Goal: Task Accomplishment & Management: Manage account settings

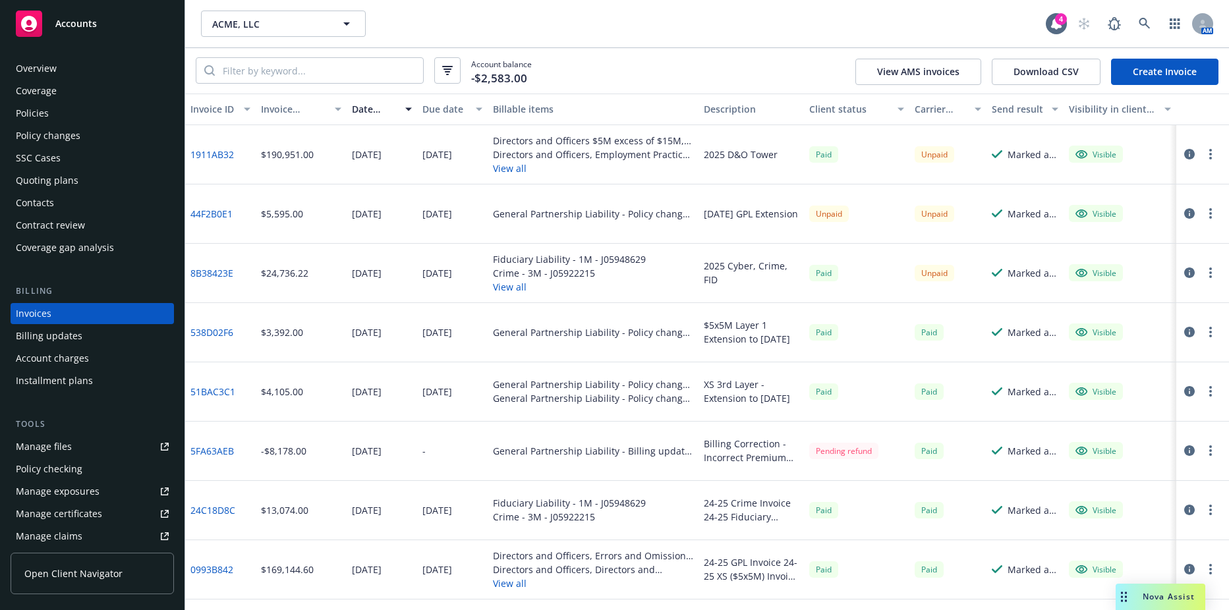
click at [291, 42] on div "ACME, LLC ACME, LLC 4 AM" at bounding box center [707, 23] width 1044 height 47
click at [292, 30] on span "ACME, LLC" at bounding box center [269, 24] width 114 height 14
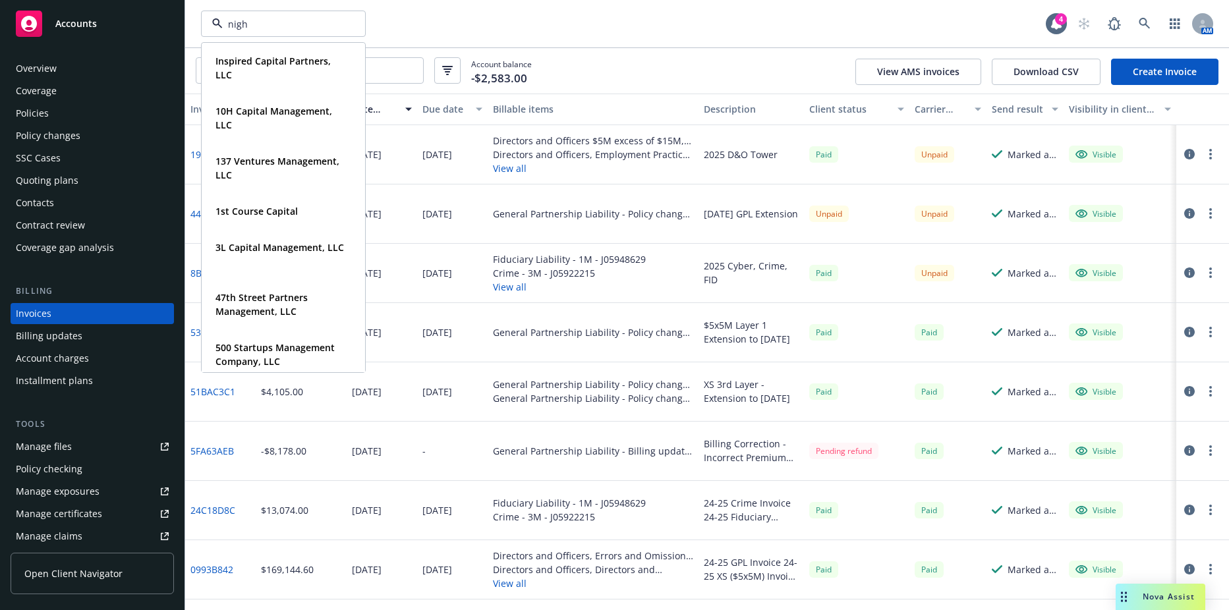
type input "night"
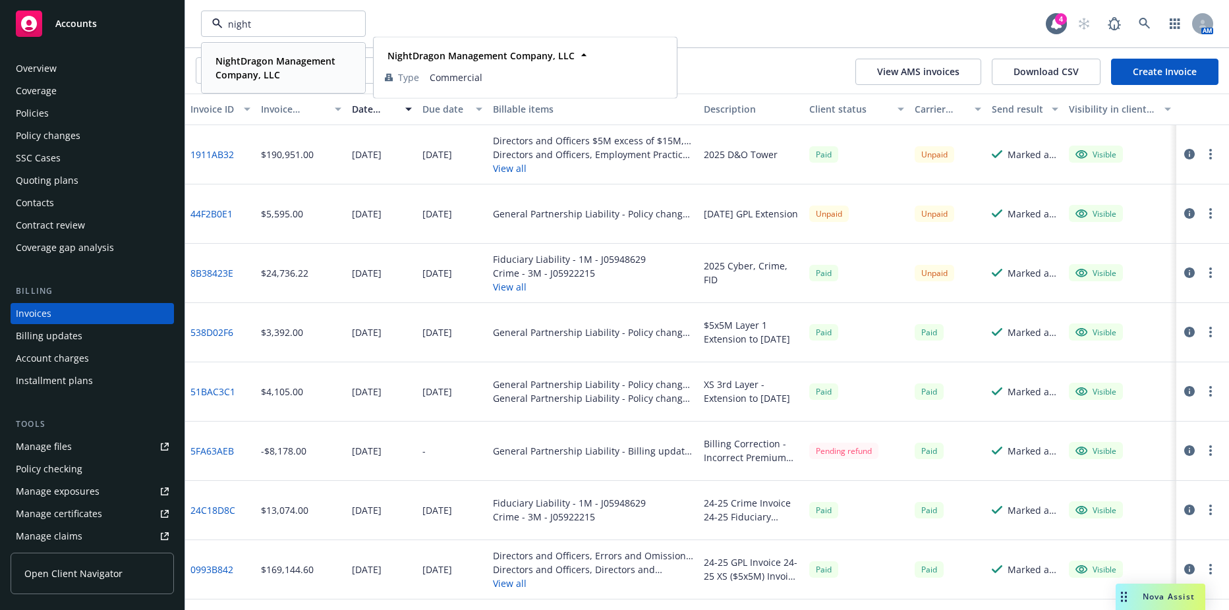
click at [296, 57] on strong "NightDragon Management Company, LLC" at bounding box center [276, 68] width 120 height 26
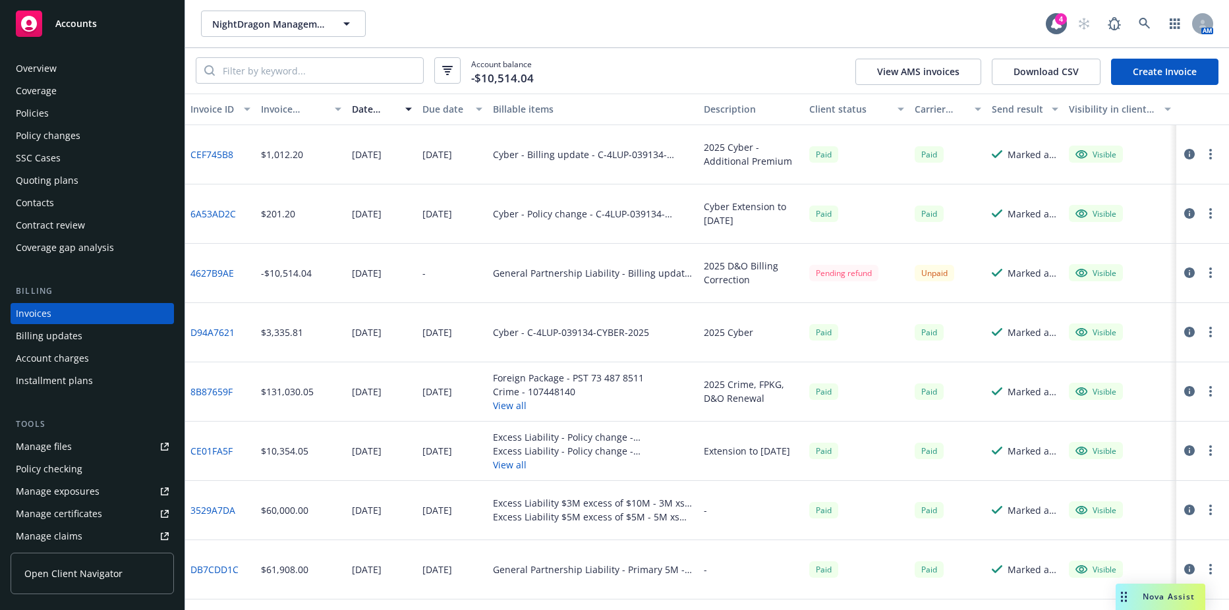
click at [53, 119] on div "Policies" at bounding box center [92, 113] width 153 height 21
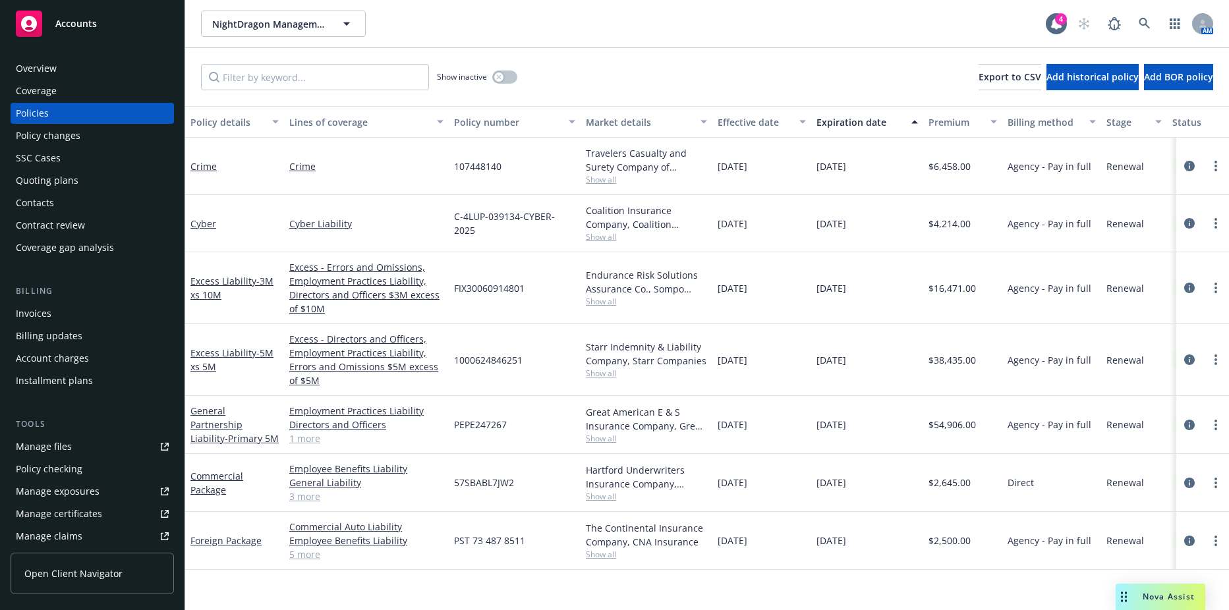
click at [491, 77] on div "Show inactive" at bounding box center [477, 77] width 80 height 26
click at [501, 77] on icon "button" at bounding box center [498, 76] width 5 height 5
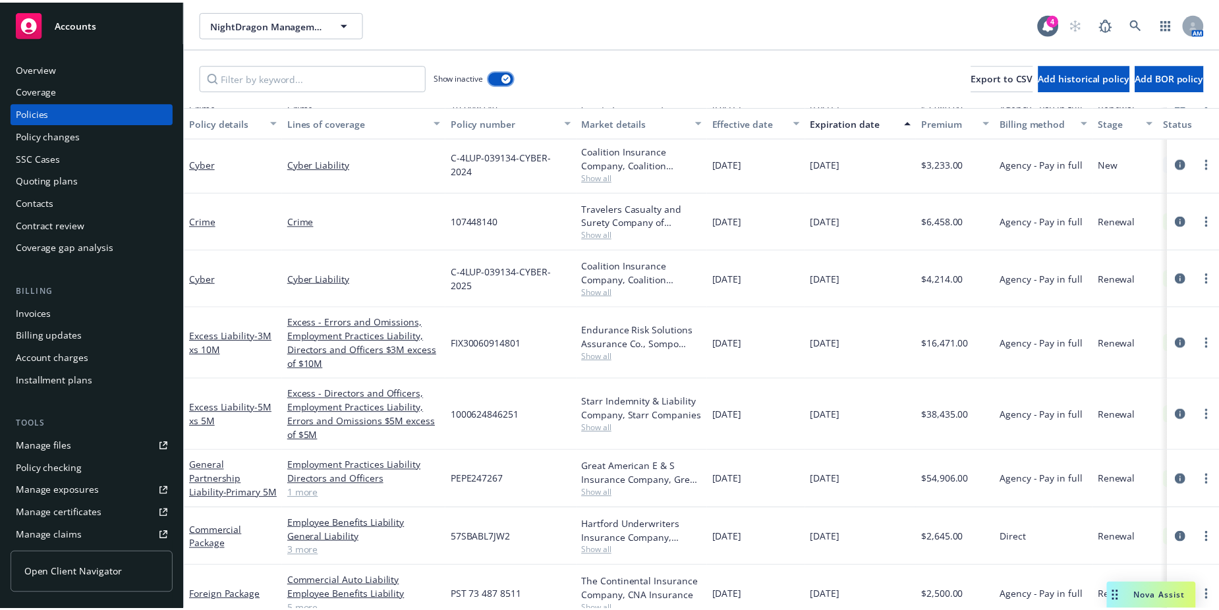
scroll to position [533, 0]
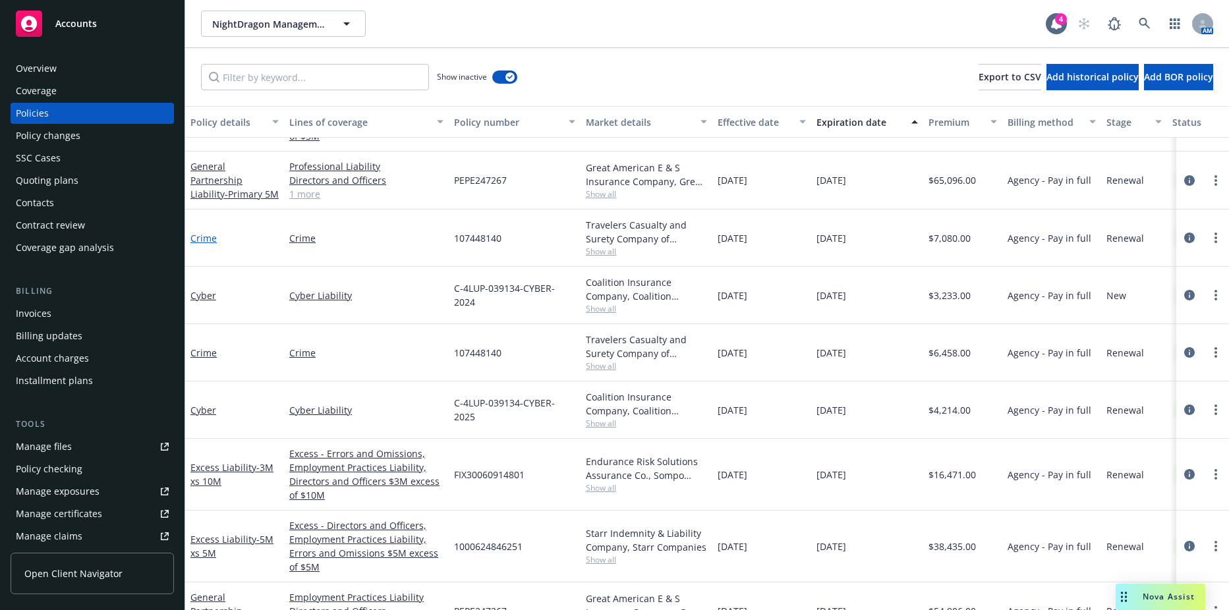
click at [196, 237] on link "Crime" at bounding box center [203, 238] width 26 height 13
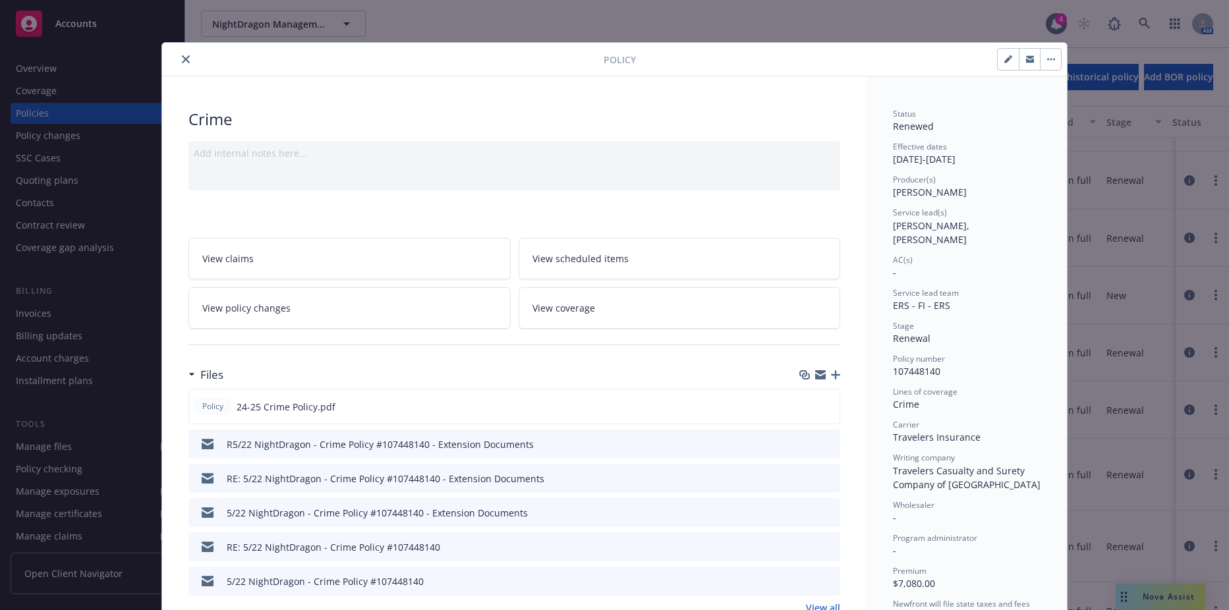
click at [438, 316] on link "View policy changes" at bounding box center [349, 308] width 322 height 42
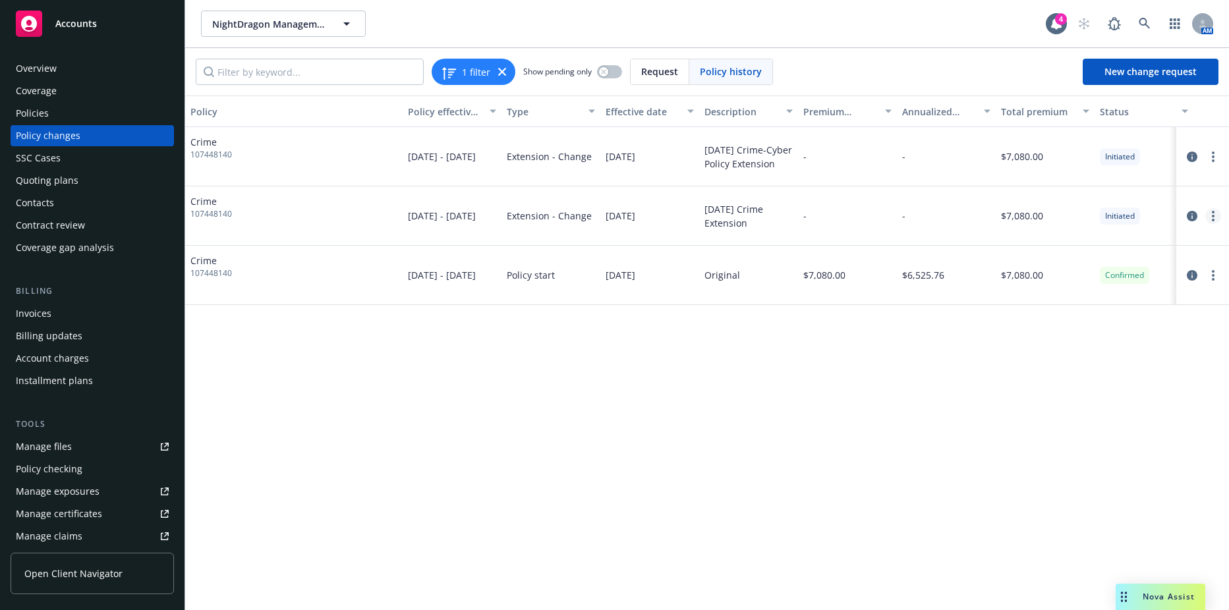
click at [1209, 219] on link "more" at bounding box center [1213, 216] width 16 height 16
click at [1081, 290] on link "Edit policy change" at bounding box center [1108, 296] width 226 height 26
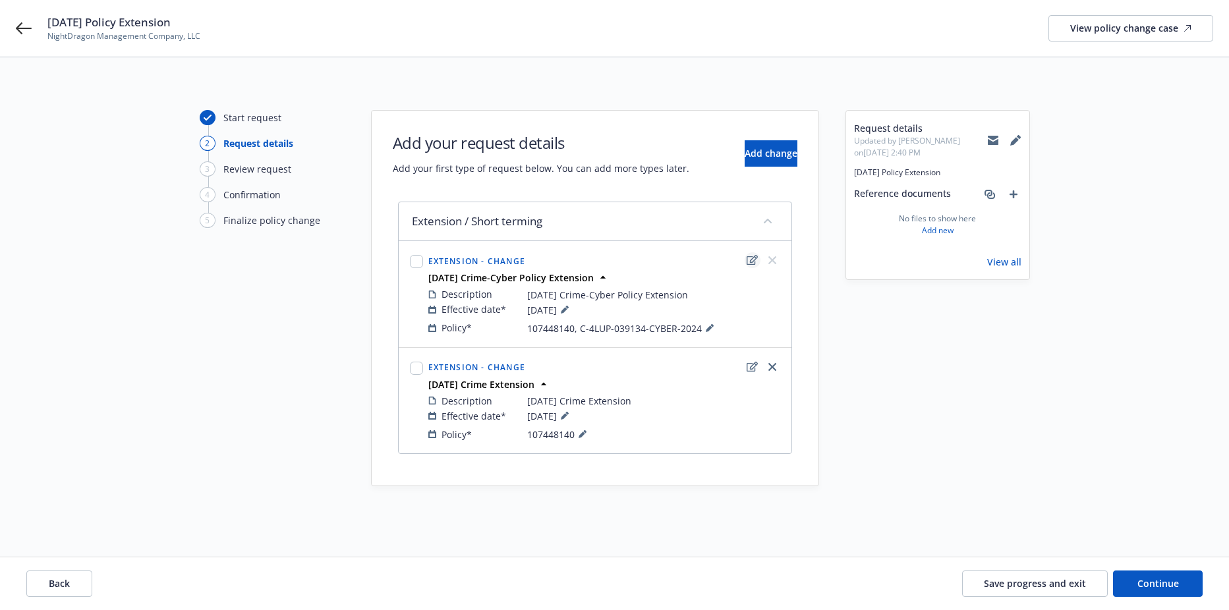
click at [753, 263] on icon "edit" at bounding box center [752, 260] width 11 height 11
type textarea "x"
select select "CHANGE"
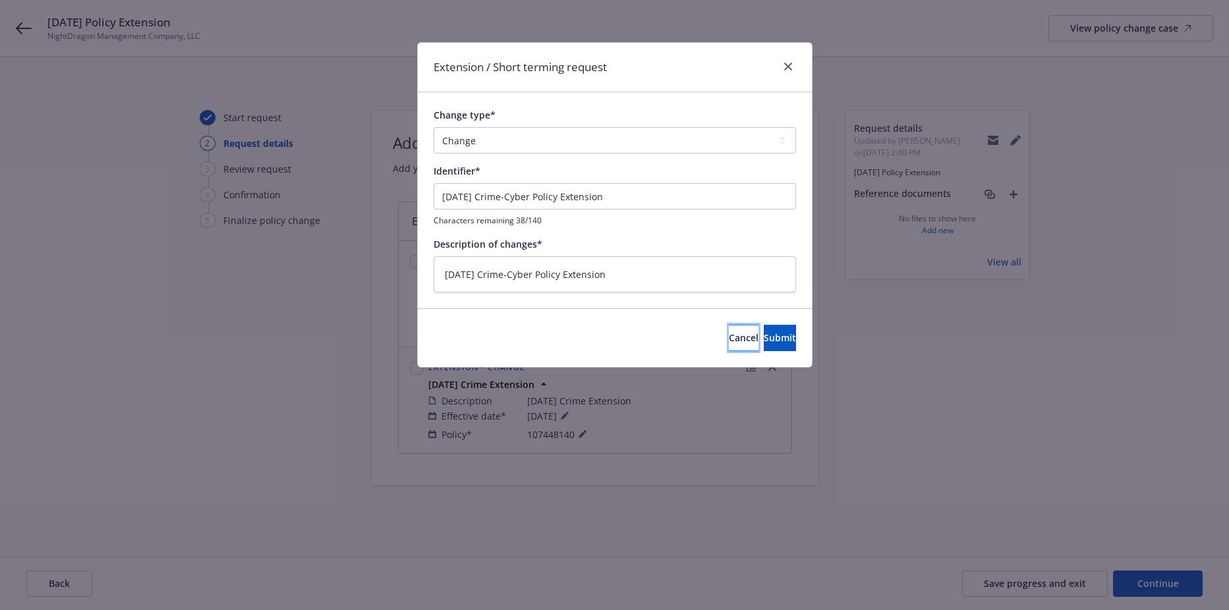
click at [729, 345] on button "Cancel" at bounding box center [744, 338] width 30 height 26
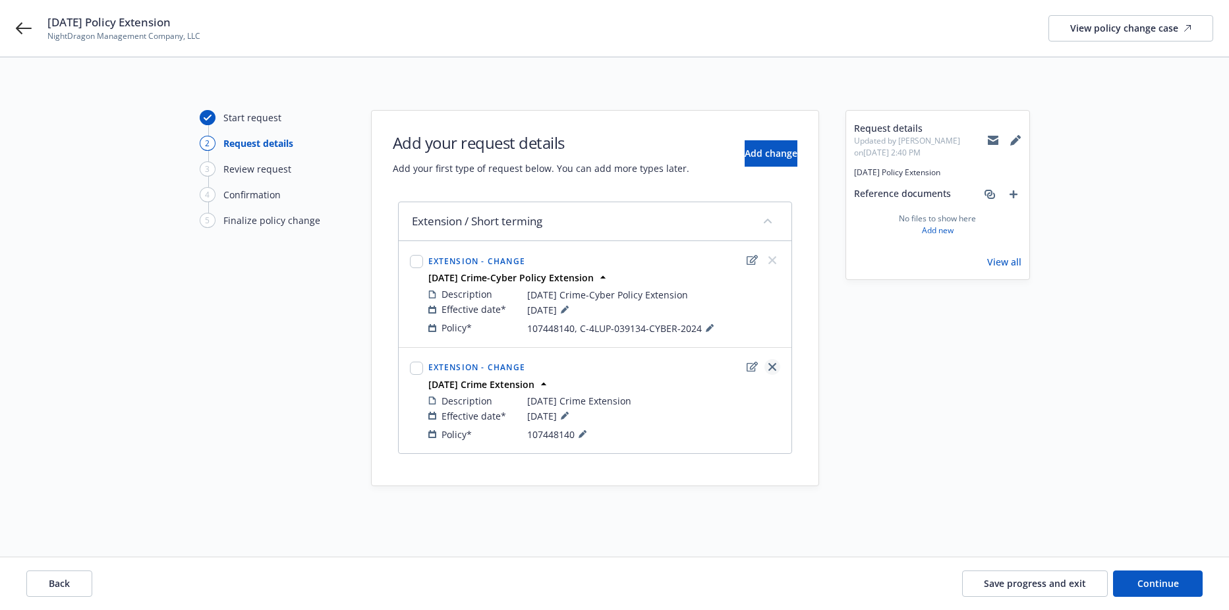
click at [777, 366] on link "close" at bounding box center [772, 367] width 16 height 16
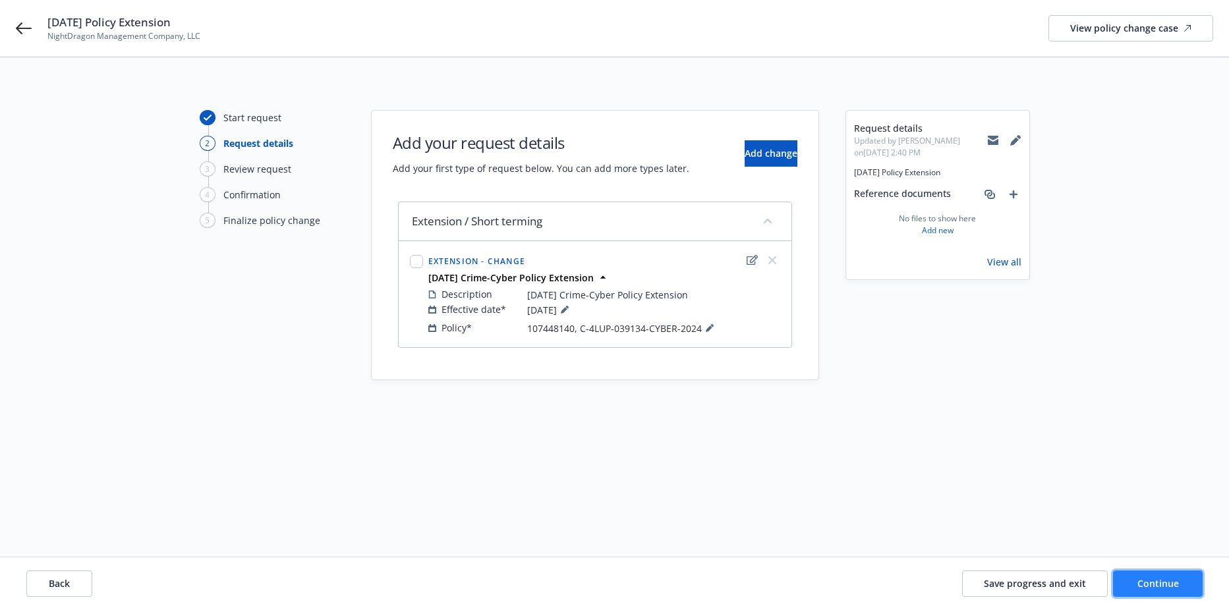
click at [1167, 580] on span "Continue" at bounding box center [1159, 583] width 42 height 13
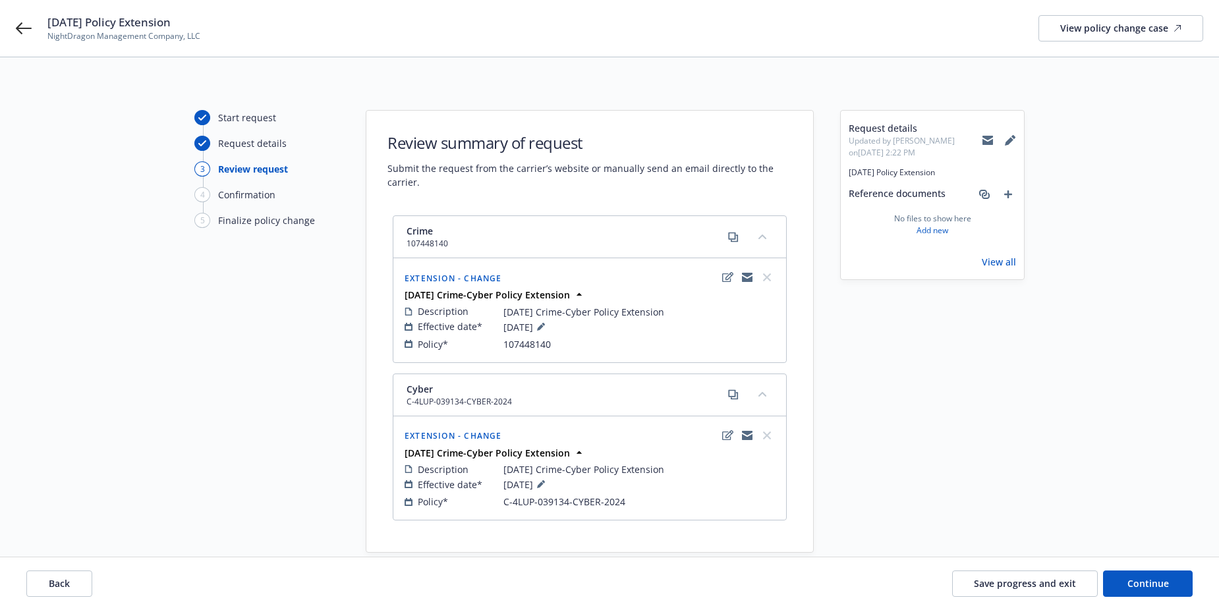
scroll to position [49, 0]
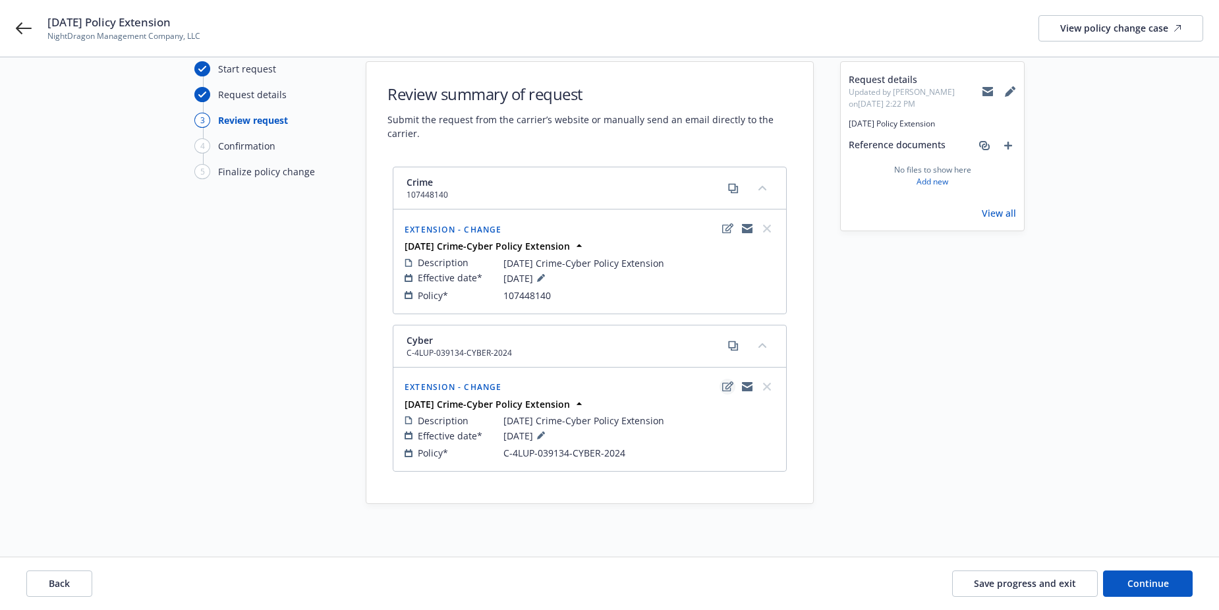
click at [722, 388] on icon "edit" at bounding box center [727, 387] width 11 height 10
type textarea "x"
select select "CHANGE"
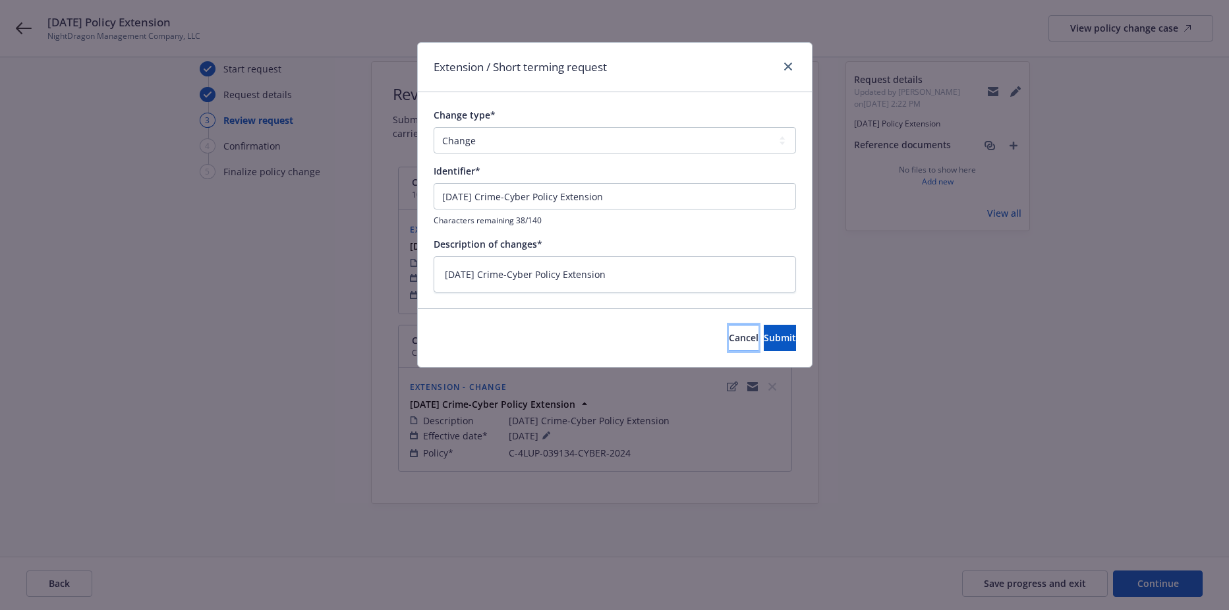
click at [729, 341] on span "Cancel" at bounding box center [744, 338] width 30 height 13
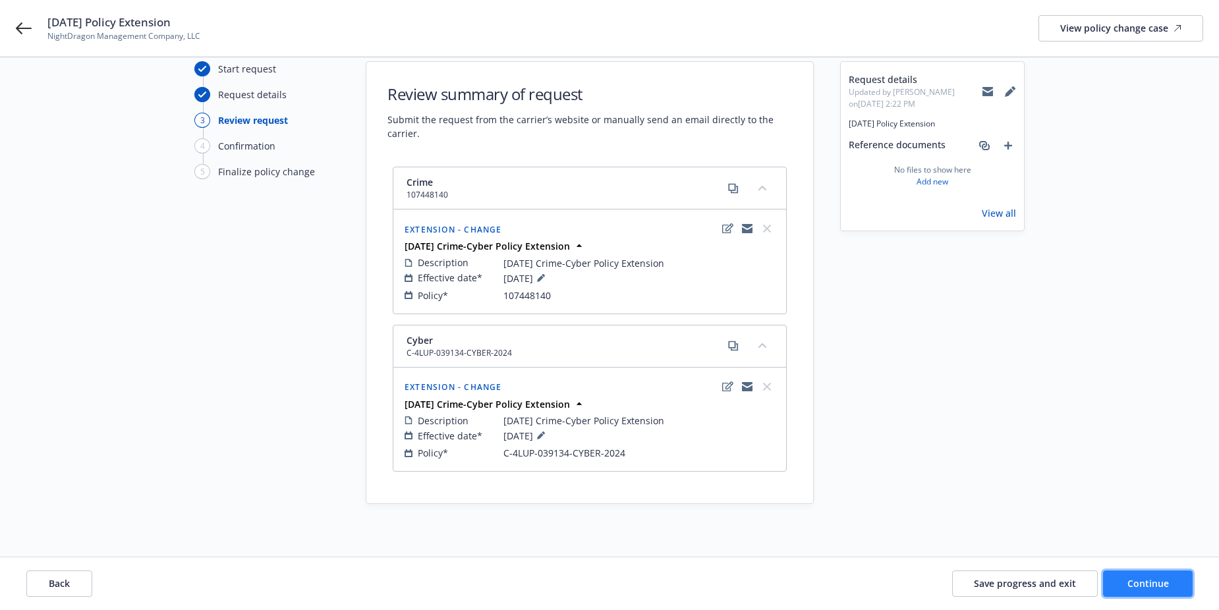
click at [1157, 585] on span "Continue" at bounding box center [1149, 583] width 42 height 13
select select "ACCEPTED"
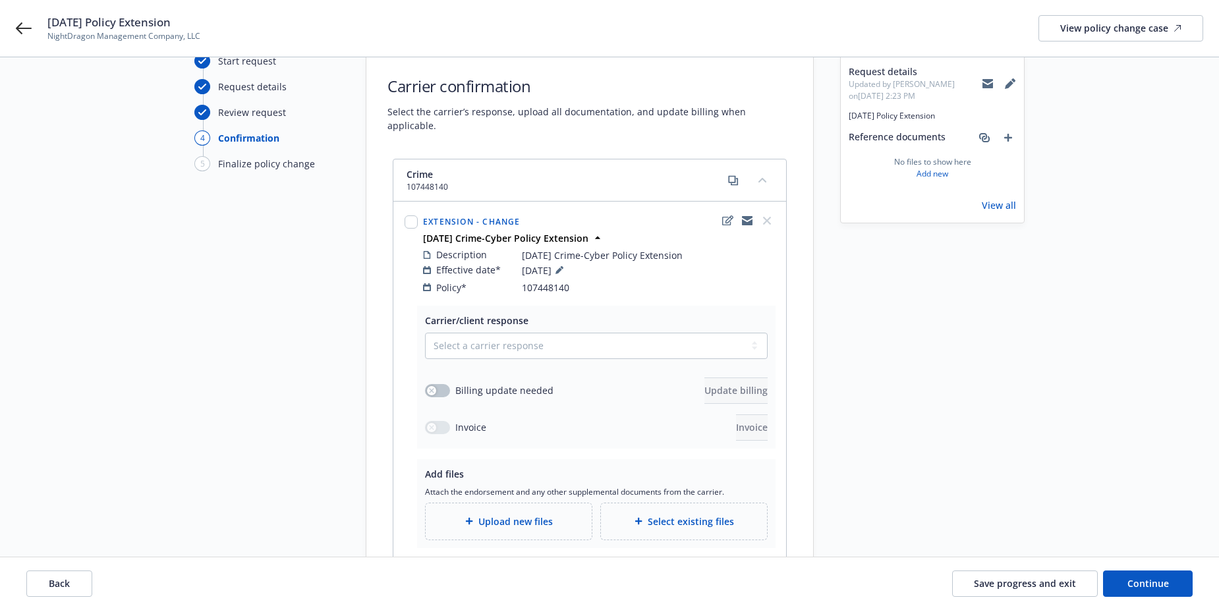
scroll to position [0, 0]
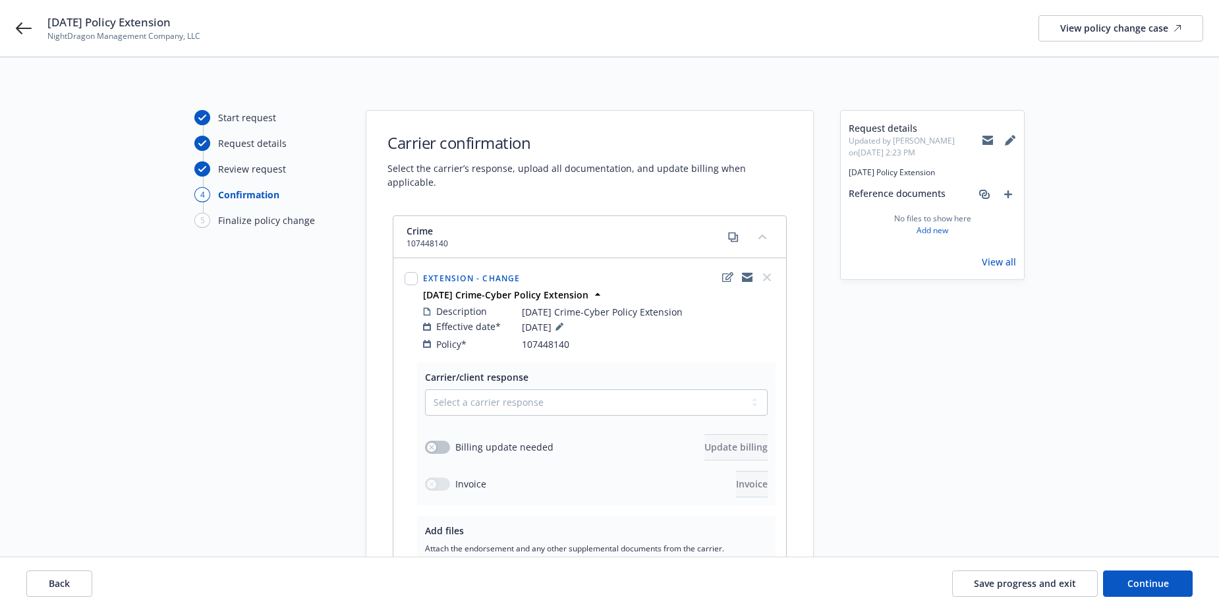
click at [223, 121] on div "Start request" at bounding box center [247, 118] width 58 height 14
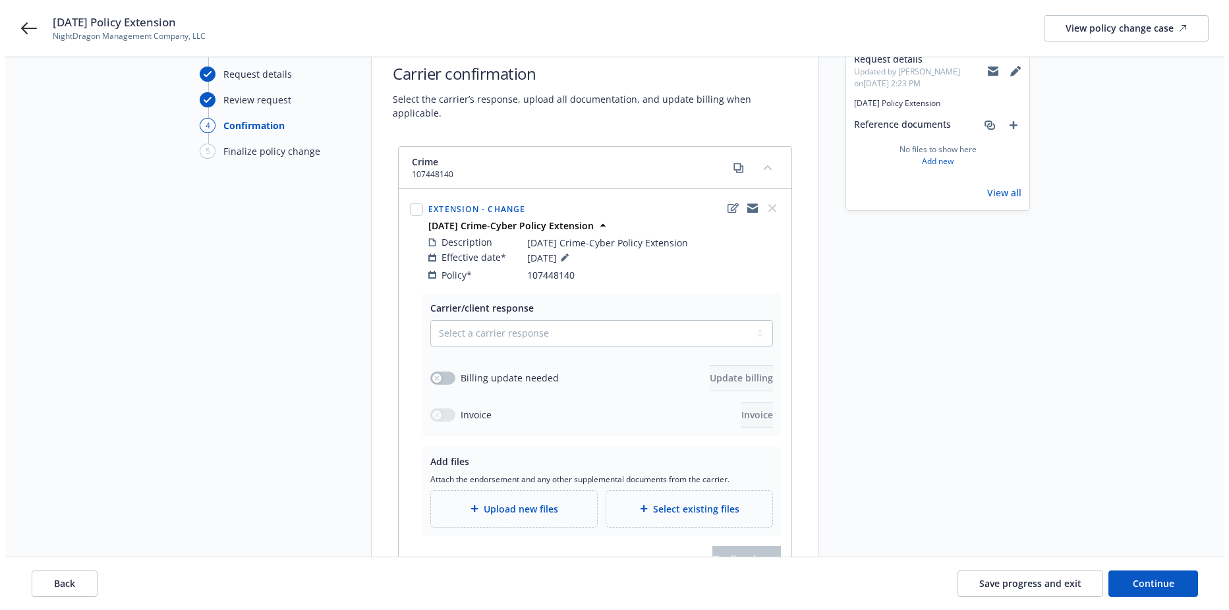
scroll to position [66, 0]
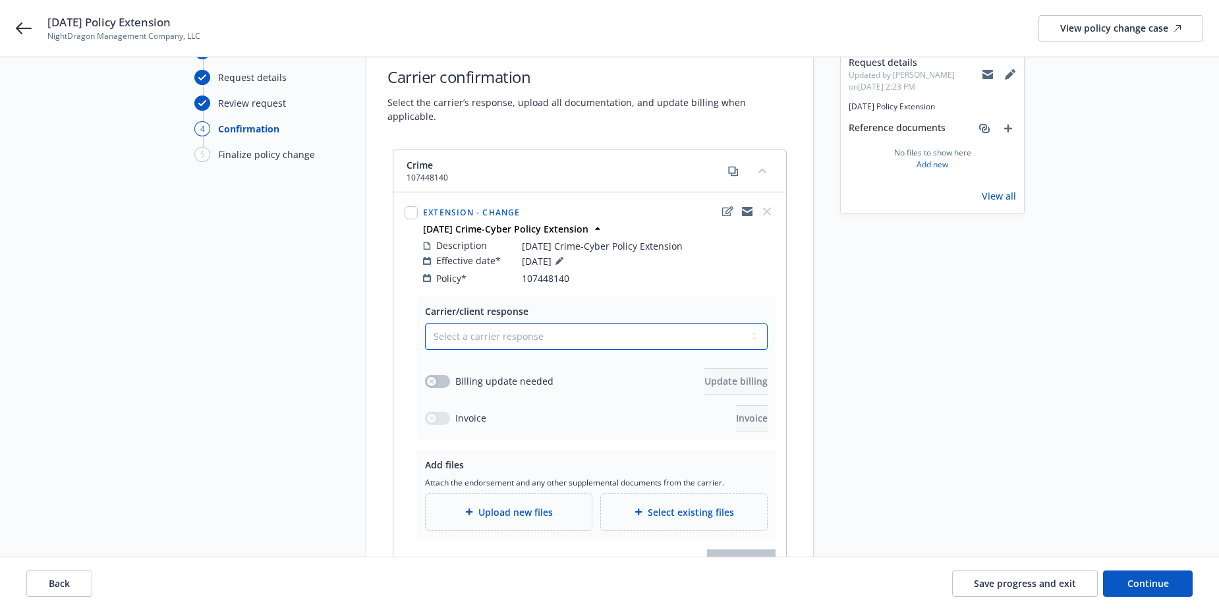
click at [527, 324] on select "Select a carrier response Accepted Accepted with revision No endorsement needed…" at bounding box center [596, 337] width 343 height 26
select select "ACCEPTED"
click at [425, 324] on select "Select a carrier response Accepted Accepted with revision No endorsement needed…" at bounding box center [596, 337] width 343 height 26
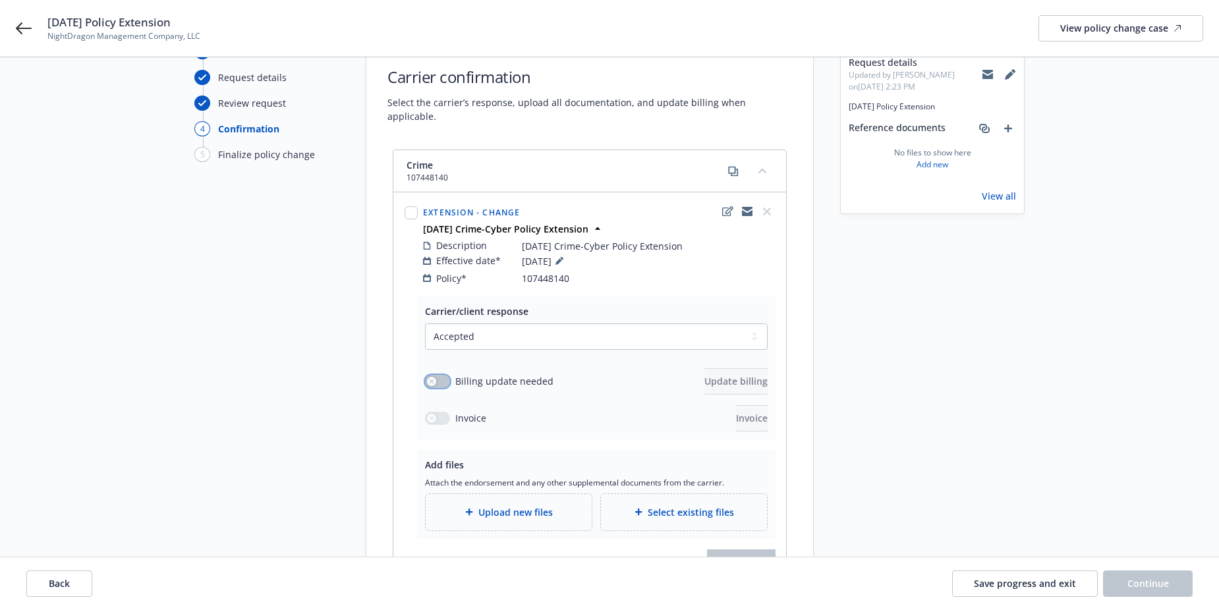
click at [431, 379] on icon "button" at bounding box center [431, 381] width 5 height 5
click at [705, 368] on button "Update billing" at bounding box center [736, 381] width 63 height 26
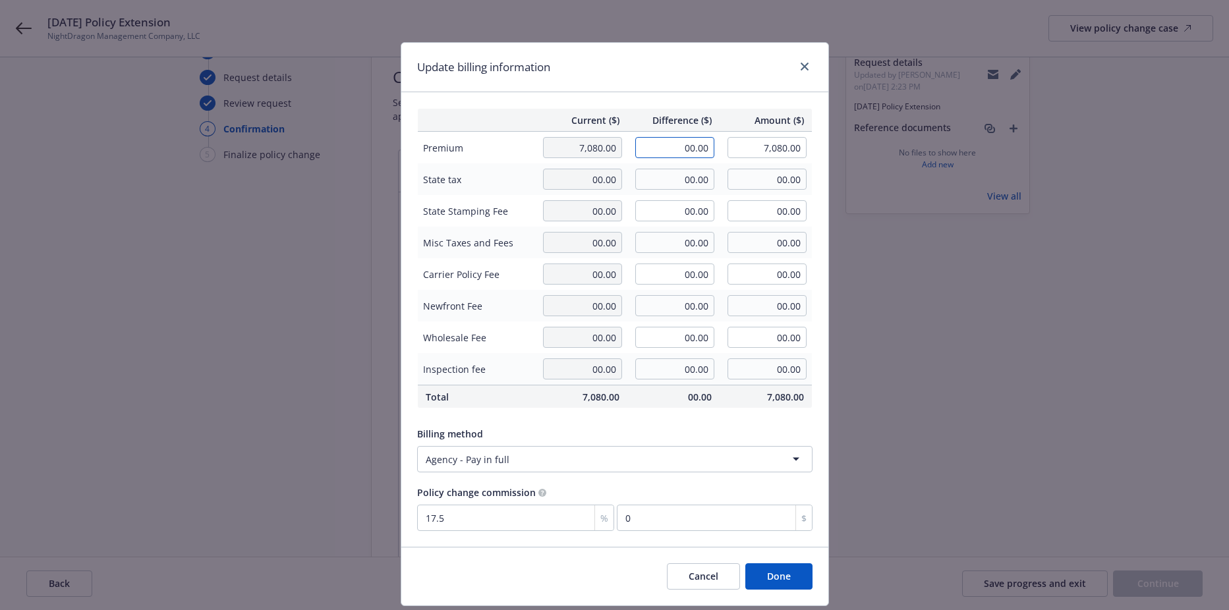
click at [669, 155] on input "00.00" at bounding box center [674, 147] width 79 height 21
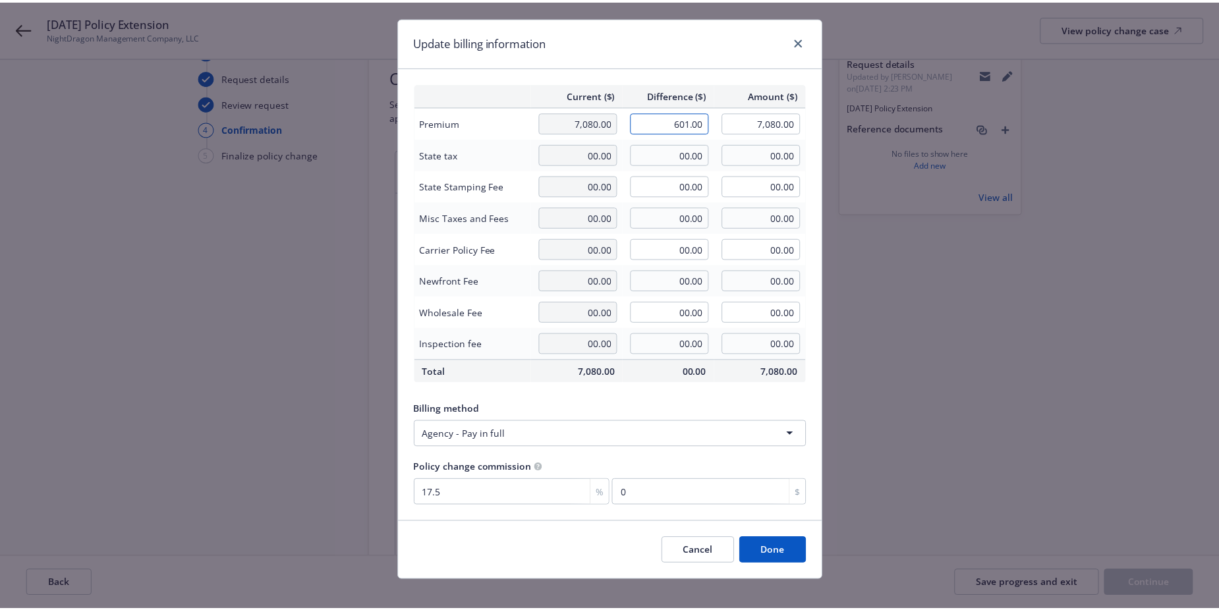
scroll to position [38, 0]
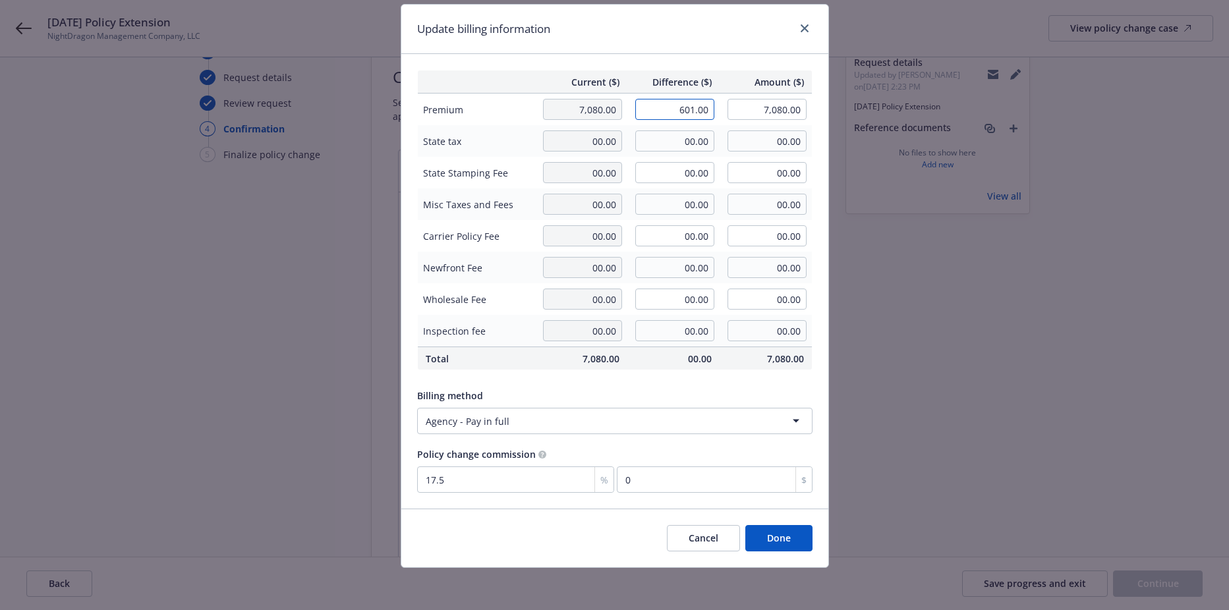
type input "601.00"
type input "7,681.00"
type input "105.18"
click at [754, 530] on button "Done" at bounding box center [778, 538] width 67 height 26
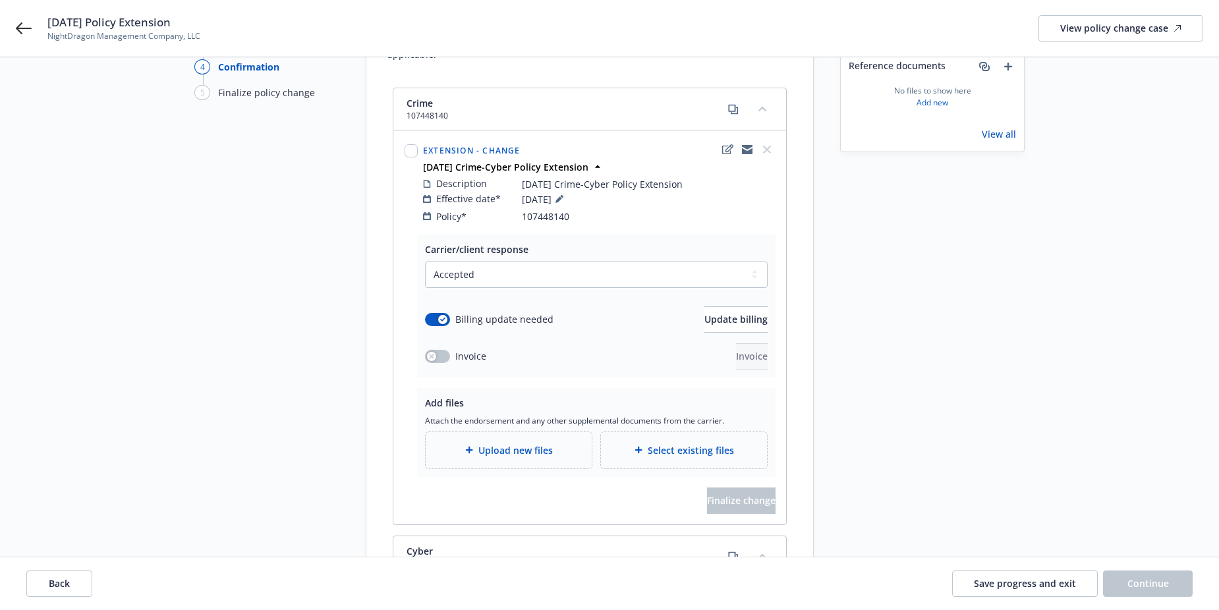
scroll to position [132, 0]
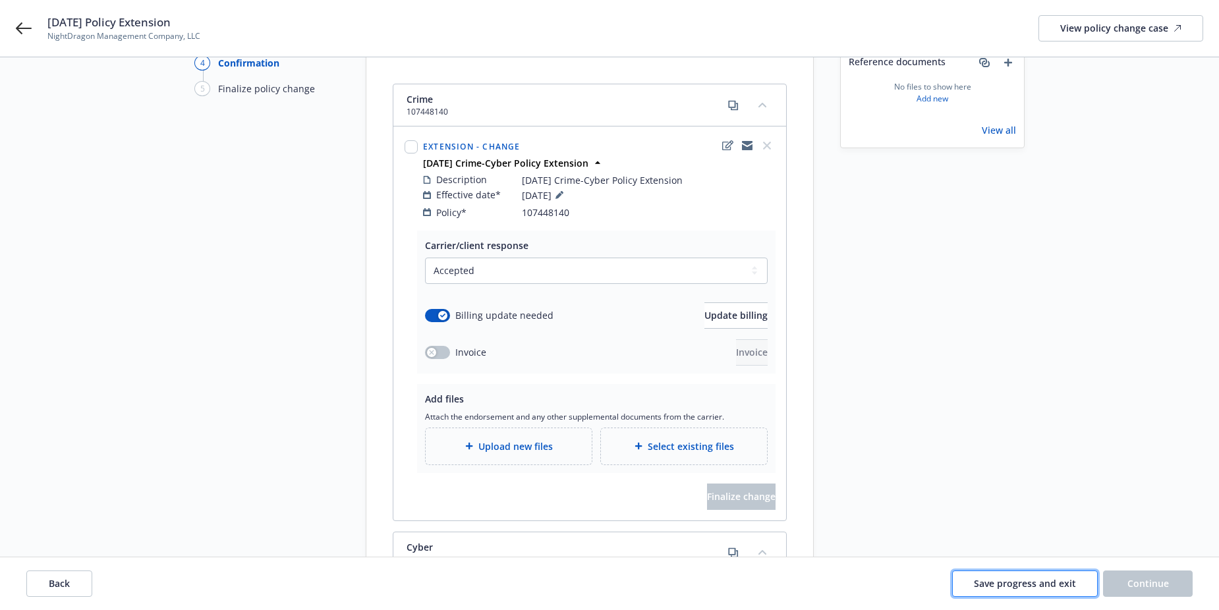
click at [997, 577] on button "Save progress and exit" at bounding box center [1025, 584] width 146 height 26
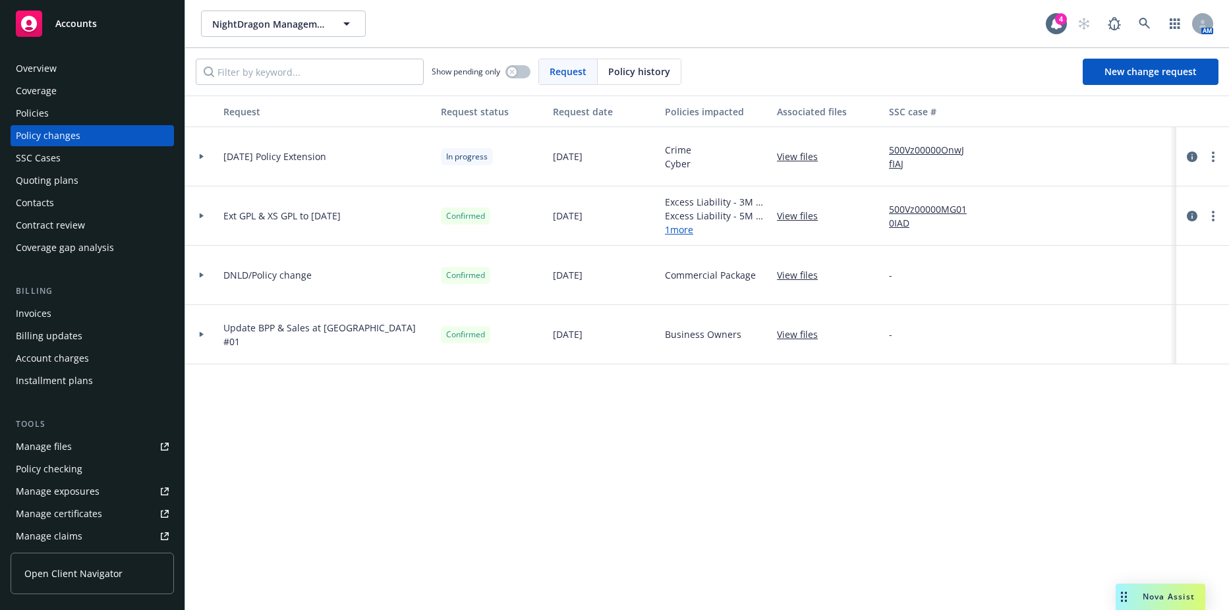
click at [102, 303] on div "Invoices" at bounding box center [92, 313] width 153 height 21
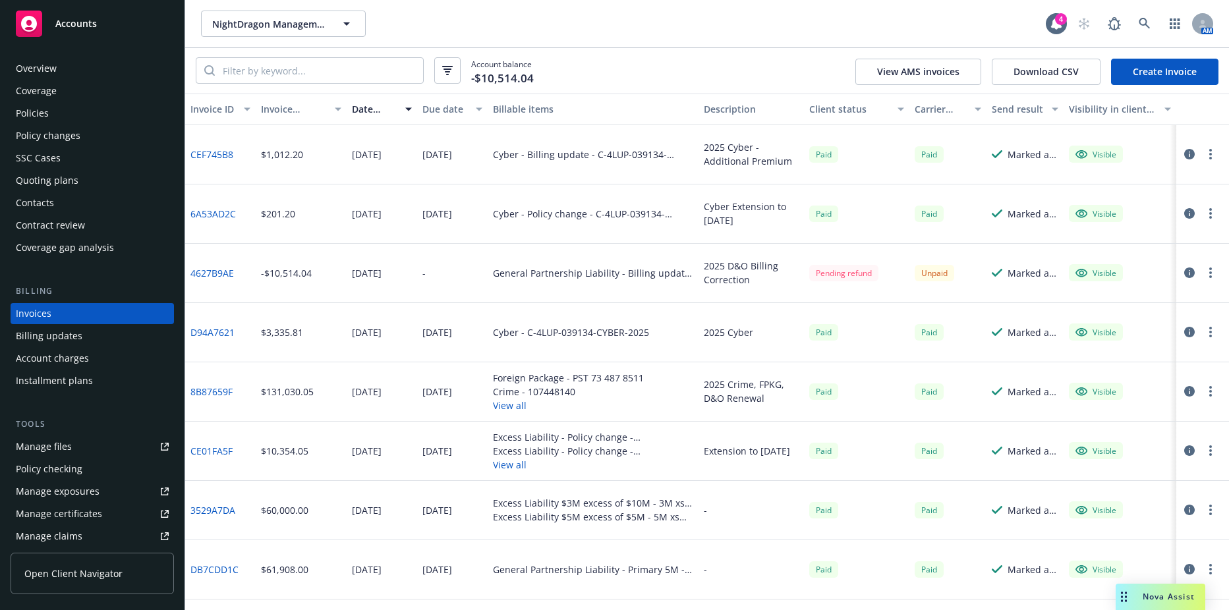
click at [1132, 71] on link "Create Invoice" at bounding box center [1164, 72] width 107 height 26
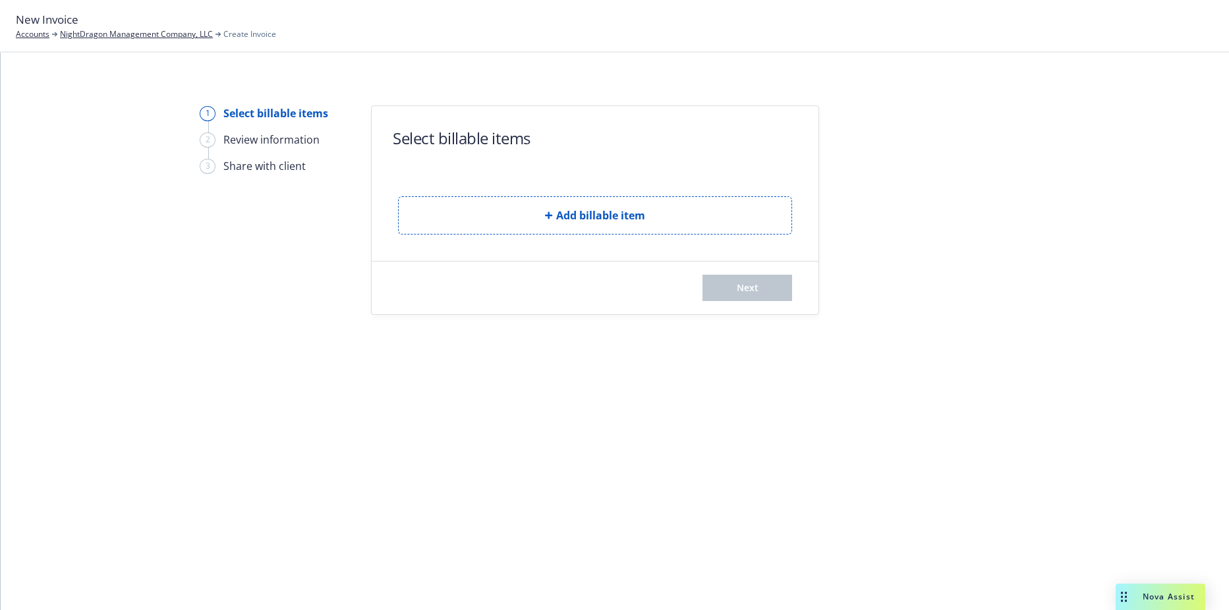
click at [475, 192] on div "Add billable item" at bounding box center [595, 204] width 394 height 59
click at [479, 209] on button "Add billable item" at bounding box center [595, 215] width 394 height 38
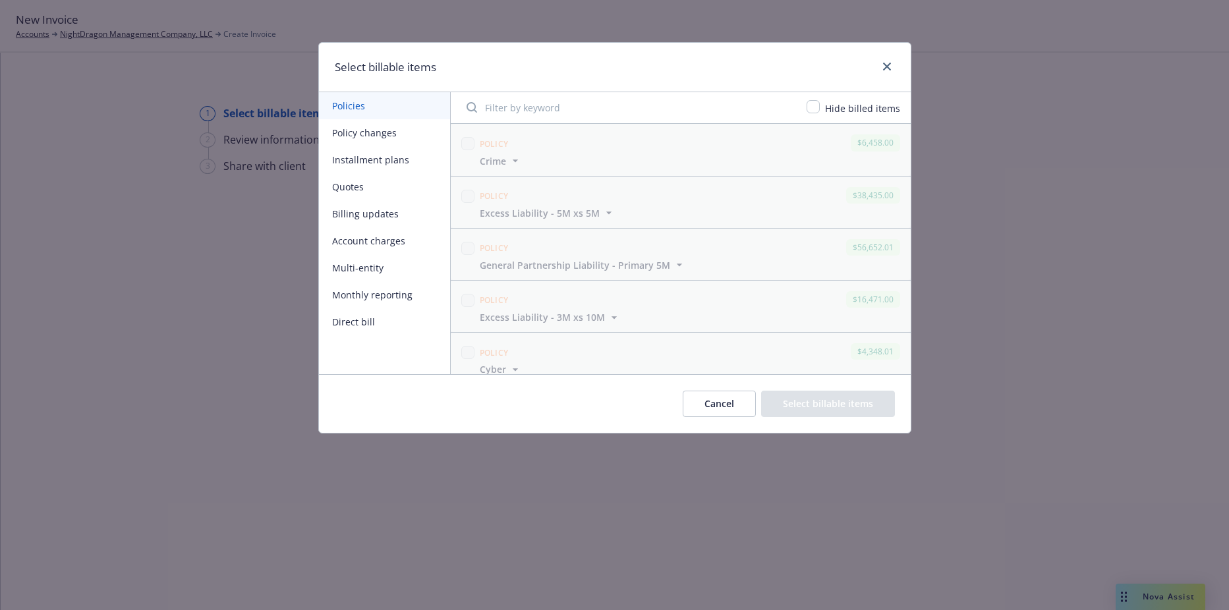
click at [368, 207] on button "Billing updates" at bounding box center [384, 213] width 131 height 27
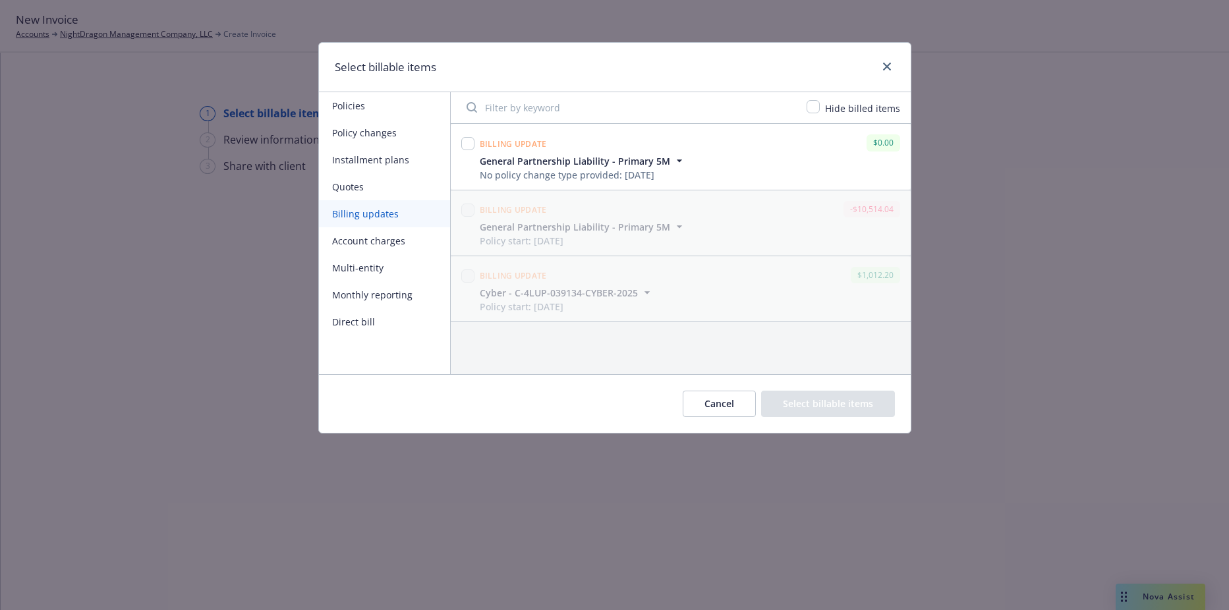
click at [722, 404] on button "Cancel" at bounding box center [719, 404] width 73 height 26
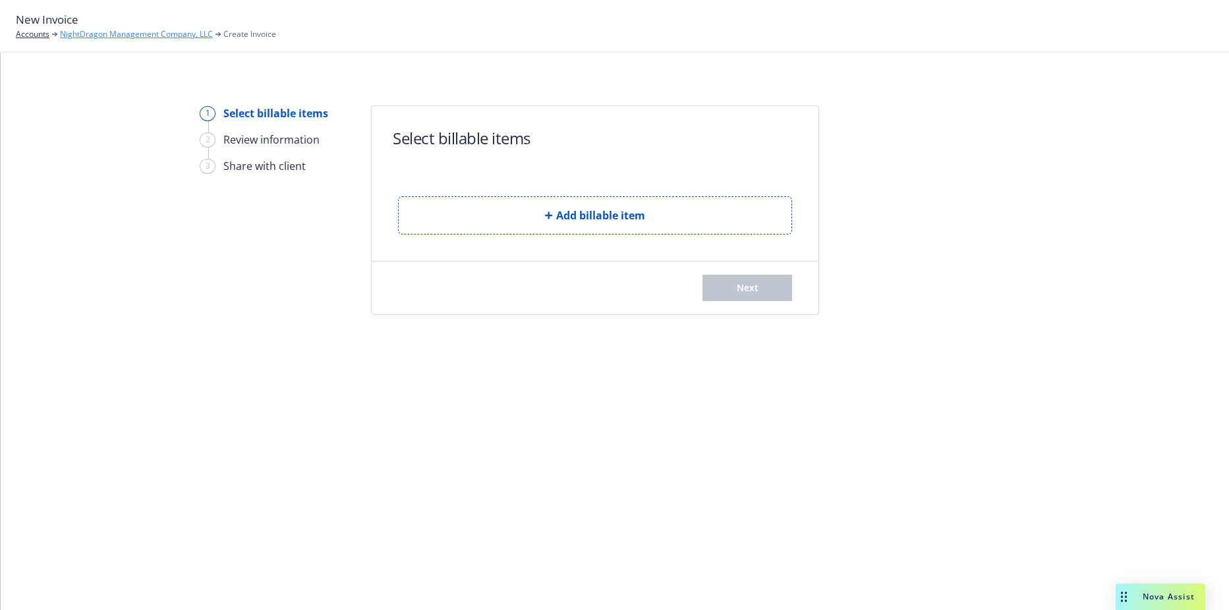
click at [148, 38] on link "NightDragon Management Company, LLC" at bounding box center [136, 34] width 153 height 12
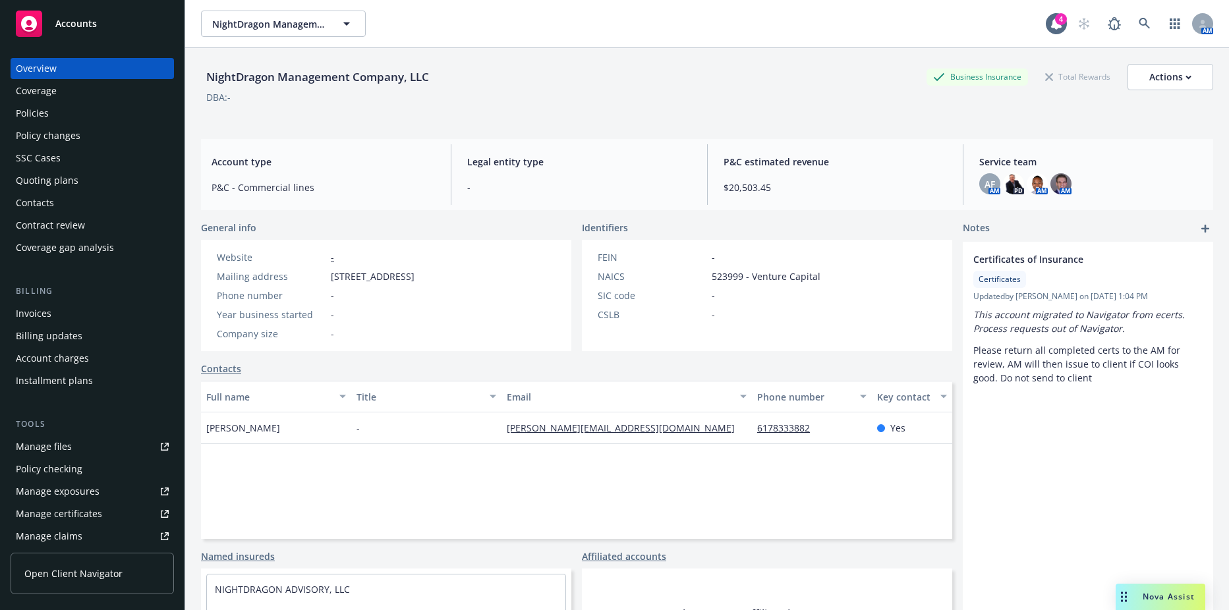
click at [77, 140] on div "Policy changes" at bounding box center [48, 135] width 65 height 21
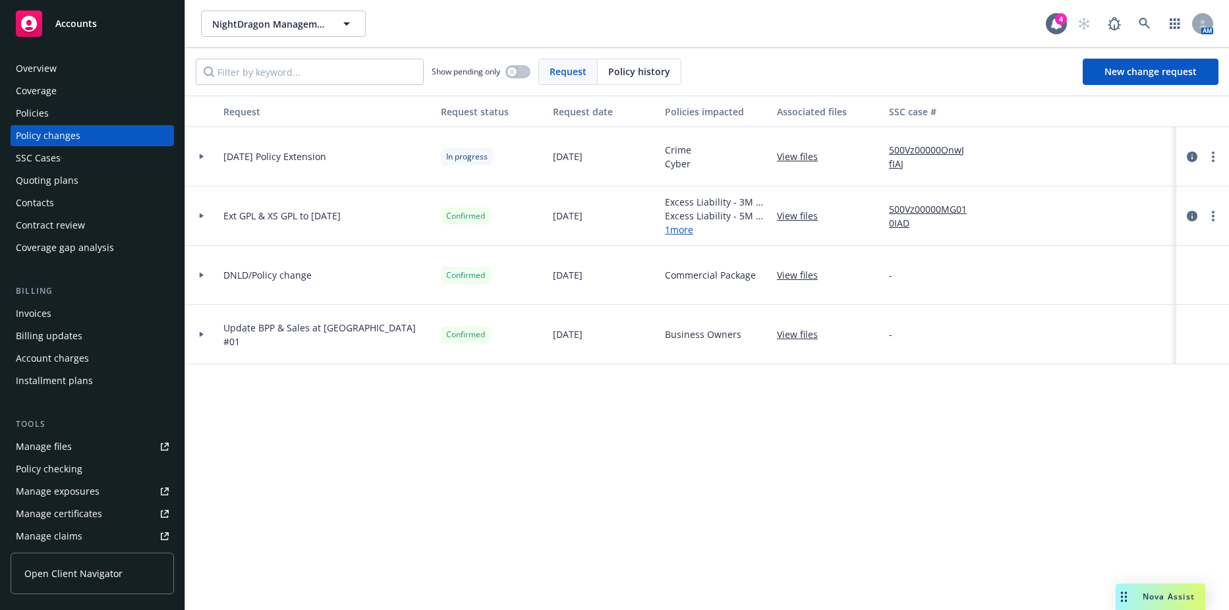
click at [1215, 165] on div at bounding box center [1202, 156] width 53 height 59
click at [1215, 163] on link "more" at bounding box center [1213, 157] width 16 height 16
click at [1033, 264] on link "Resume workflow" at bounding box center [1108, 263] width 226 height 26
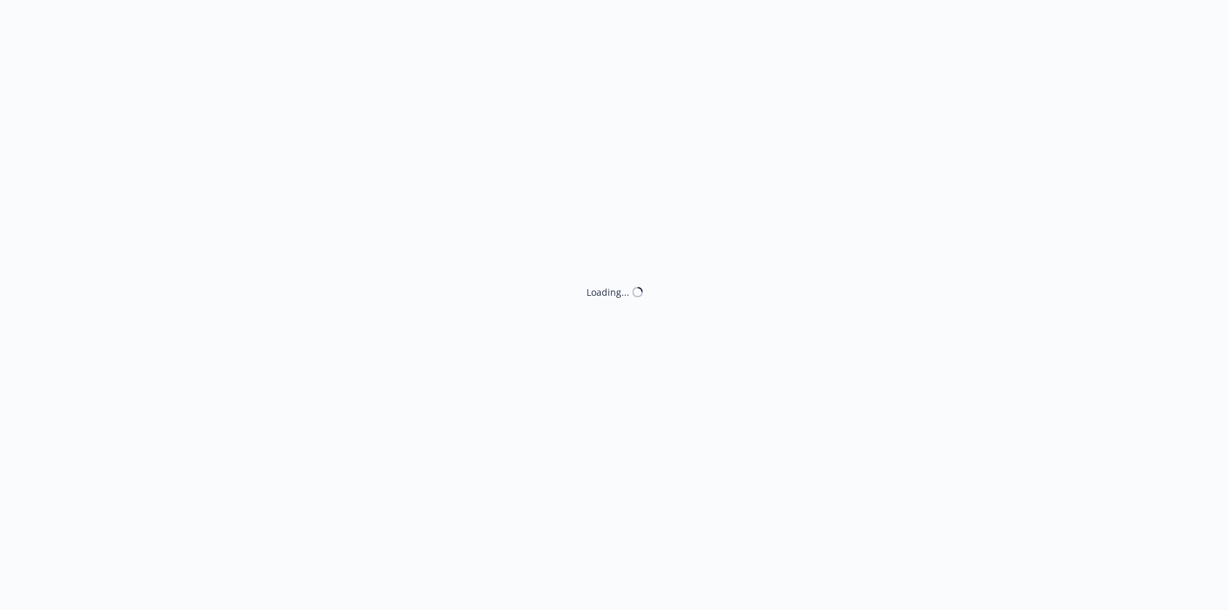
select select "ACCEPTED"
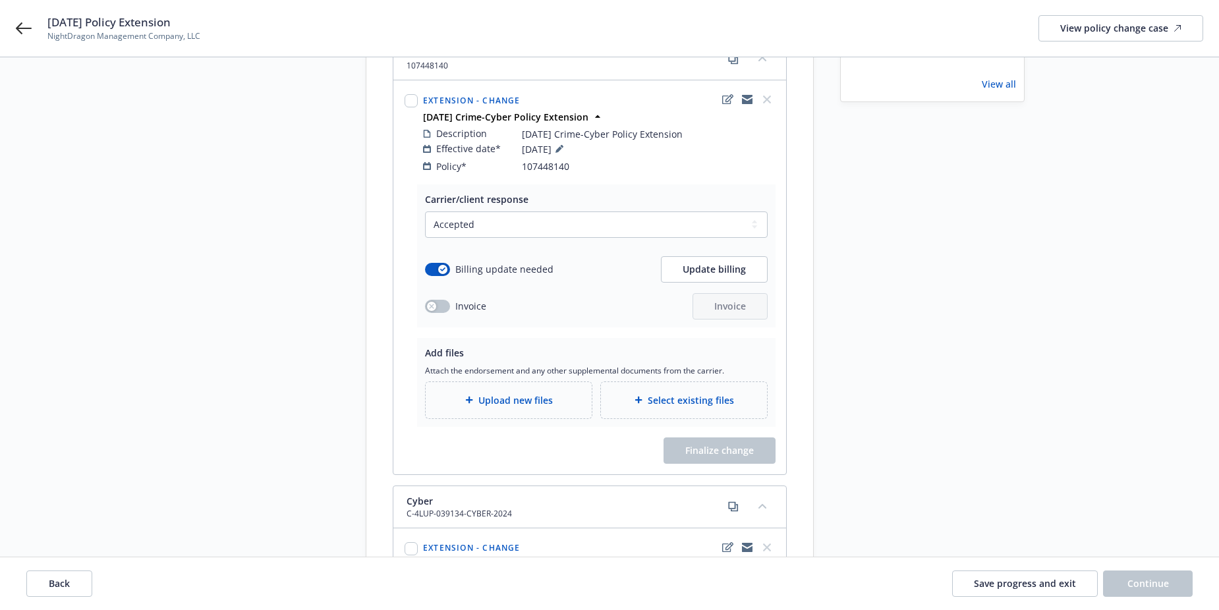
scroll to position [198, 0]
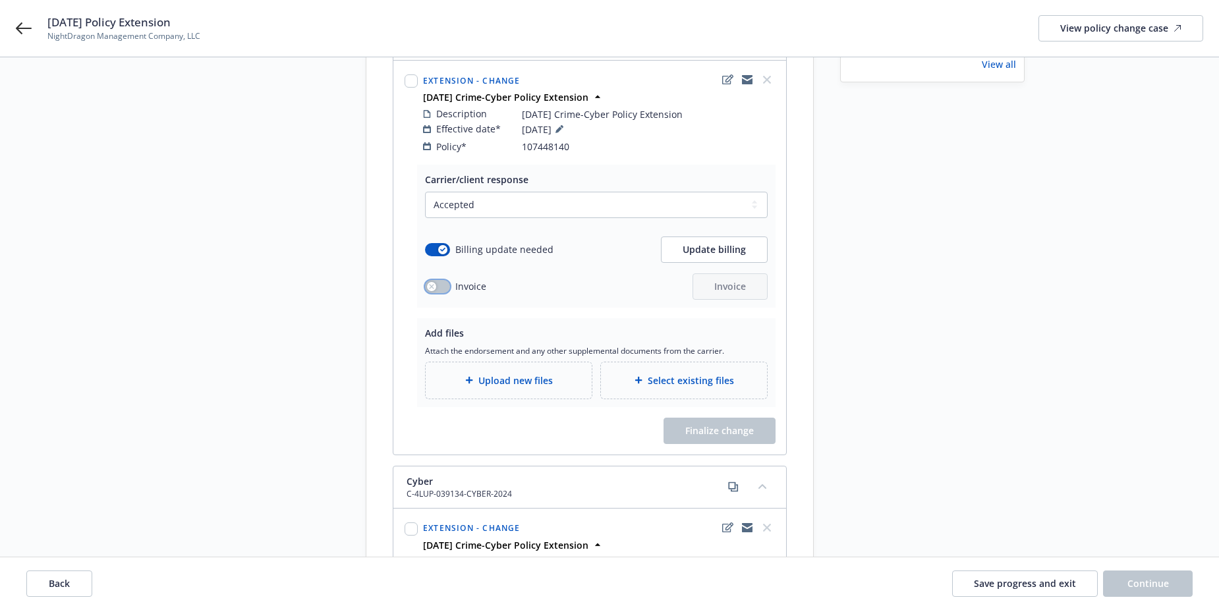
click at [438, 280] on button "button" at bounding box center [437, 286] width 25 height 13
click at [718, 280] on span "Invoice" at bounding box center [730, 286] width 32 height 13
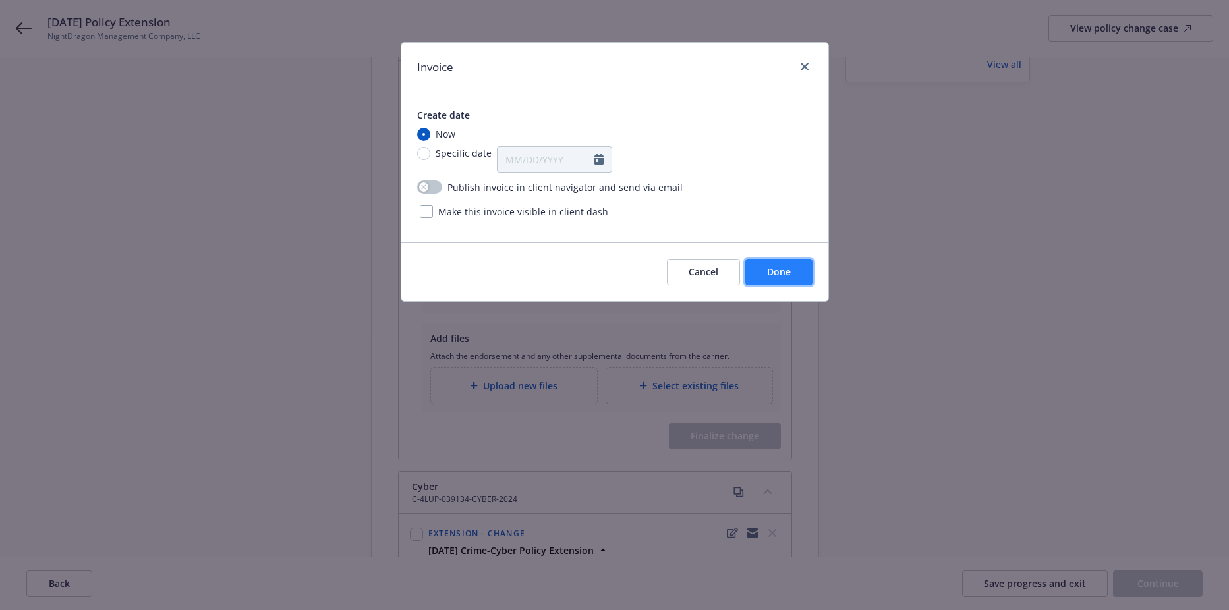
click at [790, 270] on span "Done" at bounding box center [779, 272] width 24 height 13
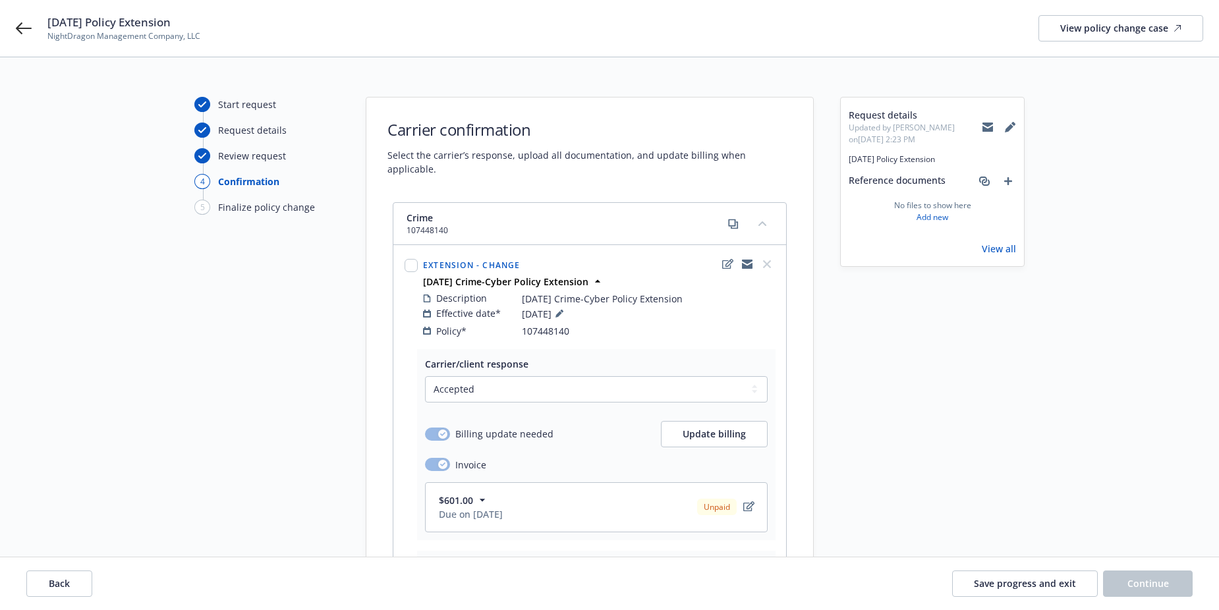
scroll to position [0, 0]
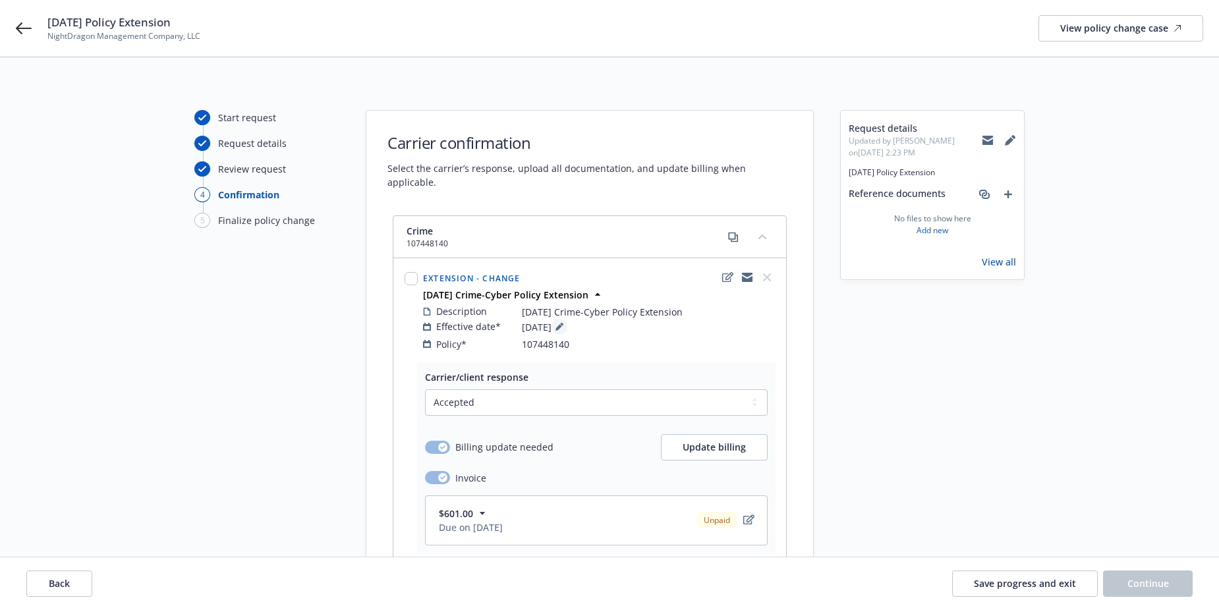
click at [567, 319] on button at bounding box center [560, 327] width 16 height 16
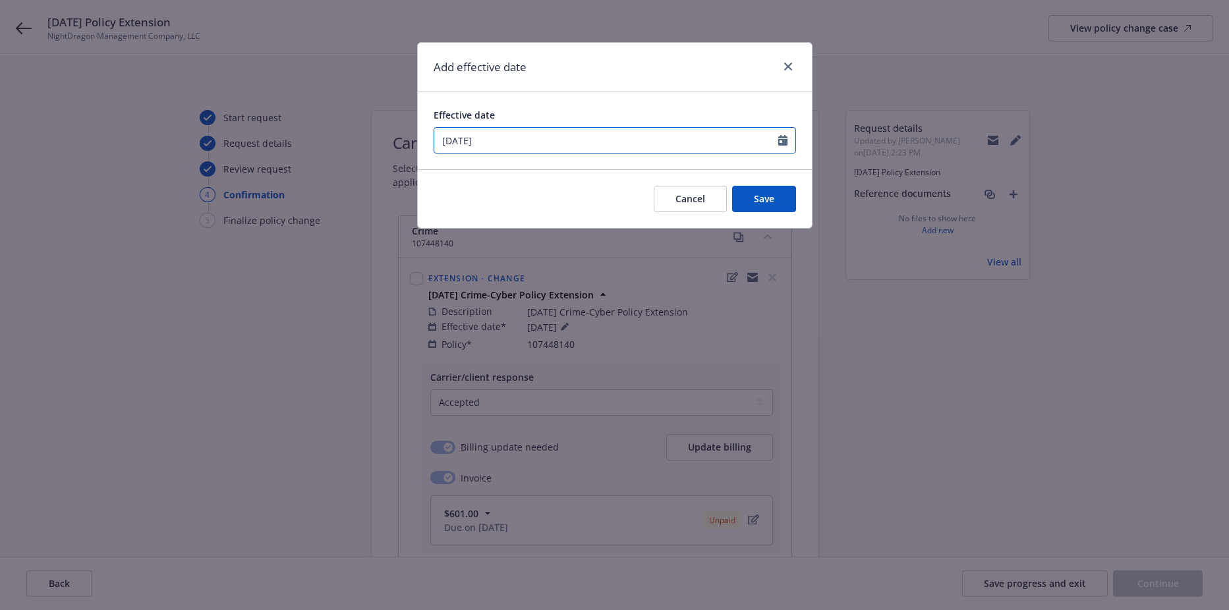
select select "5"
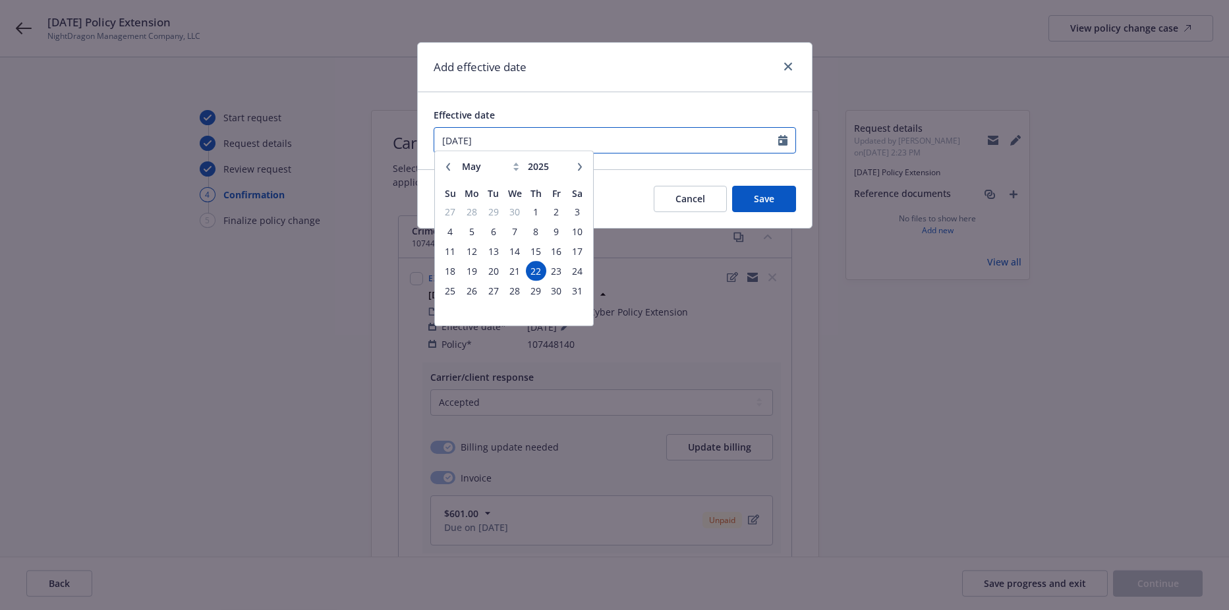
click at [535, 139] on input "[DATE]" at bounding box center [606, 140] width 344 height 25
drag, startPoint x: 503, startPoint y: 141, endPoint x: 326, endPoint y: 149, distance: 177.5
click at [326, 149] on div "Add effective date Effective date 05/22/2025 January February March April May J…" at bounding box center [614, 305] width 1229 height 610
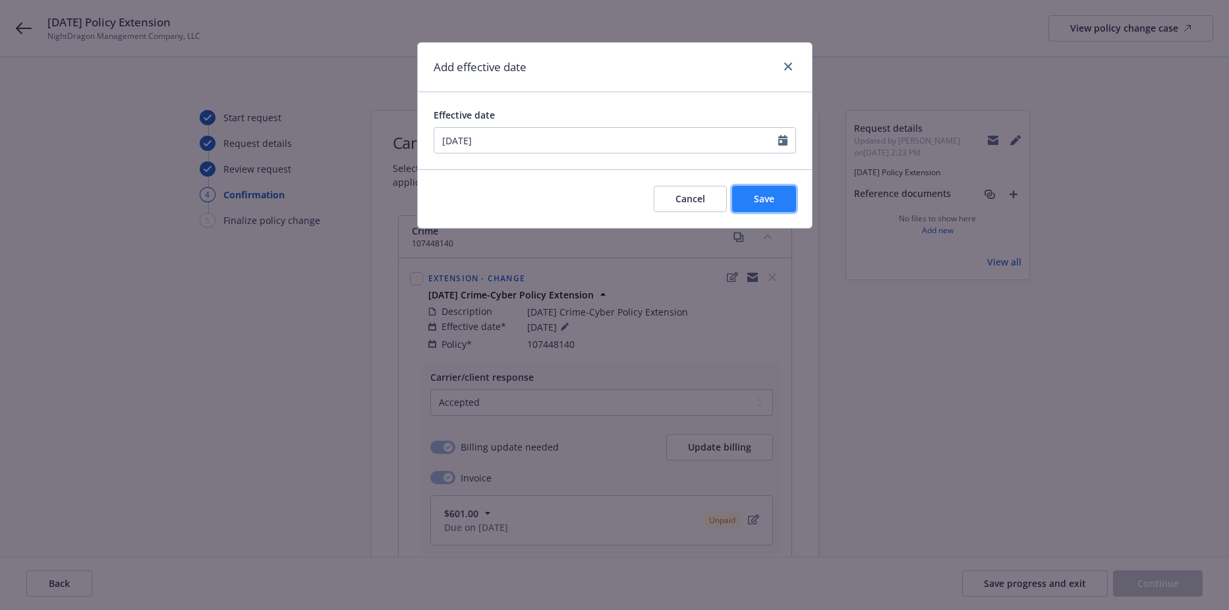
type input "06/15/2025"
click at [741, 202] on button "Save" at bounding box center [764, 199] width 64 height 26
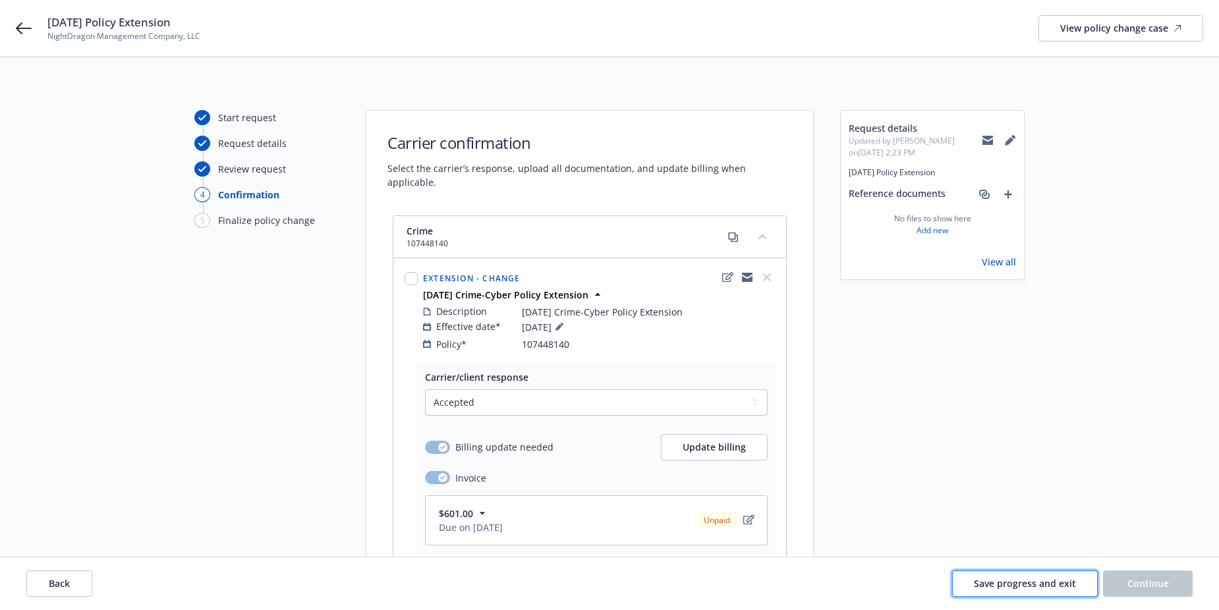
click at [969, 576] on button "Save progress and exit" at bounding box center [1025, 584] width 146 height 26
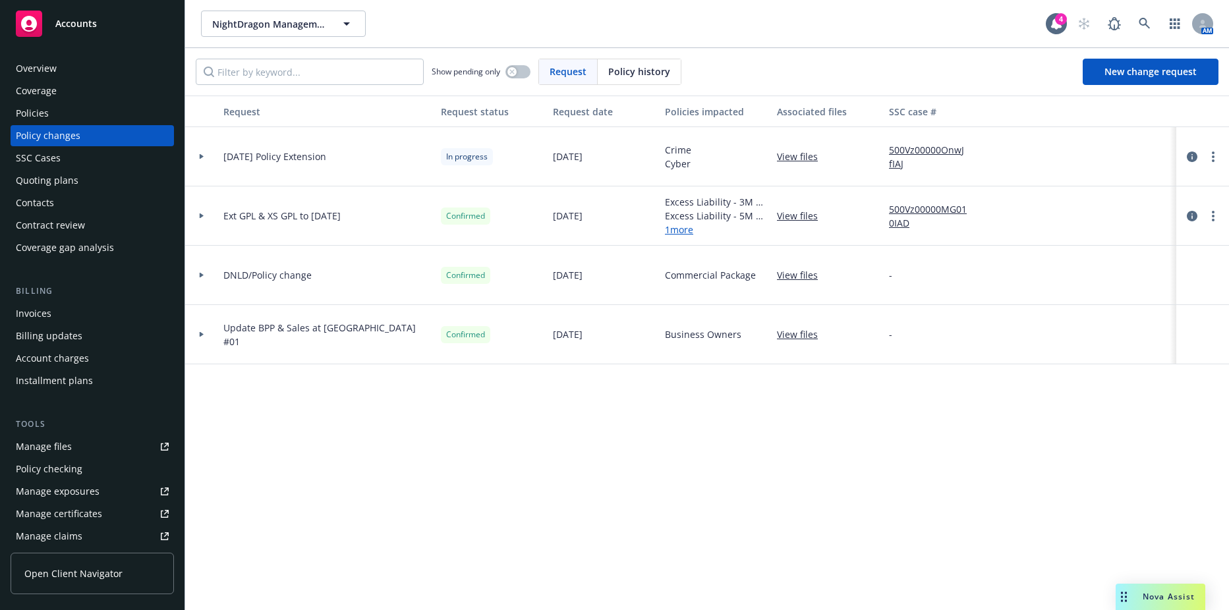
click at [53, 328] on div "Billing updates" at bounding box center [49, 336] width 67 height 21
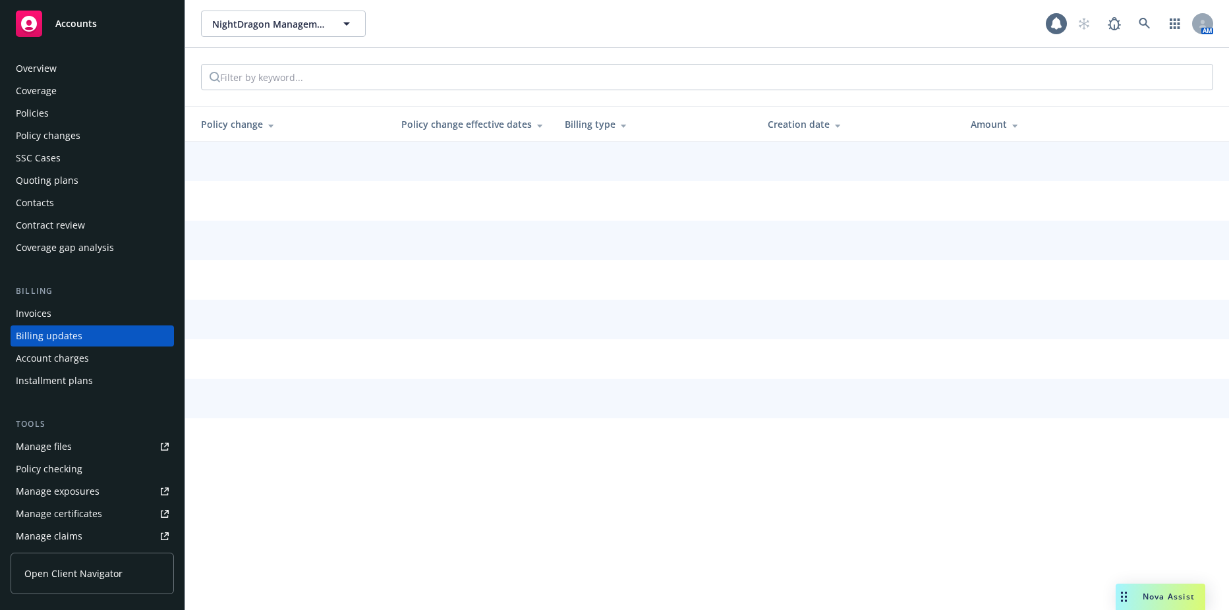
scroll to position [10, 0]
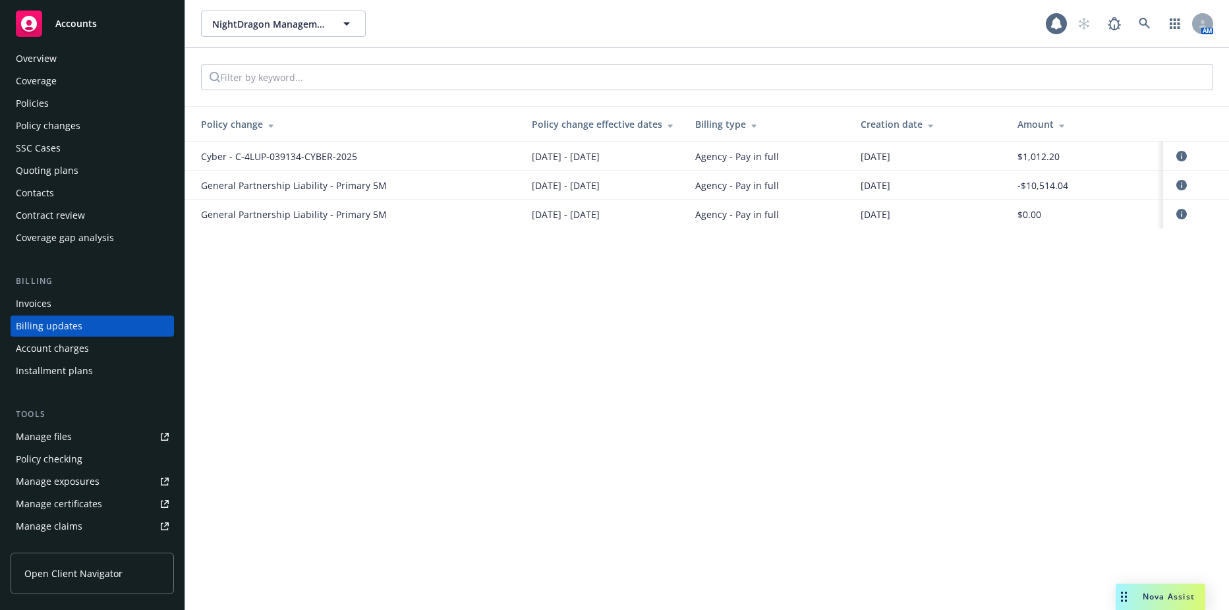
click at [50, 309] on div "Invoices" at bounding box center [34, 303] width 36 height 21
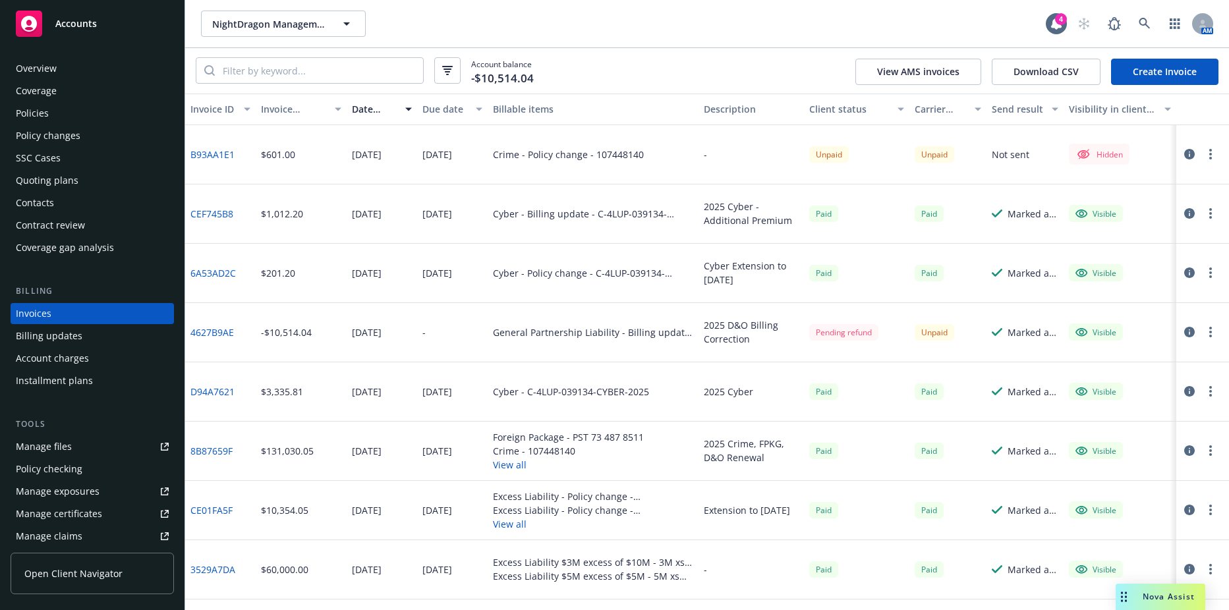
click at [1203, 156] on button "button" at bounding box center [1211, 154] width 16 height 16
click at [1118, 183] on icon at bounding box center [1116, 181] width 8 height 8
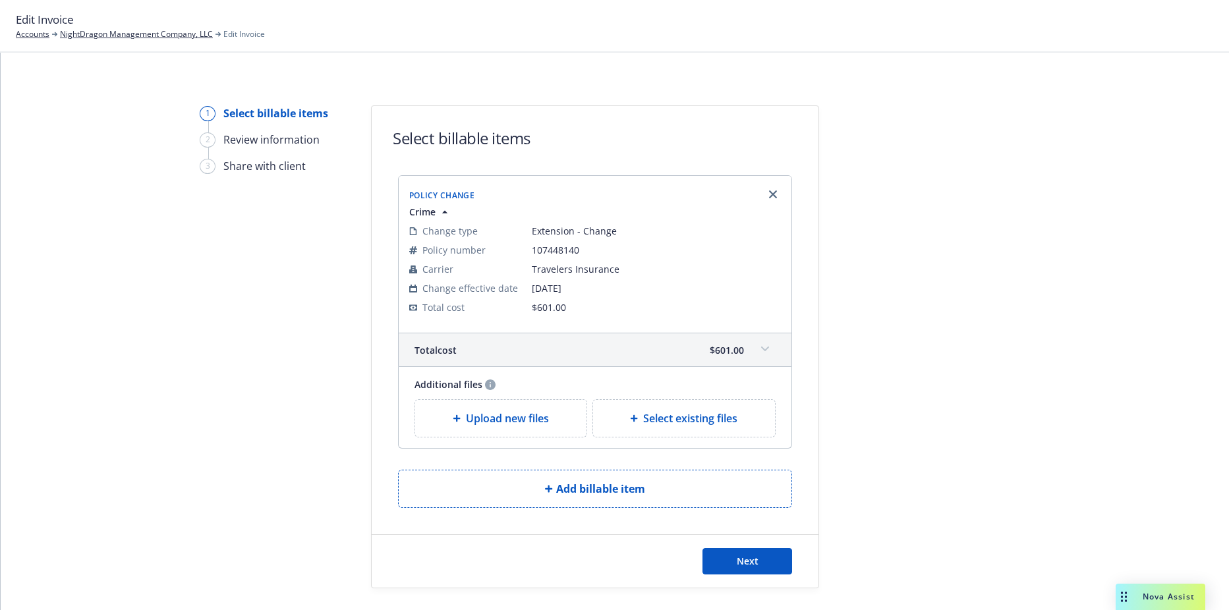
click at [720, 575] on div "Next" at bounding box center [595, 561] width 447 height 53
click at [722, 563] on button "Next" at bounding box center [748, 561] width 90 height 26
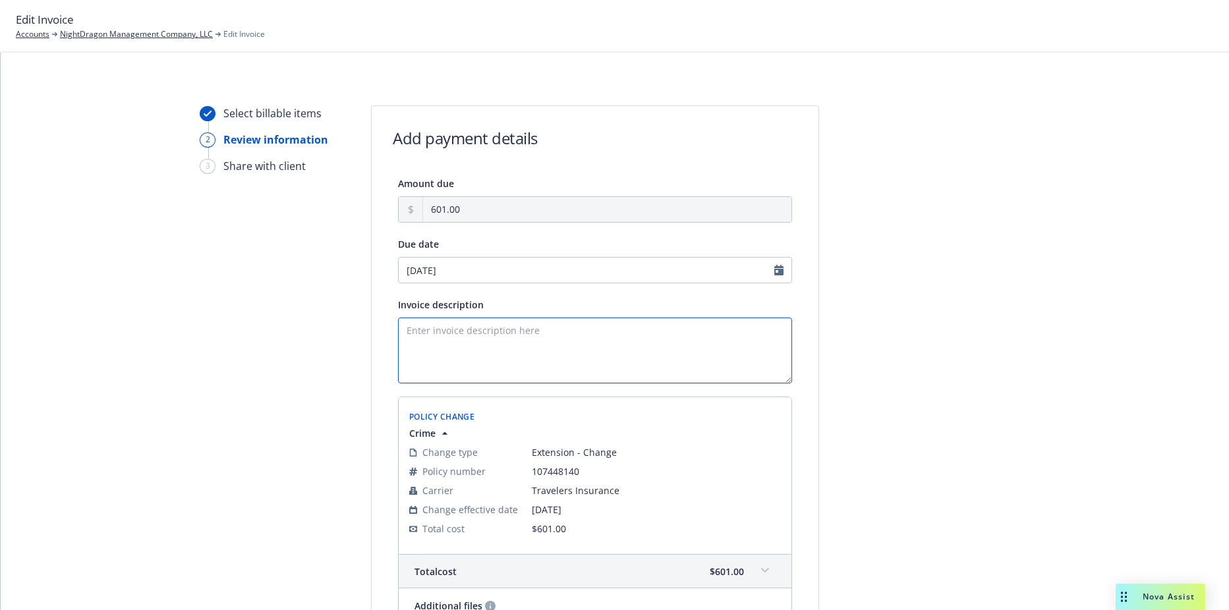
click at [448, 333] on textarea "Invoice description" at bounding box center [595, 351] width 394 height 66
select select "October"
select select "2025"
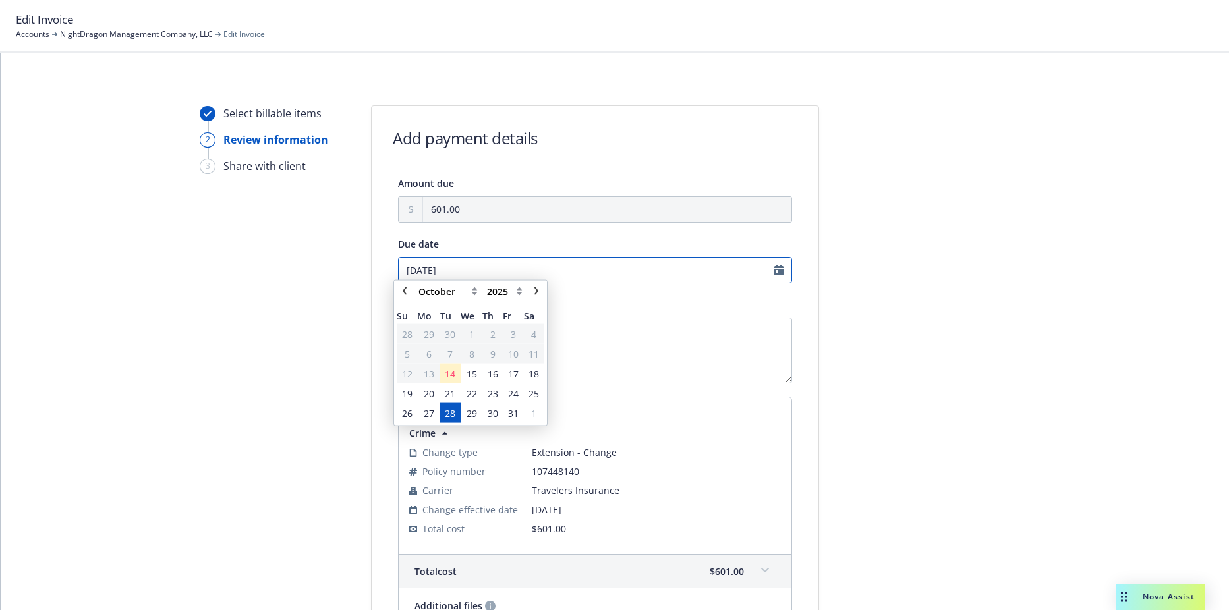
click at [456, 268] on input "[DATE]" at bounding box center [595, 270] width 394 height 26
click at [516, 395] on span "24" at bounding box center [513, 400] width 11 height 14
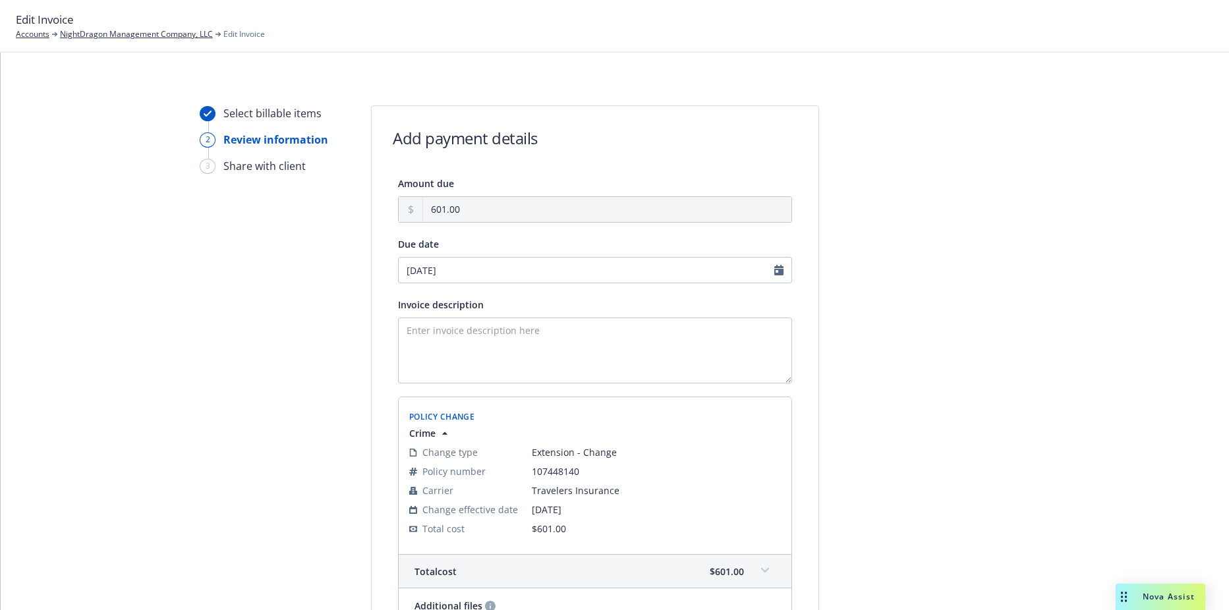
type input "[DATE]"
click at [542, 357] on textarea "Invoice description" at bounding box center [595, 351] width 394 height 66
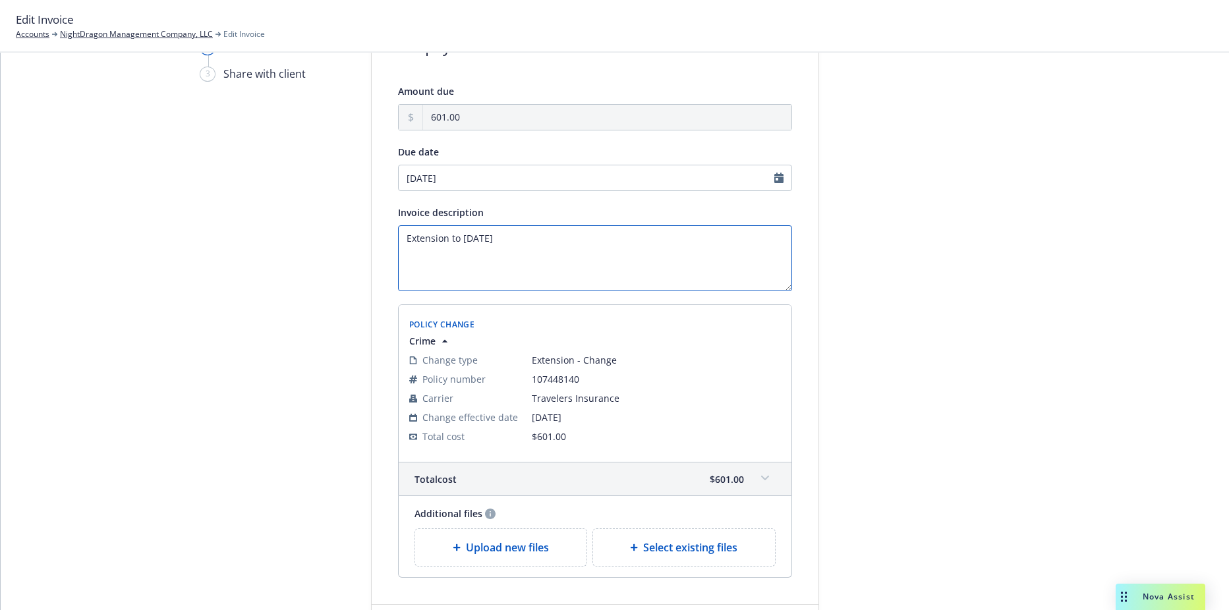
scroll to position [193, 0]
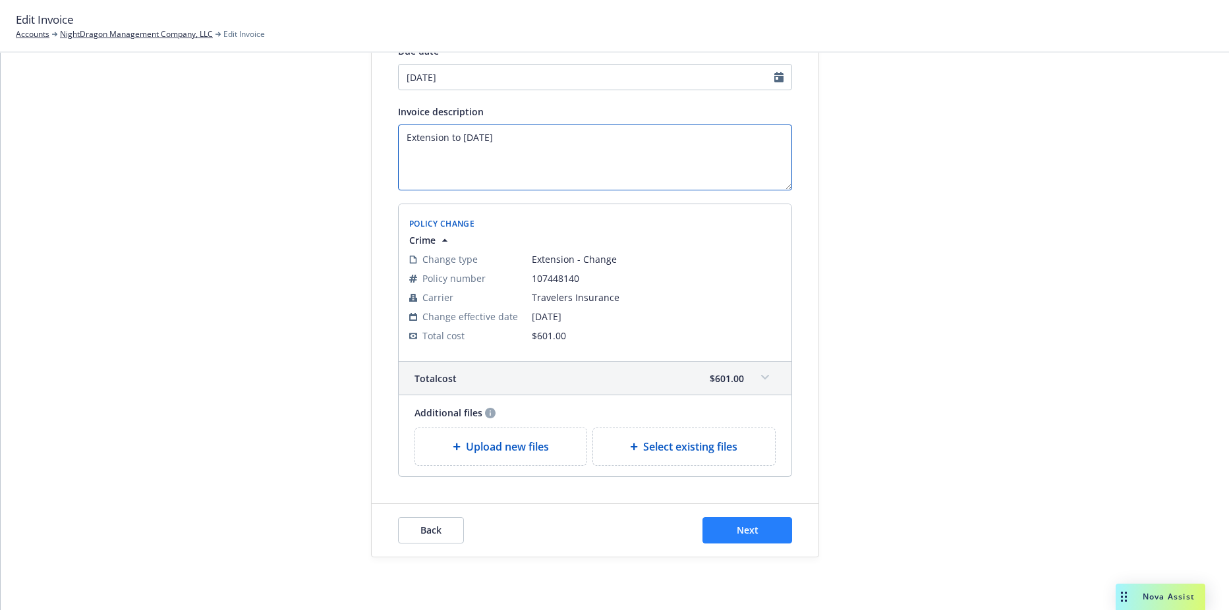
type textarea "Extension to [DATE]"
click at [769, 540] on button "Next" at bounding box center [748, 530] width 90 height 26
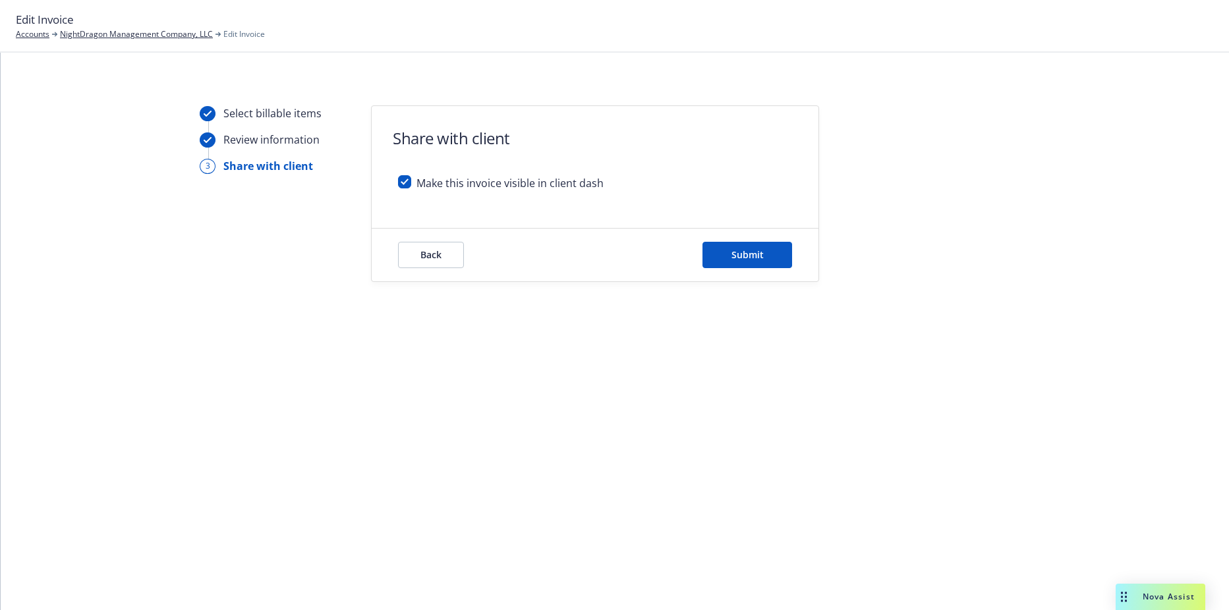
scroll to position [0, 0]
click at [736, 258] on span "Submit" at bounding box center [748, 254] width 32 height 13
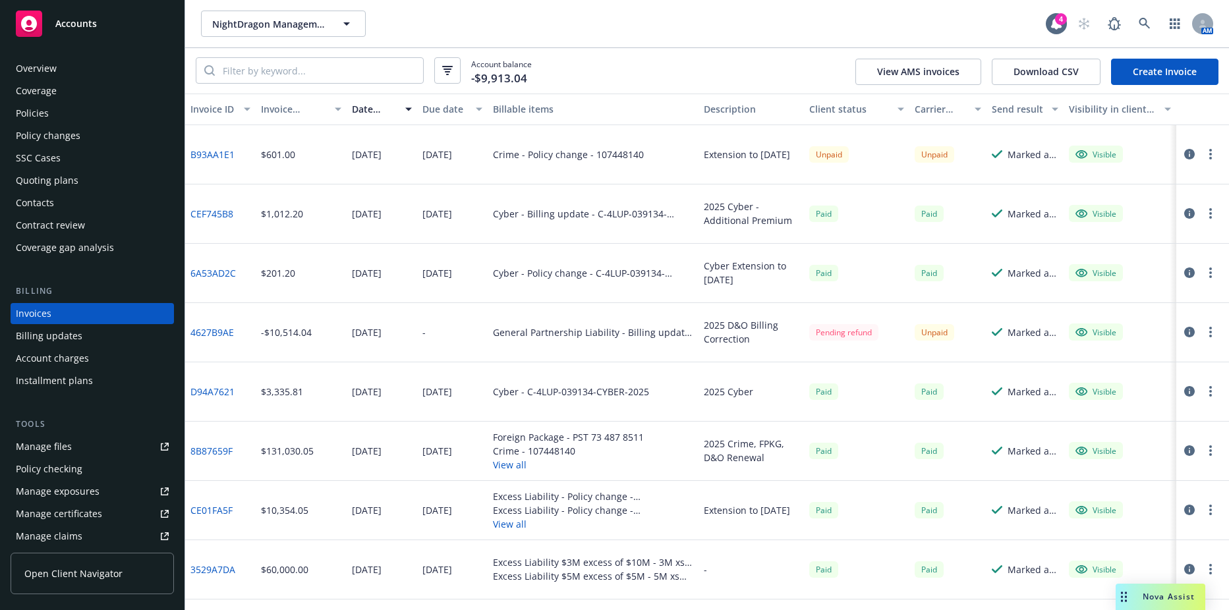
click at [217, 155] on link "B93AA1E1" at bounding box center [212, 155] width 44 height 14
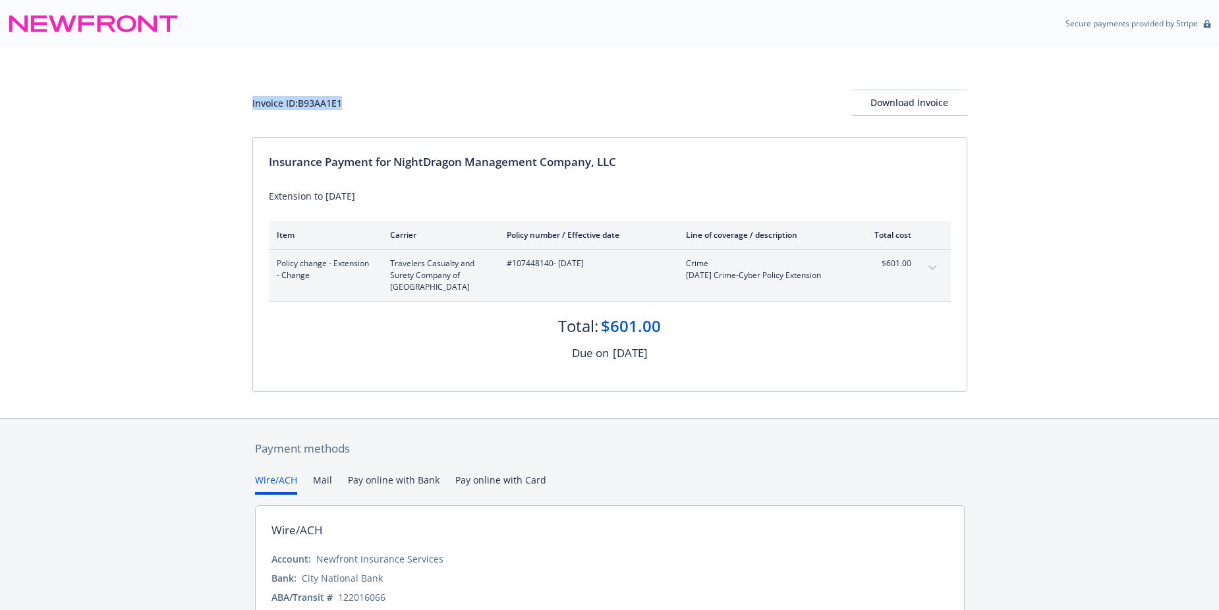
drag, startPoint x: 363, startPoint y: 101, endPoint x: 120, endPoint y: 100, distance: 243.2
click at [120, 100] on div "Invoice ID: B93AA1E1 Download Invoice Insurance Payment for NightDragon Managem…" at bounding box center [609, 232] width 1219 height 371
drag, startPoint x: 120, startPoint y: 100, endPoint x: 259, endPoint y: 98, distance: 139.1
copy div "Invoice ID: B93AA1E1"
click at [916, 109] on div "Download Invoice" at bounding box center [909, 102] width 115 height 25
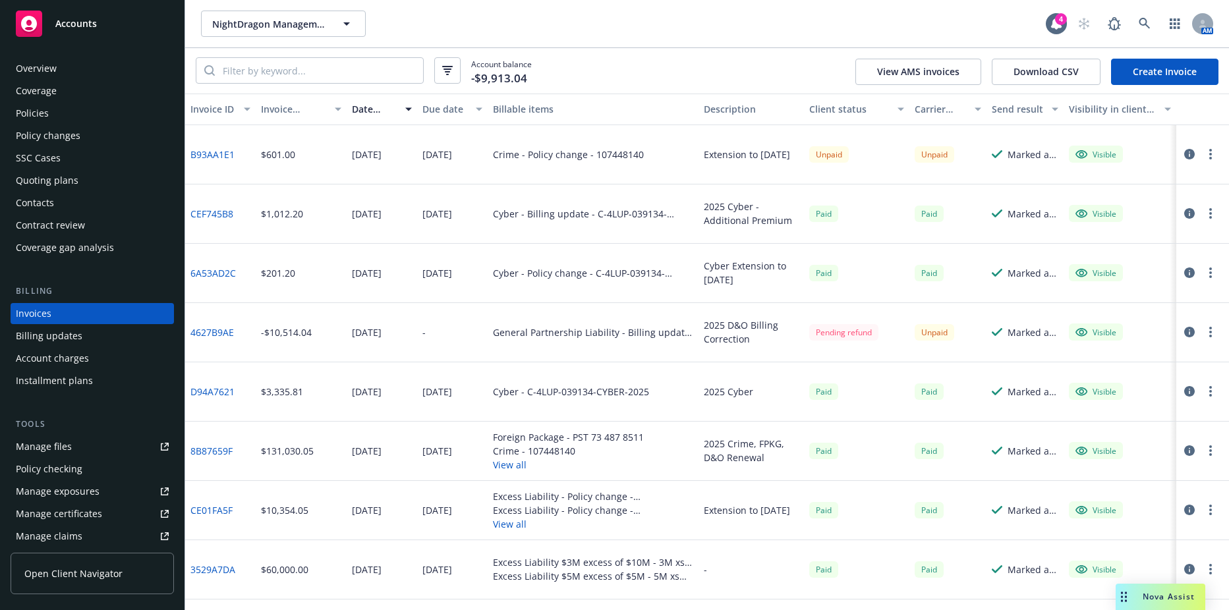
click at [258, 26] on span "NightDragon Management Company, LLC" at bounding box center [269, 24] width 114 height 14
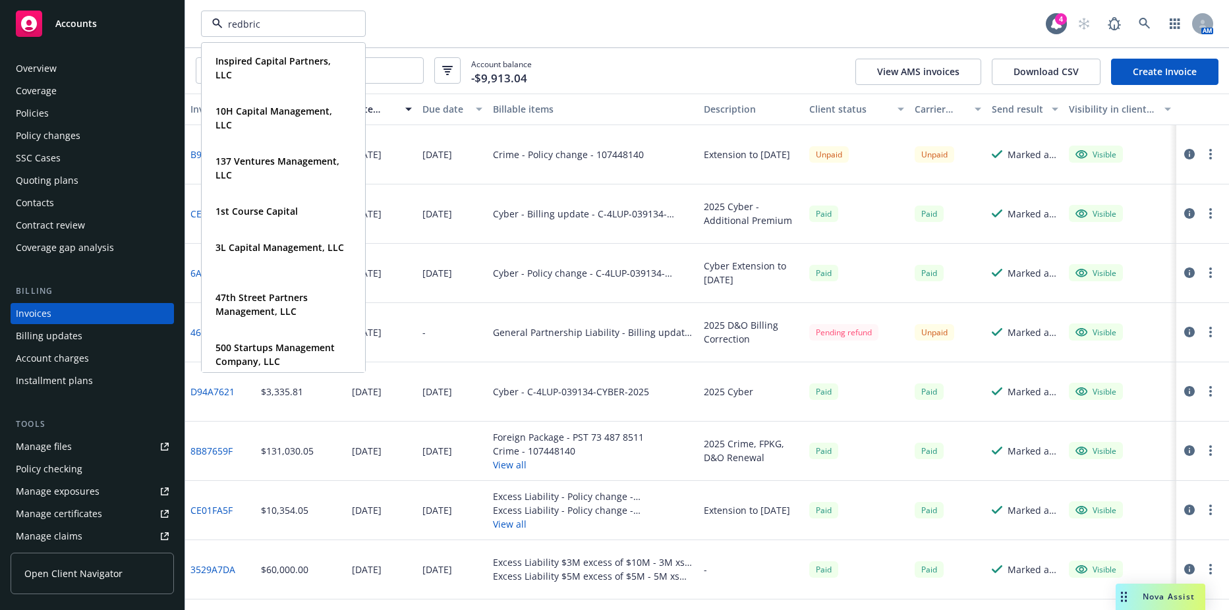
type input "redbrick"
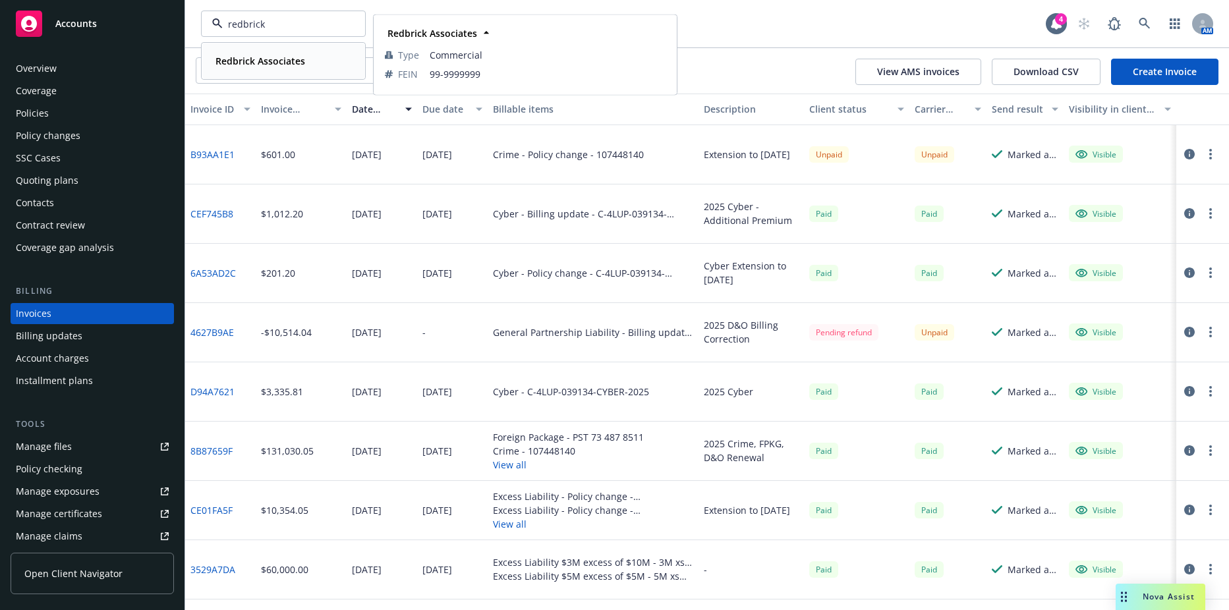
click at [247, 69] on div "Redbrick Associates" at bounding box center [259, 60] width 98 height 19
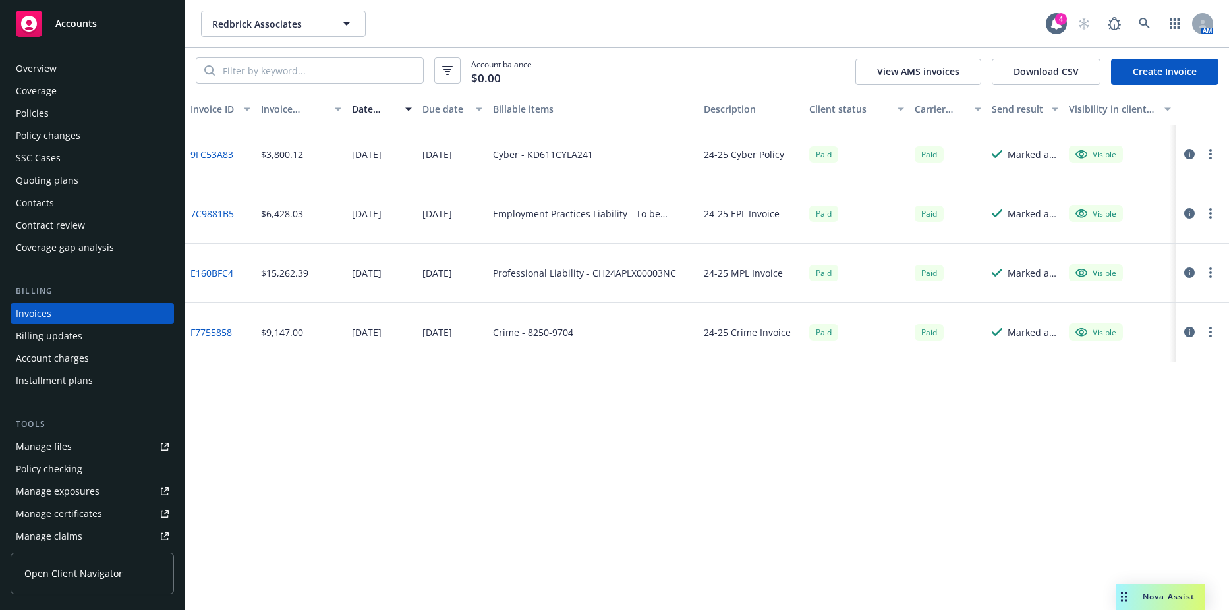
click at [55, 104] on div "Policies" at bounding box center [92, 113] width 153 height 21
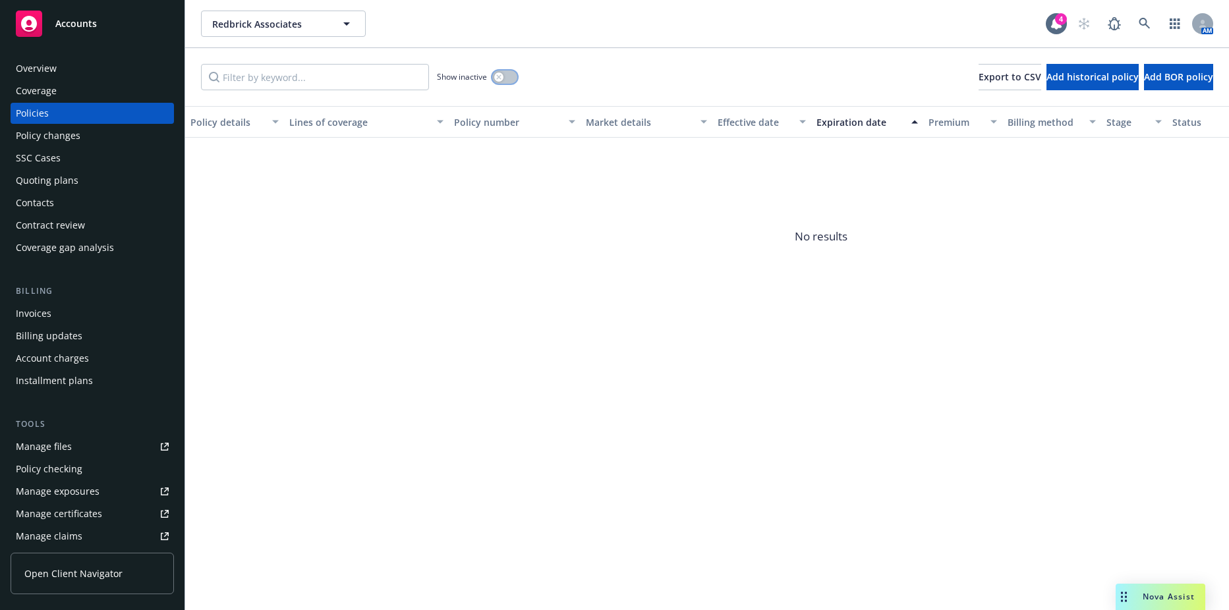
click at [503, 77] on div "button" at bounding box center [498, 76] width 9 height 9
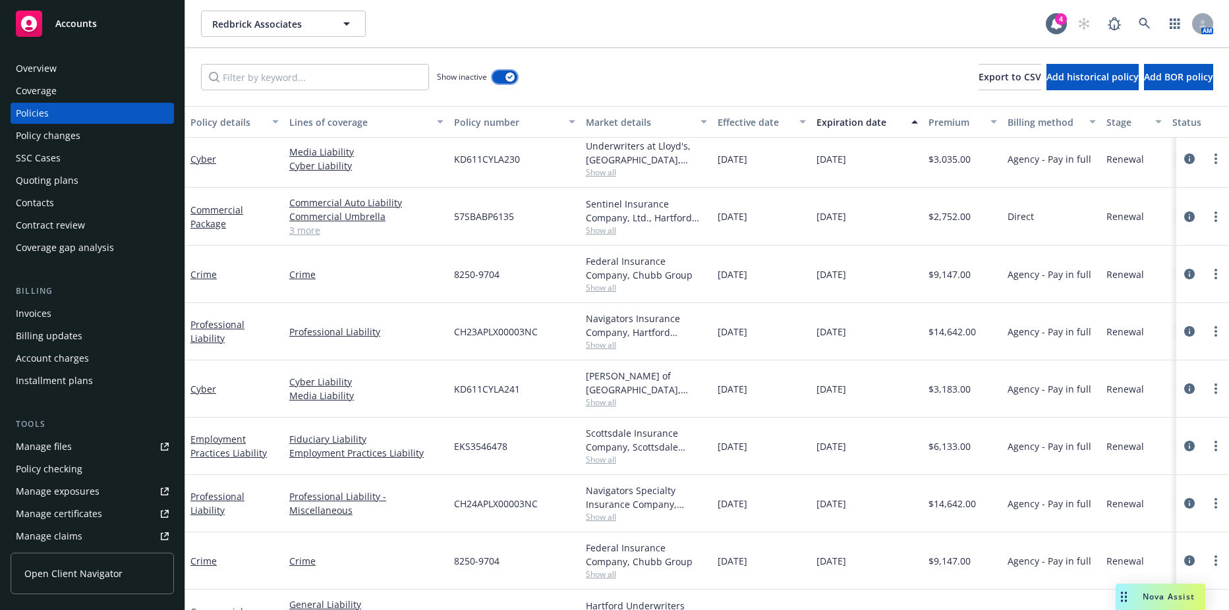
scroll to position [635, 0]
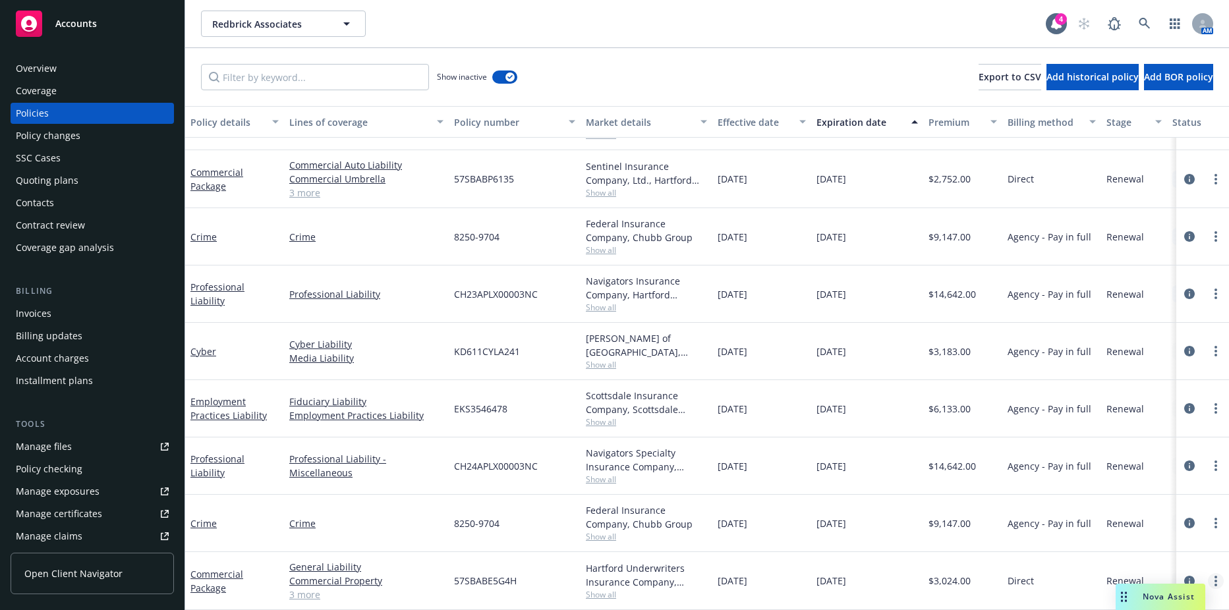
click at [1215, 576] on icon "more" at bounding box center [1216, 581] width 3 height 11
click at [1122, 395] on link "Renew with incumbent" at bounding box center [1145, 396] width 155 height 26
select select "12"
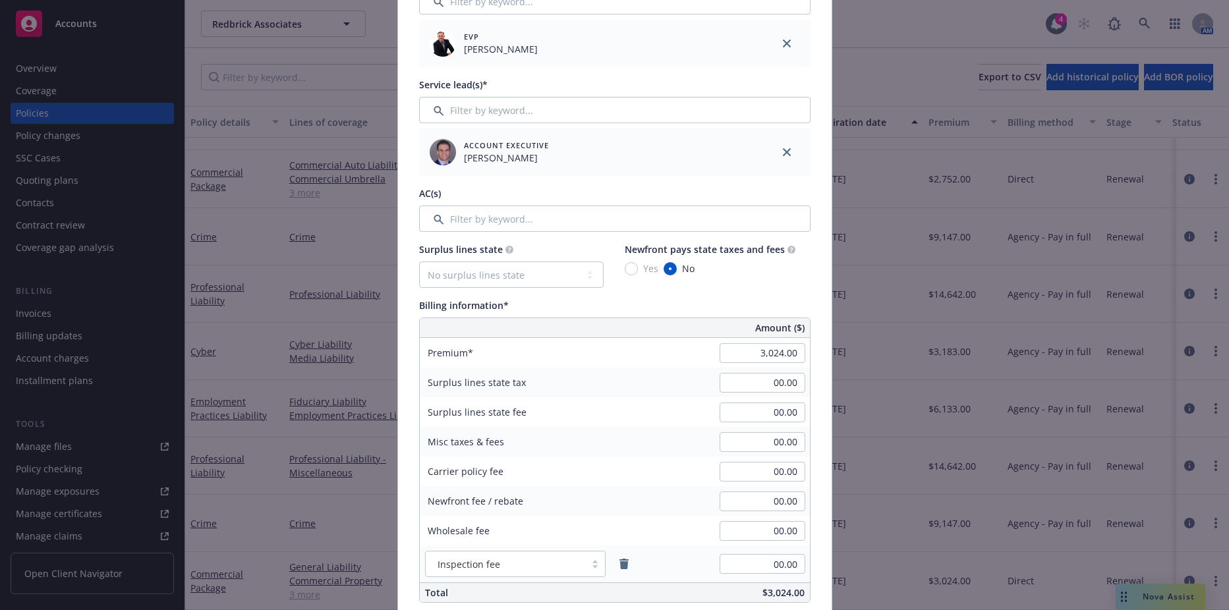
scroll to position [527, 0]
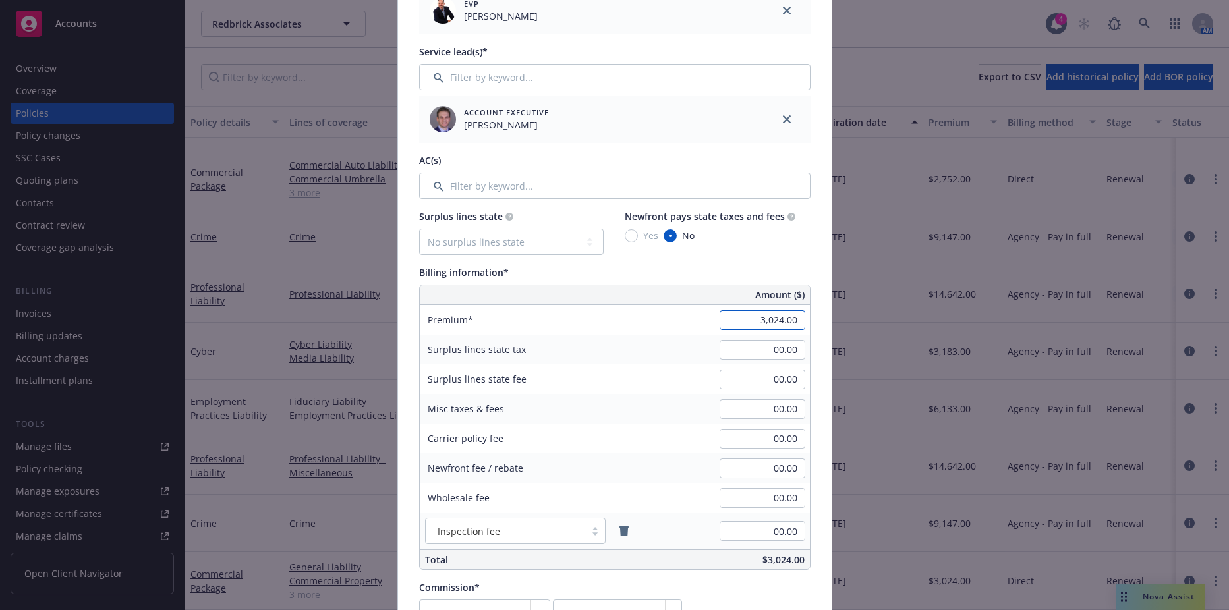
click at [780, 326] on input "3,024.00" at bounding box center [763, 320] width 86 height 20
type input "1,558.00"
click at [778, 362] on div "00.00" at bounding box center [762, 349] width 95 height 29
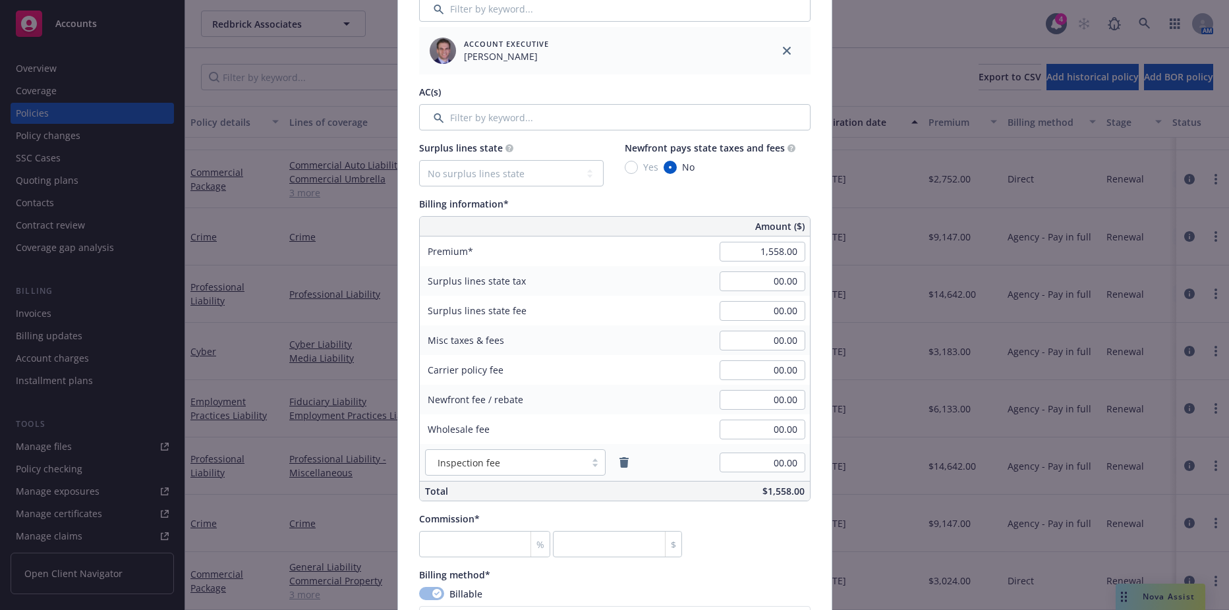
scroll to position [725, 0]
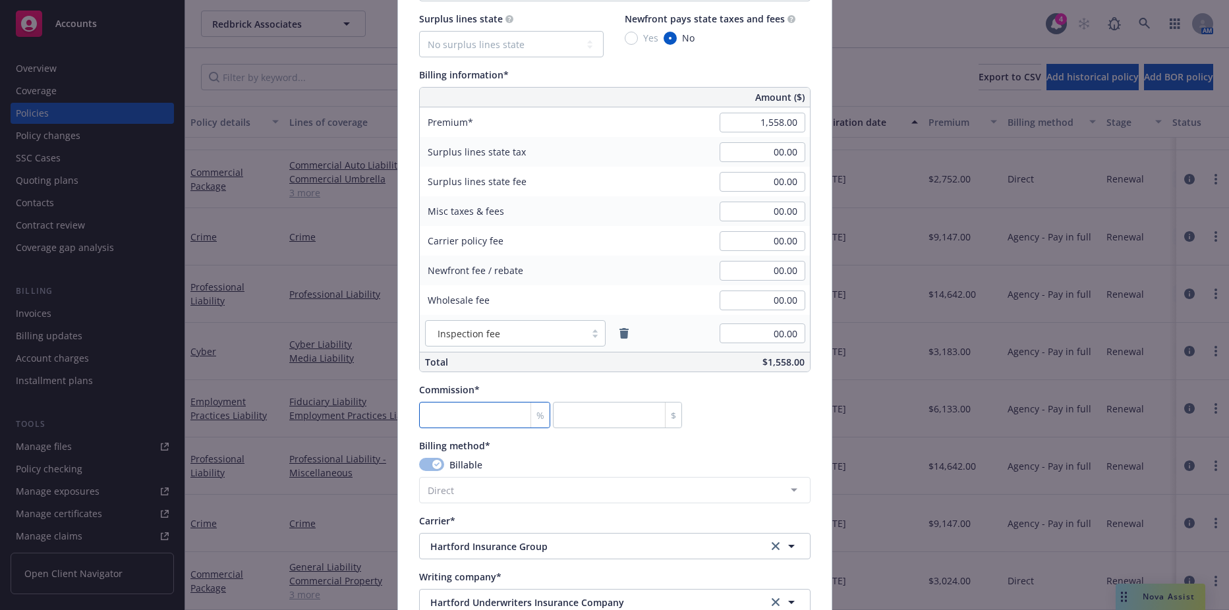
click at [494, 412] on input "number" at bounding box center [485, 415] width 132 height 26
type input "1"
type input "15.58"
type input "15"
type input "233.7"
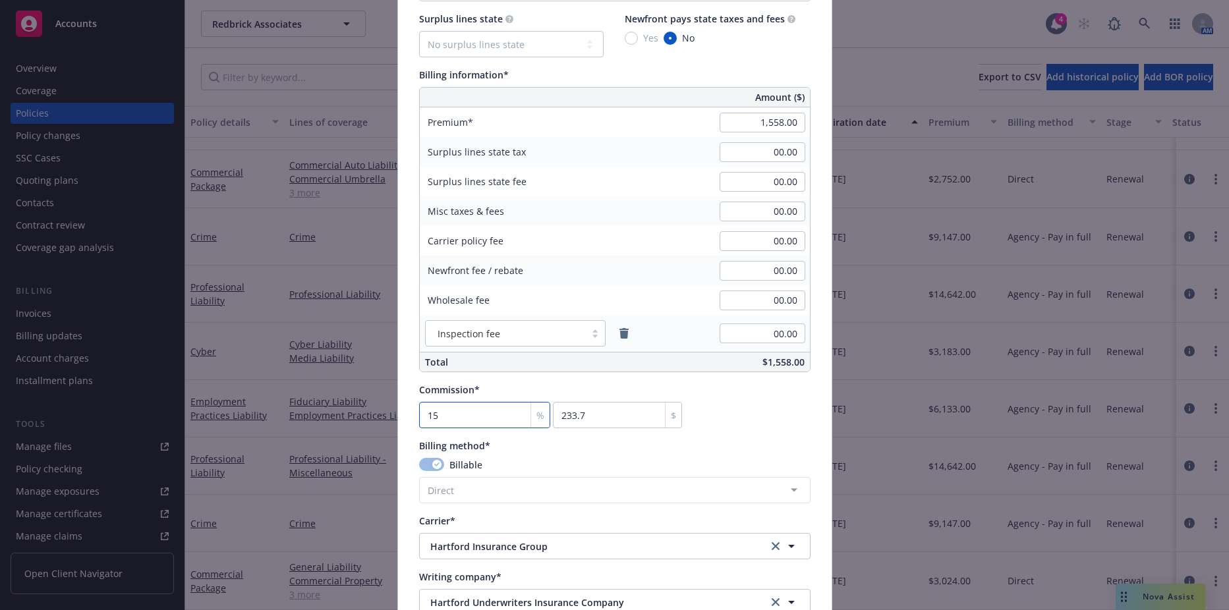
type input "15"
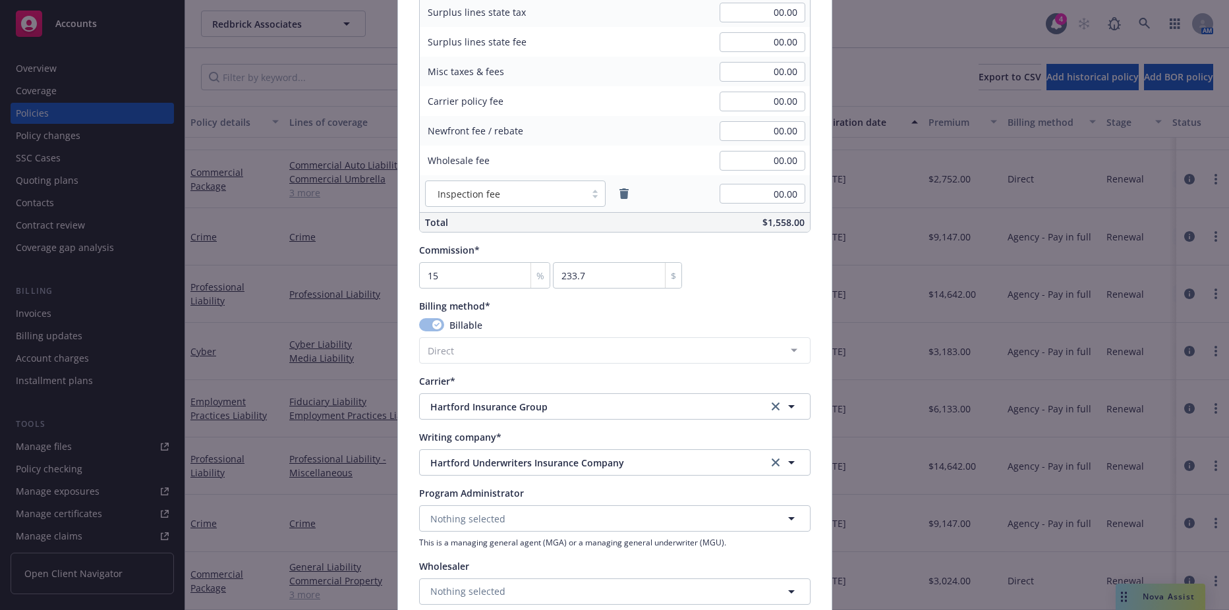
scroll to position [1054, 0]
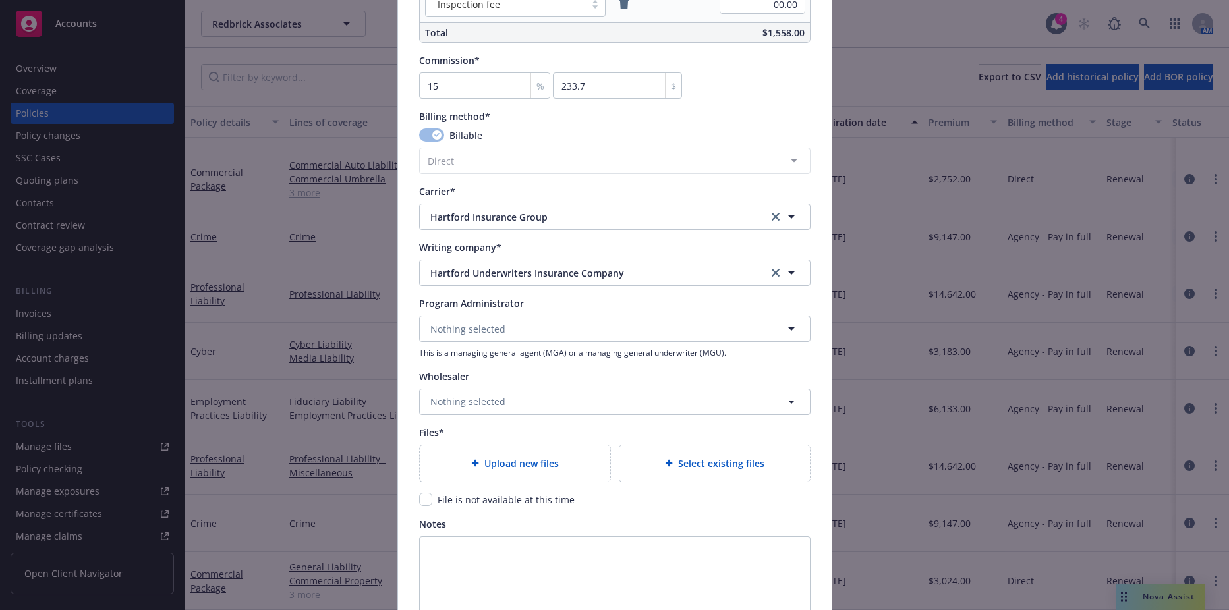
click at [478, 466] on div at bounding box center [477, 463] width 13 height 8
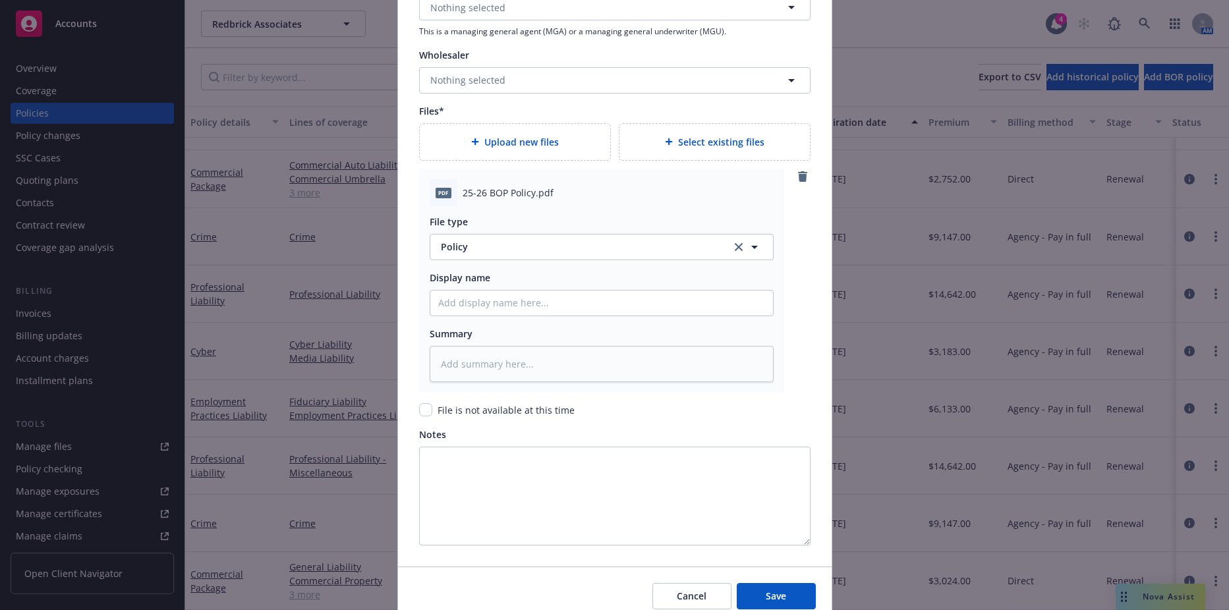
scroll to position [1434, 0]
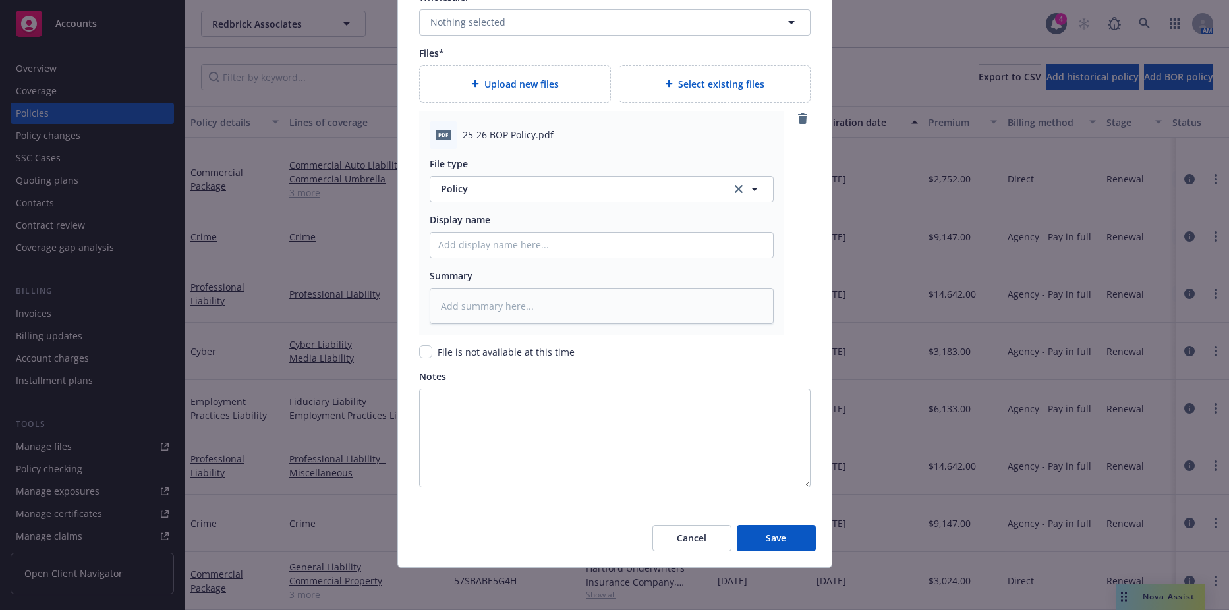
click at [763, 555] on div "Cancel Save" at bounding box center [615, 538] width 434 height 59
click at [761, 545] on button "Save" at bounding box center [776, 538] width 79 height 26
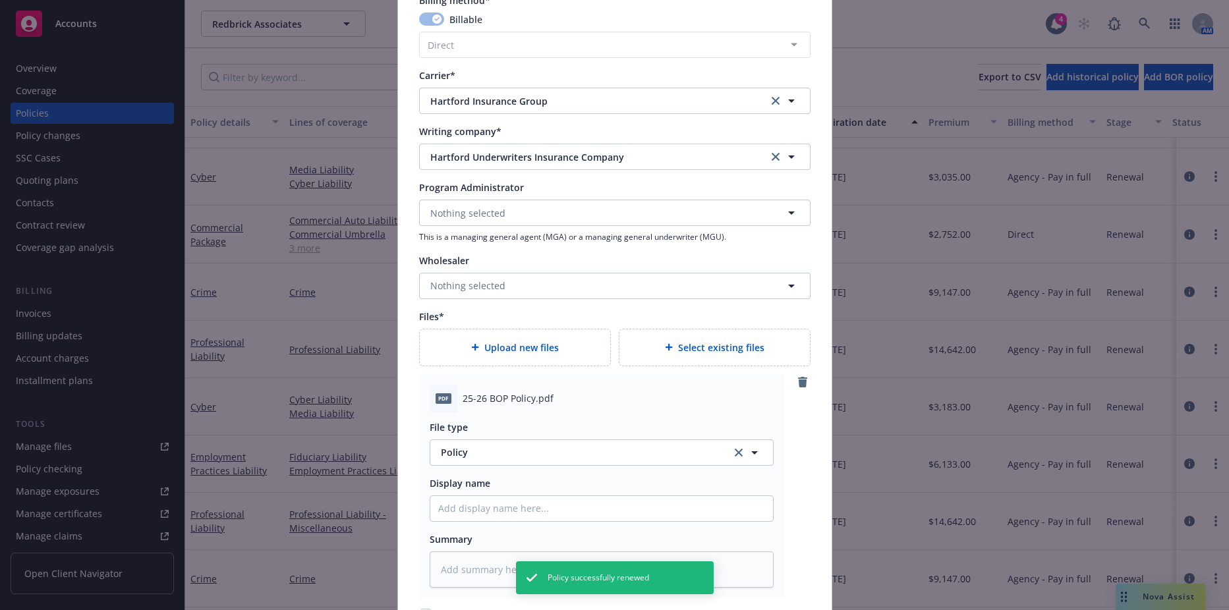
scroll to position [841, 0]
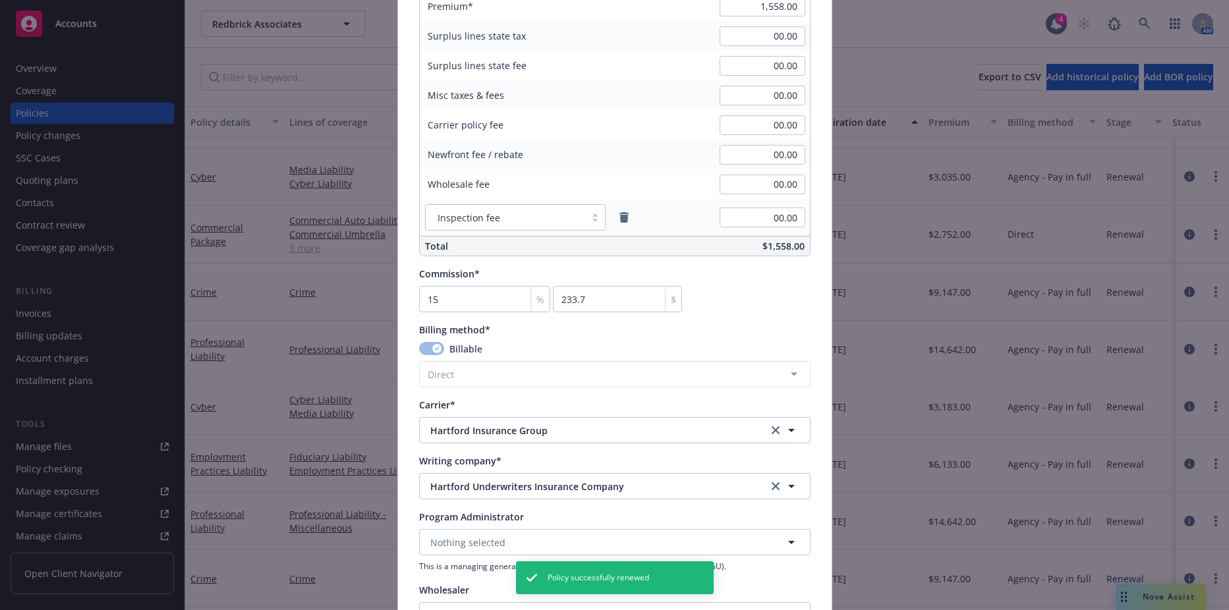
type textarea "x"
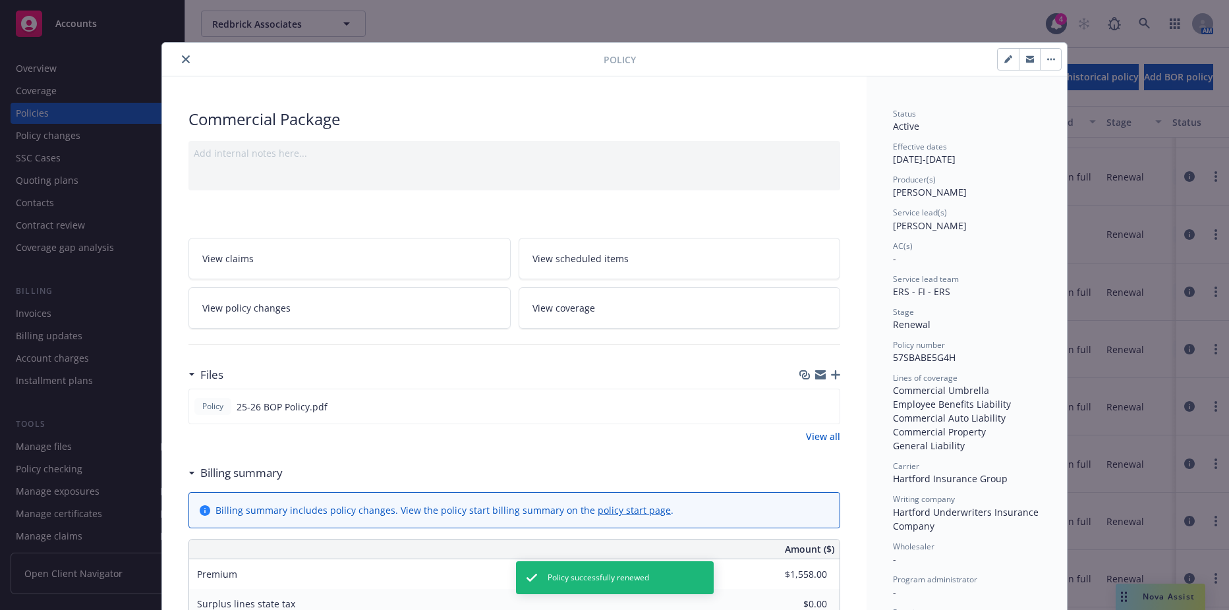
click at [182, 59] on icon "close" at bounding box center [186, 59] width 8 height 8
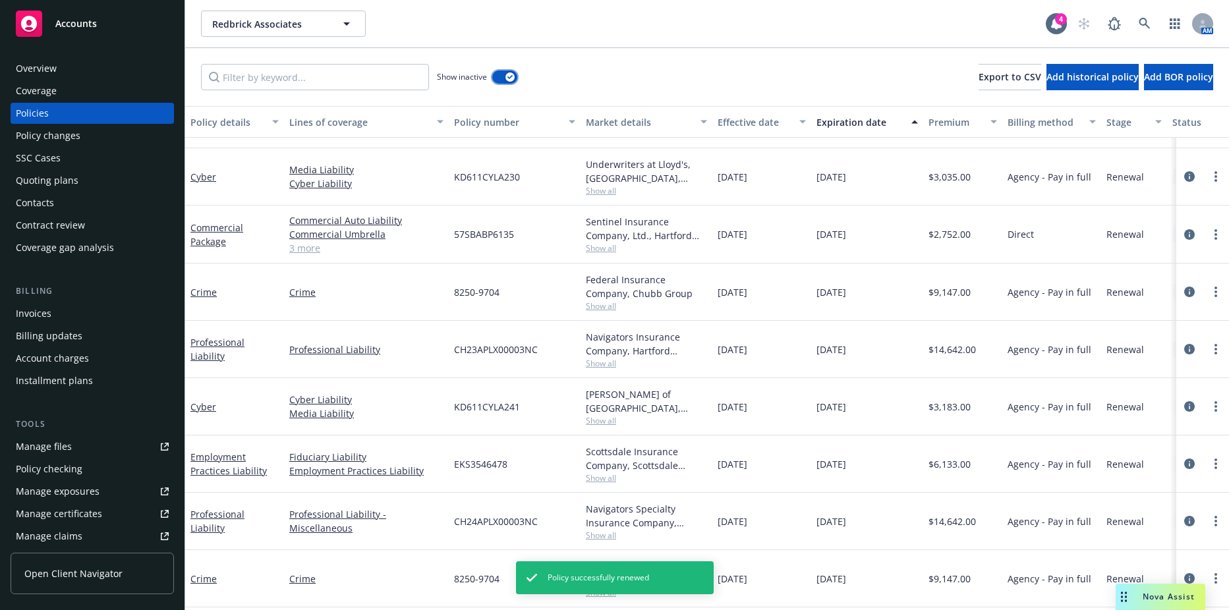
click at [508, 77] on icon "button" at bounding box center [509, 77] width 5 height 4
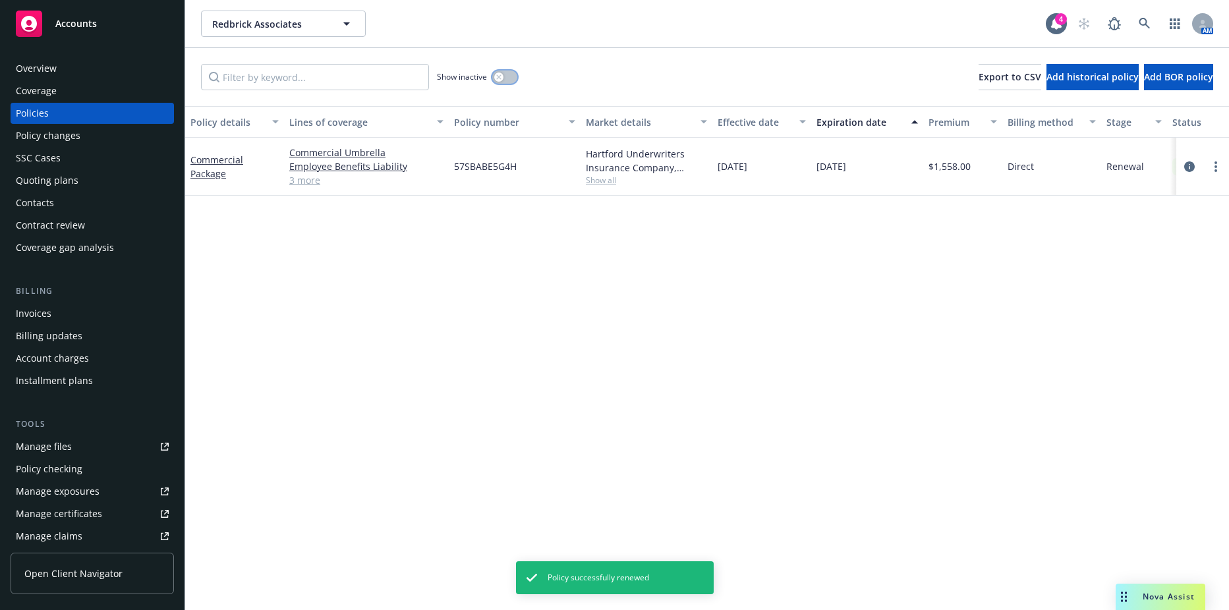
click at [509, 80] on button "button" at bounding box center [504, 77] width 25 height 13
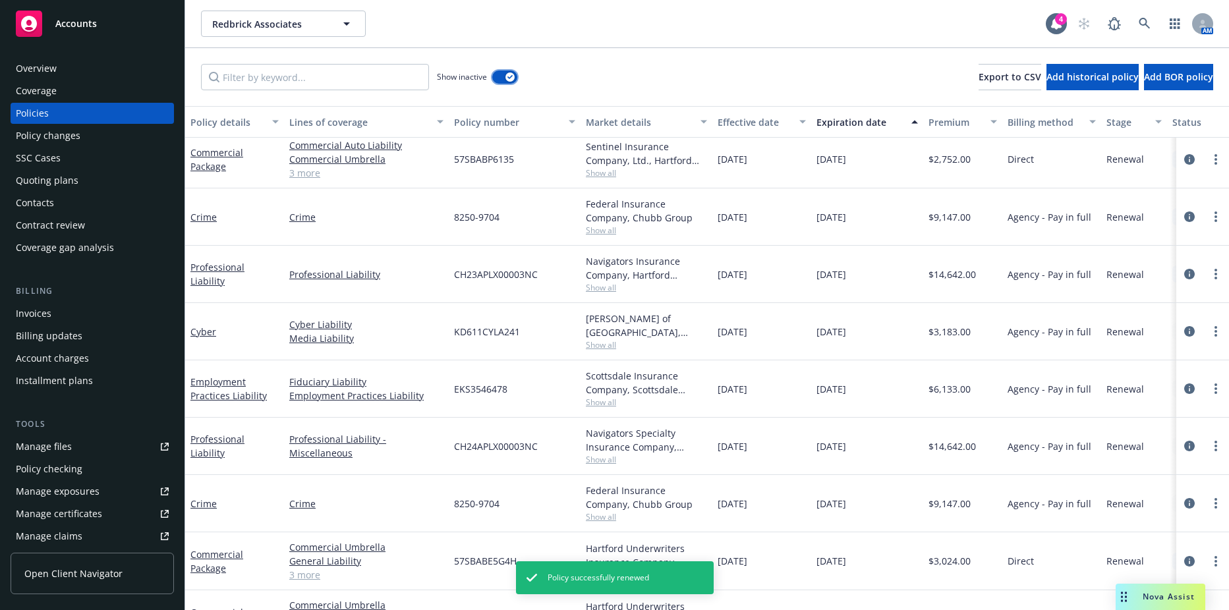
scroll to position [688, 0]
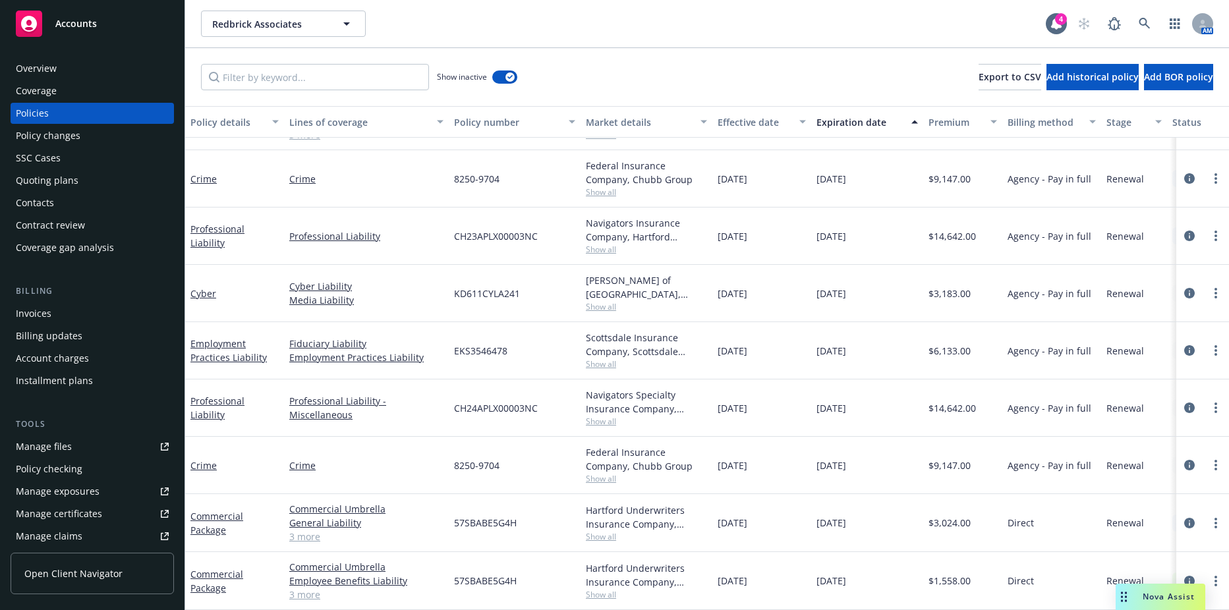
click at [1208, 457] on link "more" at bounding box center [1216, 465] width 16 height 16
click at [1128, 286] on link "Renew with incumbent" at bounding box center [1145, 280] width 155 height 26
select select "12"
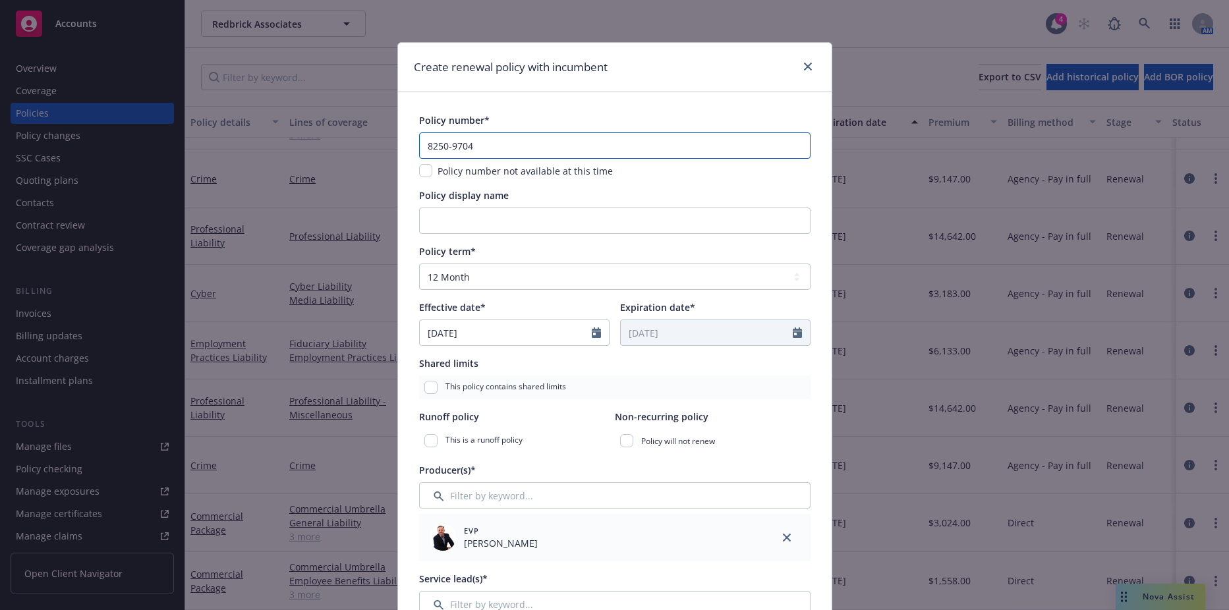
click at [485, 148] on input "8250-9704" at bounding box center [614, 145] width 391 height 26
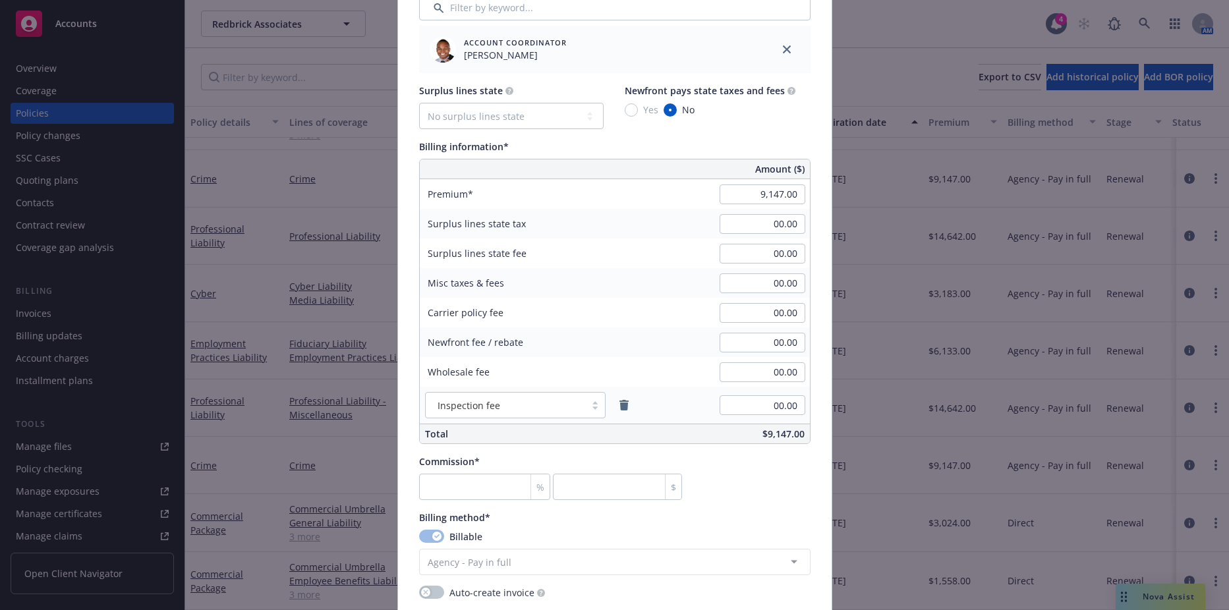
scroll to position [923, 0]
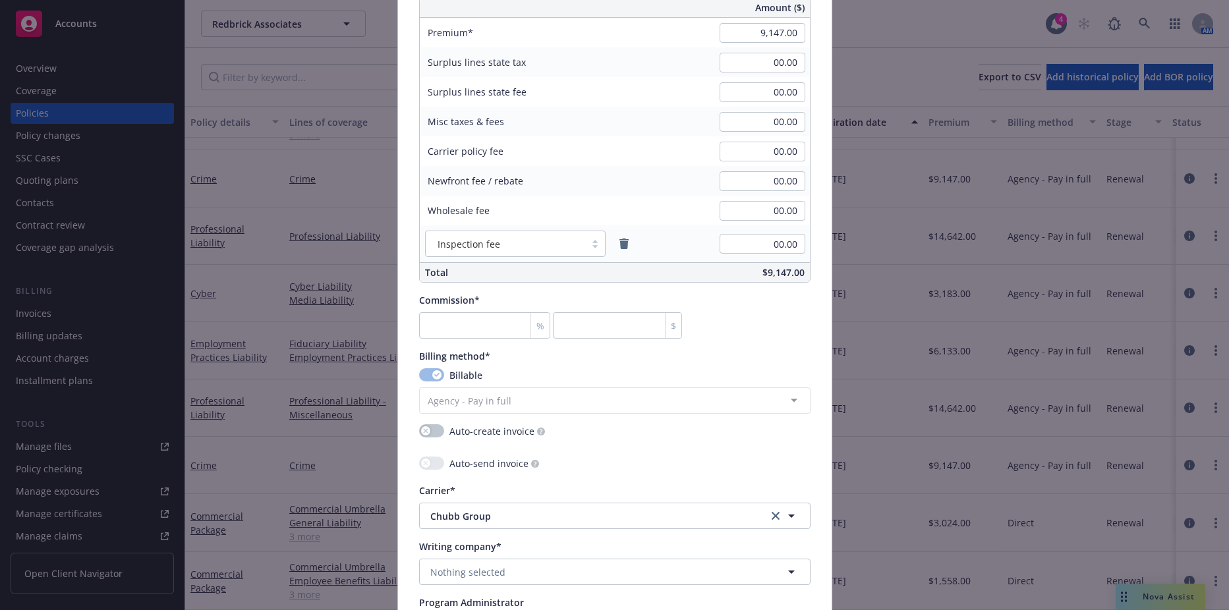
type input "TBD - 8250-9704"
click at [453, 343] on div "Policy number* TBD - 8250-9704 Policy number not available at this time Policy …" at bounding box center [614, 62] width 391 height 1743
click at [455, 333] on input "number" at bounding box center [485, 325] width 132 height 26
type input "1"
type input "91.47"
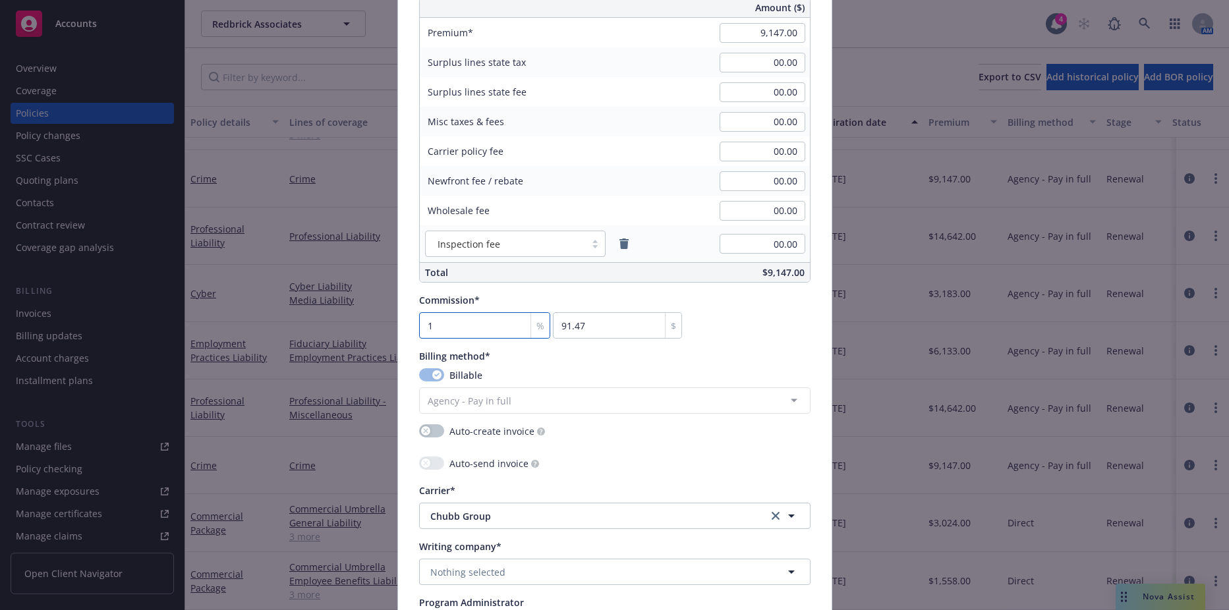
type input "15"
type input "1372.05"
type input "15"
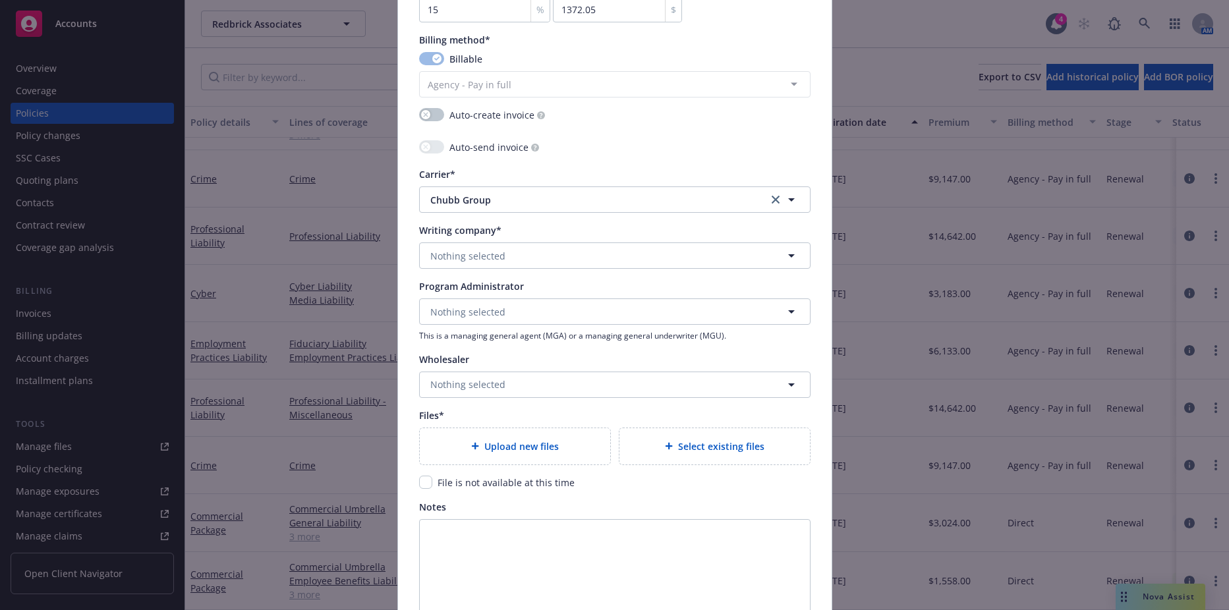
scroll to position [1252, 0]
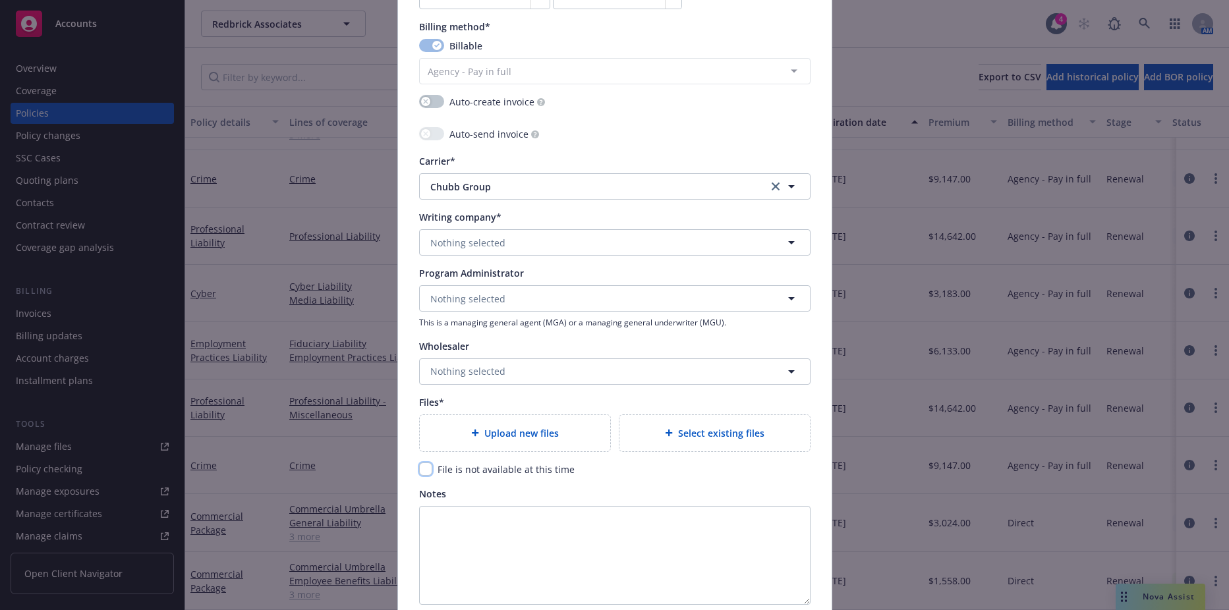
click at [422, 467] on input "checkbox" at bounding box center [425, 469] width 13 height 13
checkbox input "true"
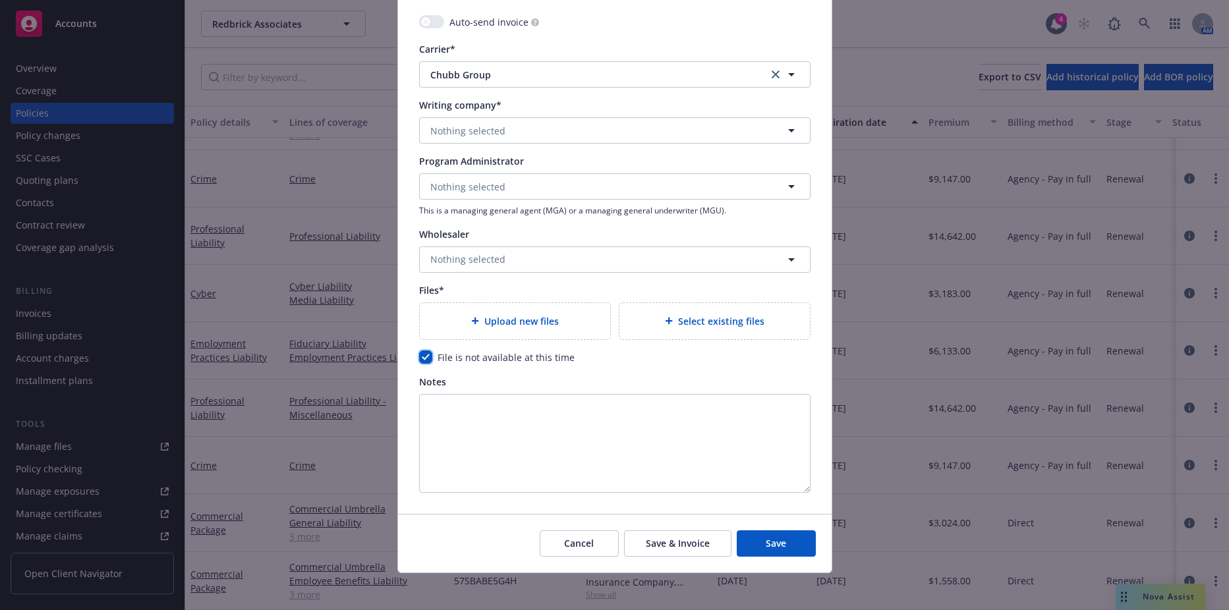
scroll to position [1370, 0]
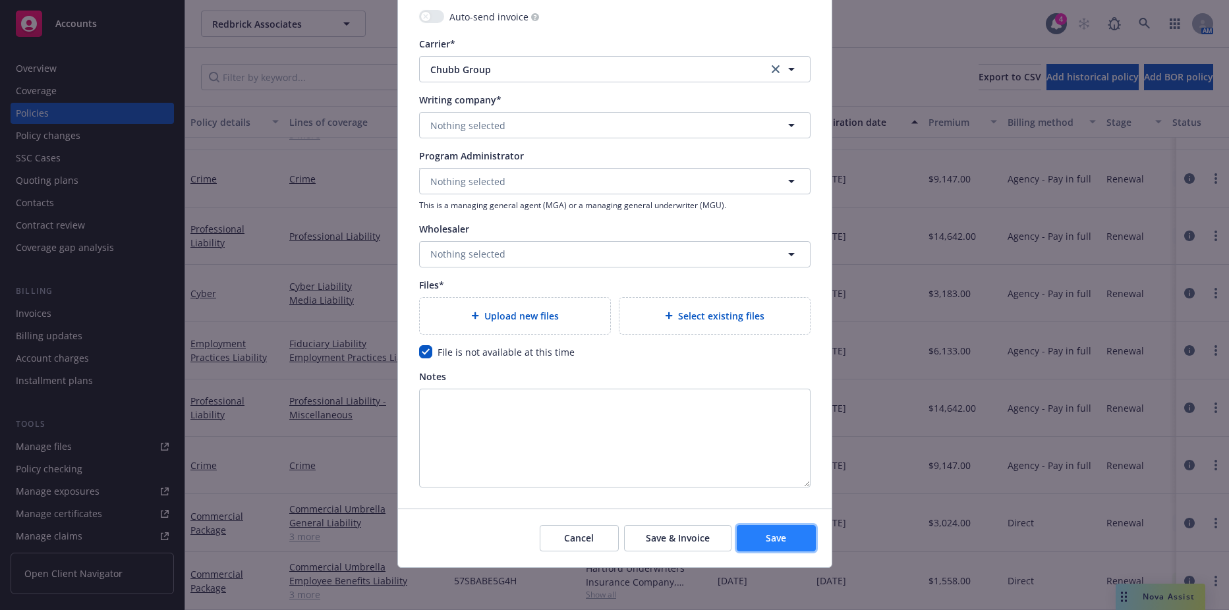
click at [774, 543] on span "Save" at bounding box center [776, 538] width 20 height 13
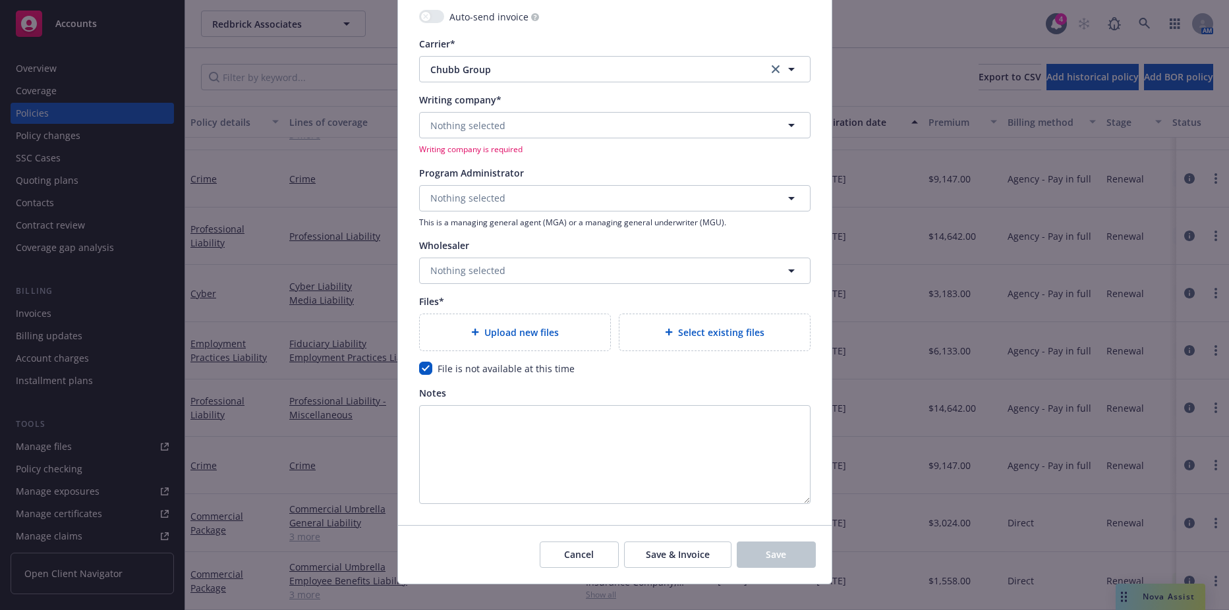
click at [480, 110] on div "Writing company* Nothing selected Writing company is required" at bounding box center [614, 124] width 391 height 62
click at [475, 121] on span "Nothing selected" at bounding box center [467, 126] width 75 height 14
type input "fed"
click at [465, 175] on span "Domestic - 20281" at bounding box center [496, 176] width 125 height 14
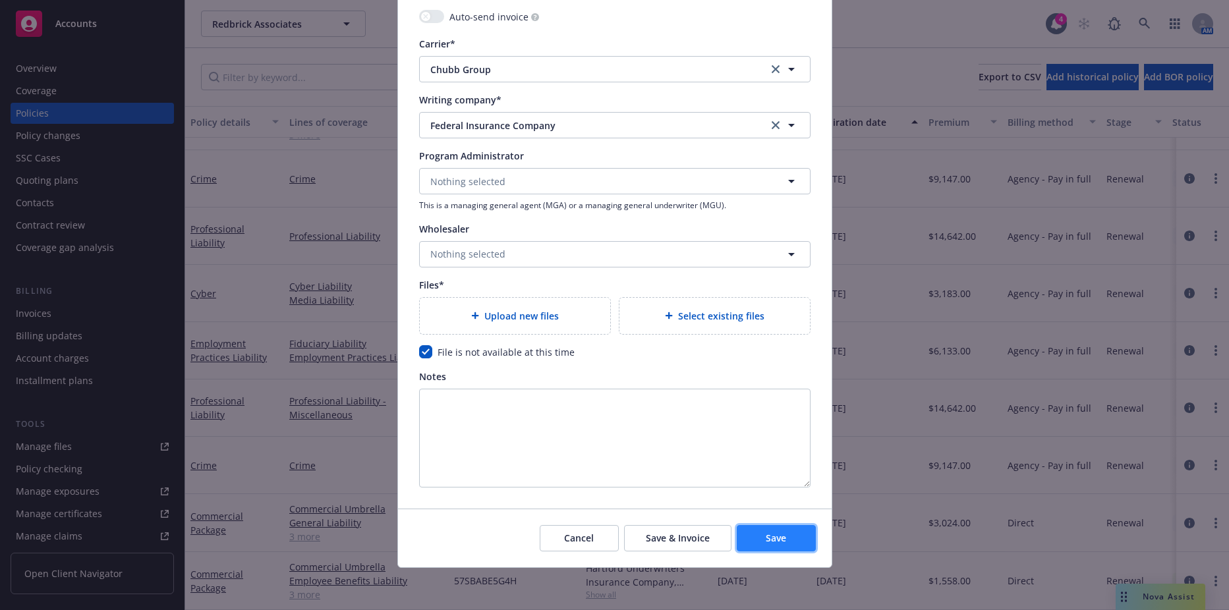
click at [759, 536] on button "Save" at bounding box center [776, 538] width 79 height 26
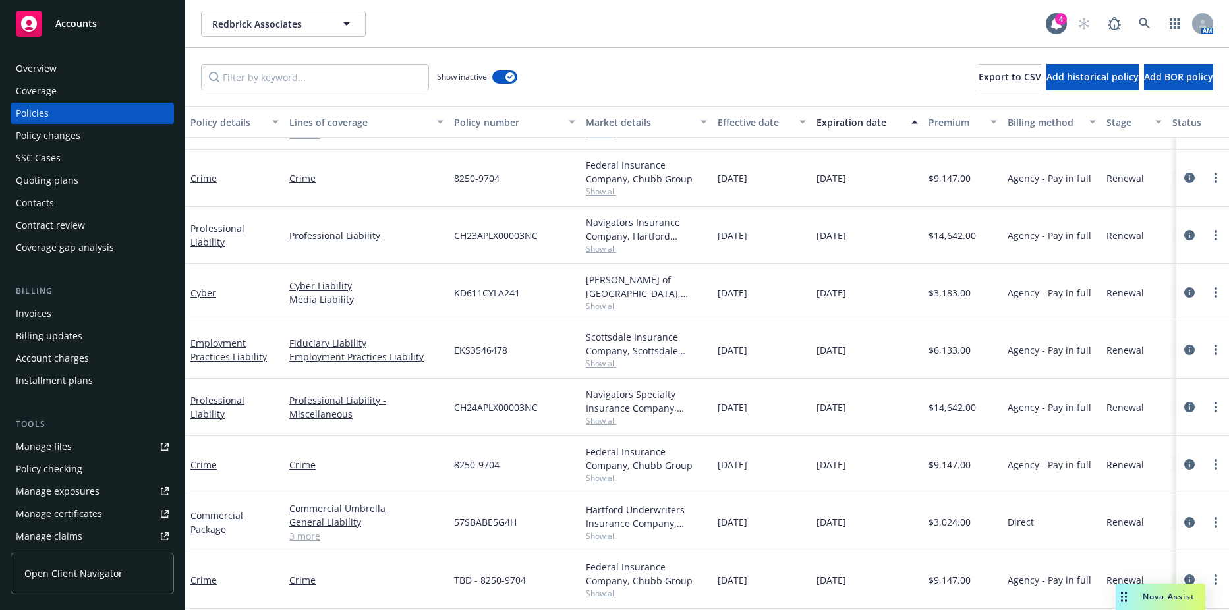
scroll to position [630, 0]
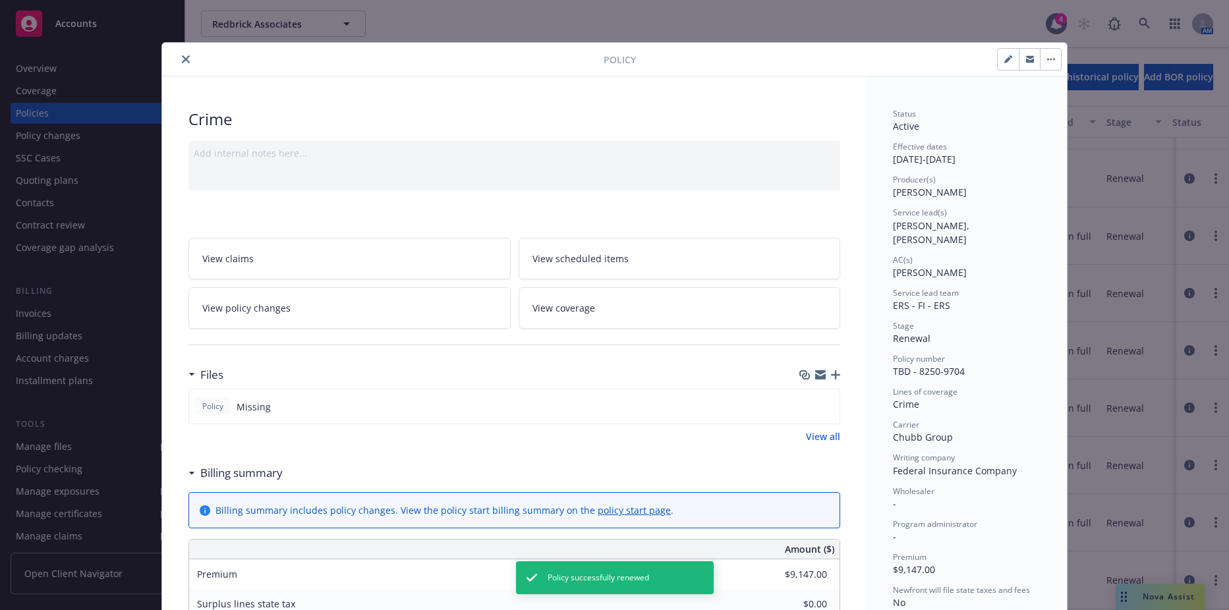
click at [186, 56] on button "close" at bounding box center [186, 59] width 16 height 16
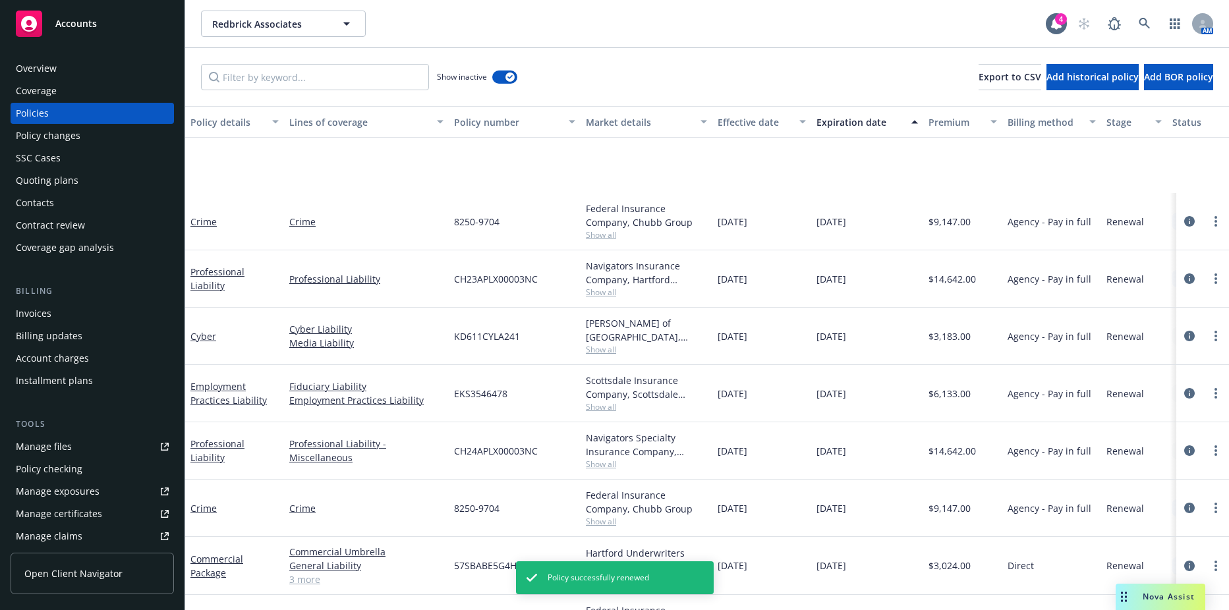
scroll to position [740, 0]
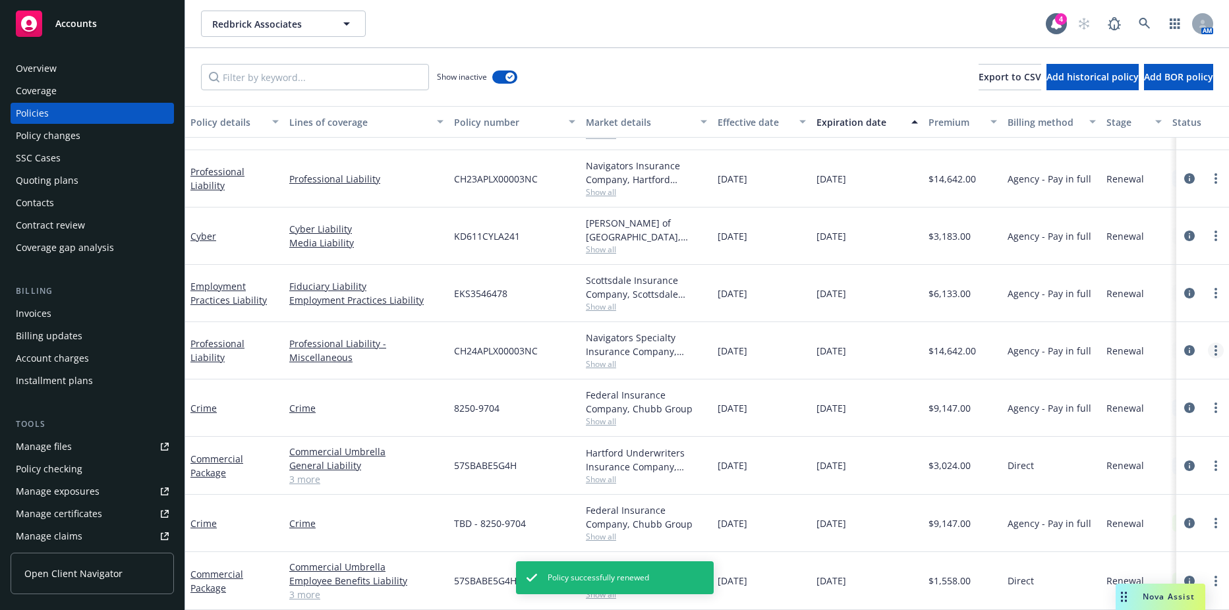
click at [1215, 345] on icon "more" at bounding box center [1216, 350] width 3 height 11
click at [1130, 393] on link "Renew with incumbent" at bounding box center [1135, 394] width 155 height 26
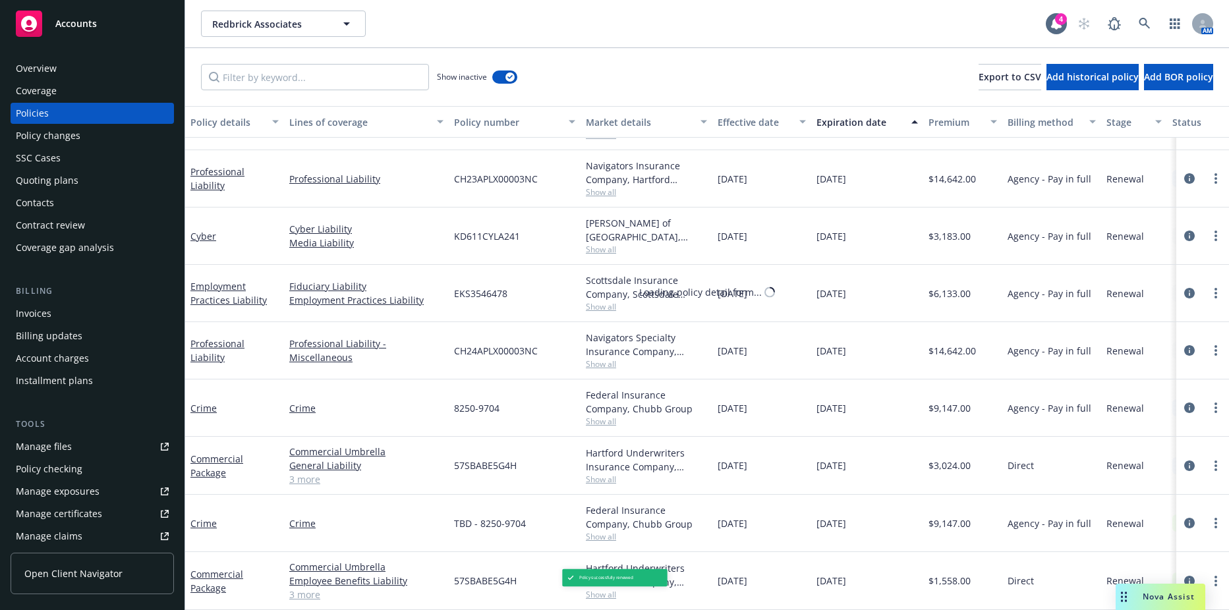
select select "12"
select select "CA"
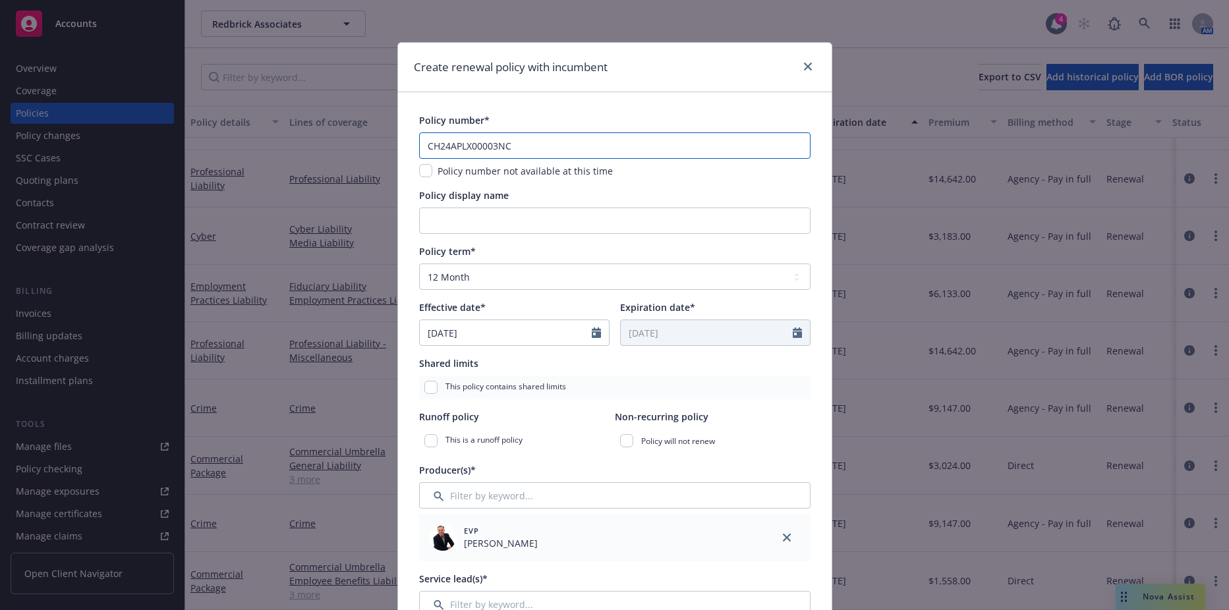
click at [527, 139] on input "CH24APLX00003NC" at bounding box center [614, 145] width 391 height 26
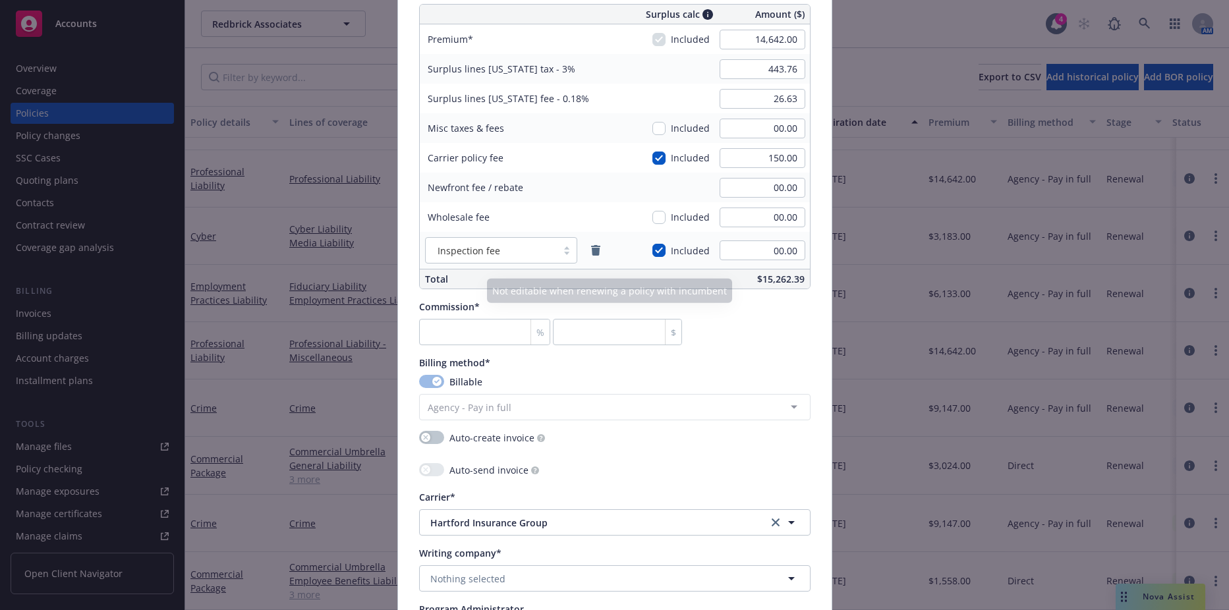
scroll to position [989, 0]
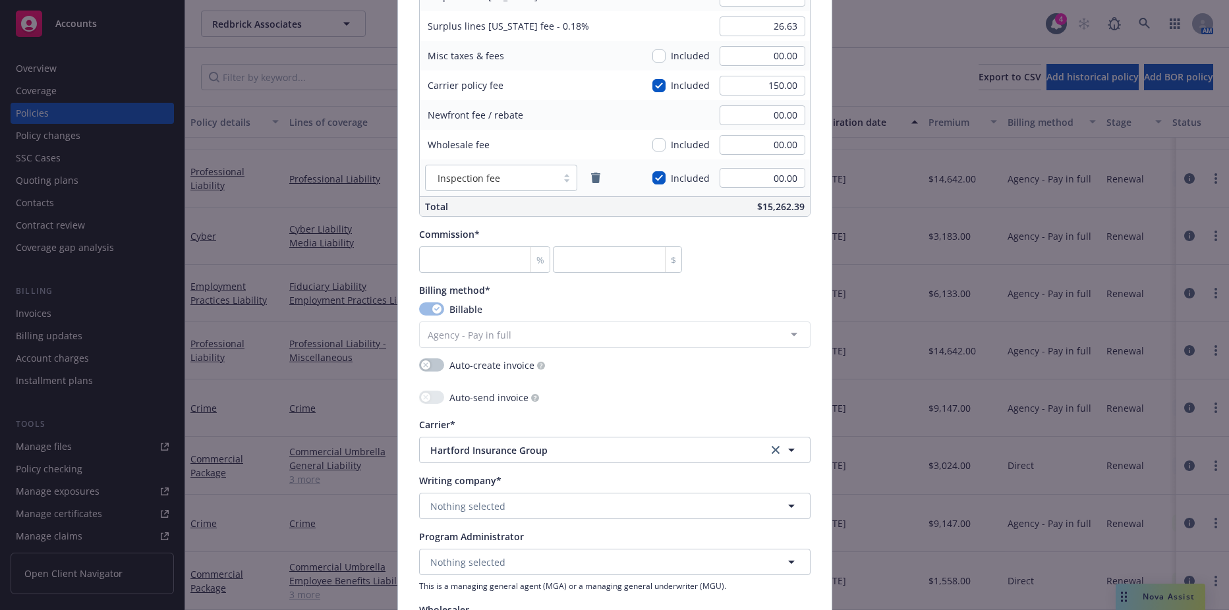
type input "TBD - CH24APLX00003NC"
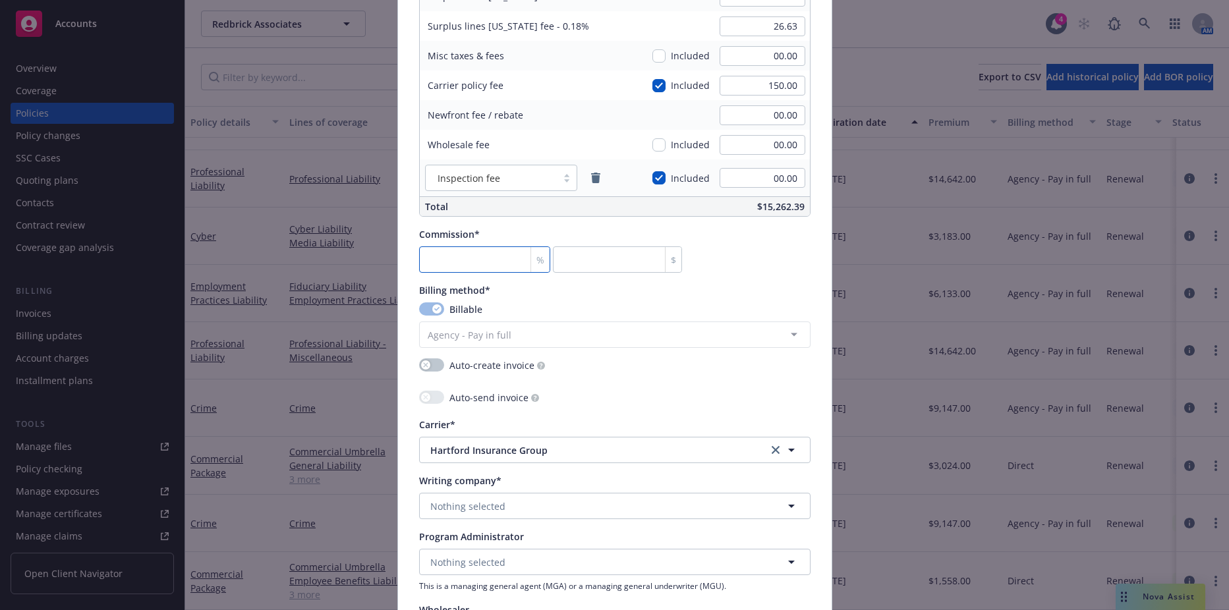
click at [447, 253] on input "number" at bounding box center [485, 259] width 132 height 26
type input "1"
type input "146.42"
type input "15"
type input "2196.3"
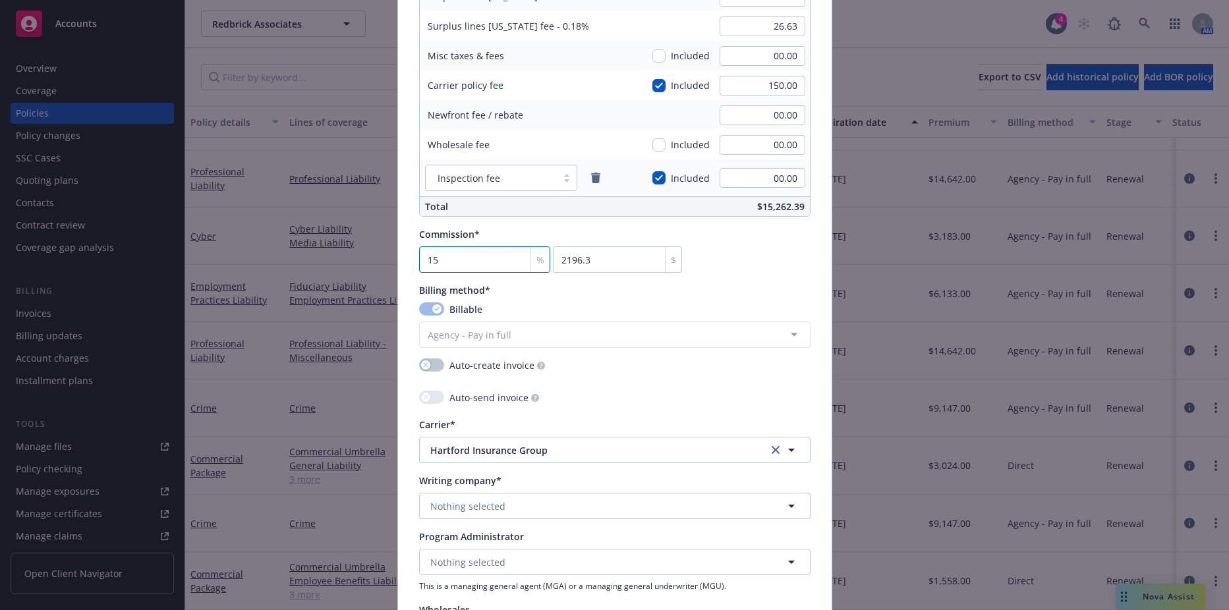
type input "15"
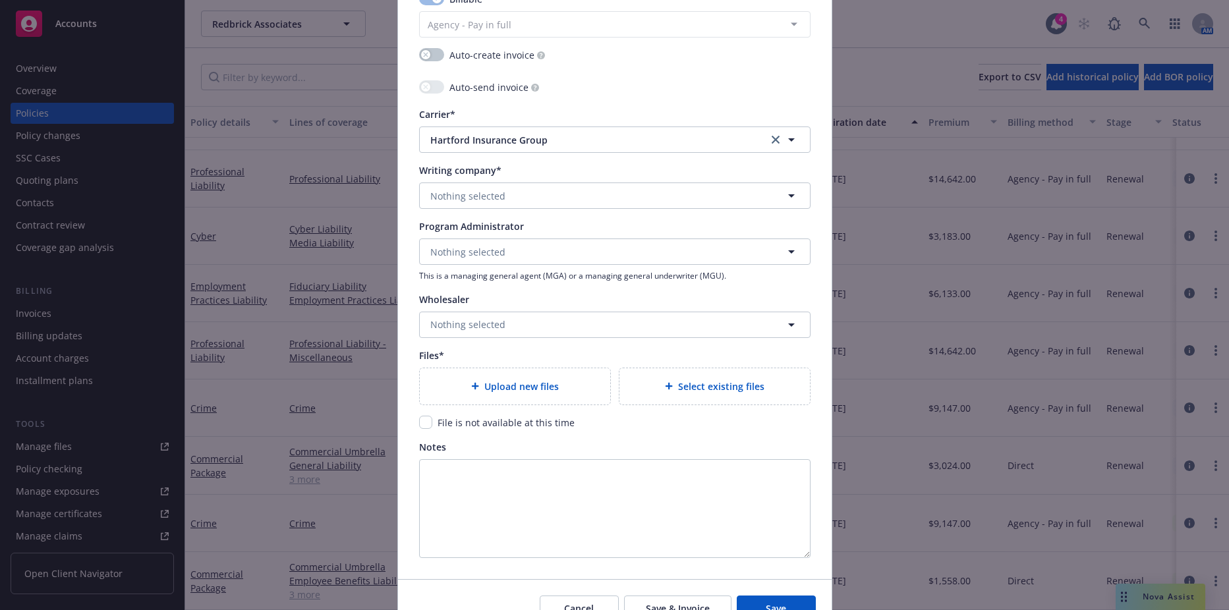
scroll to position [1318, 0]
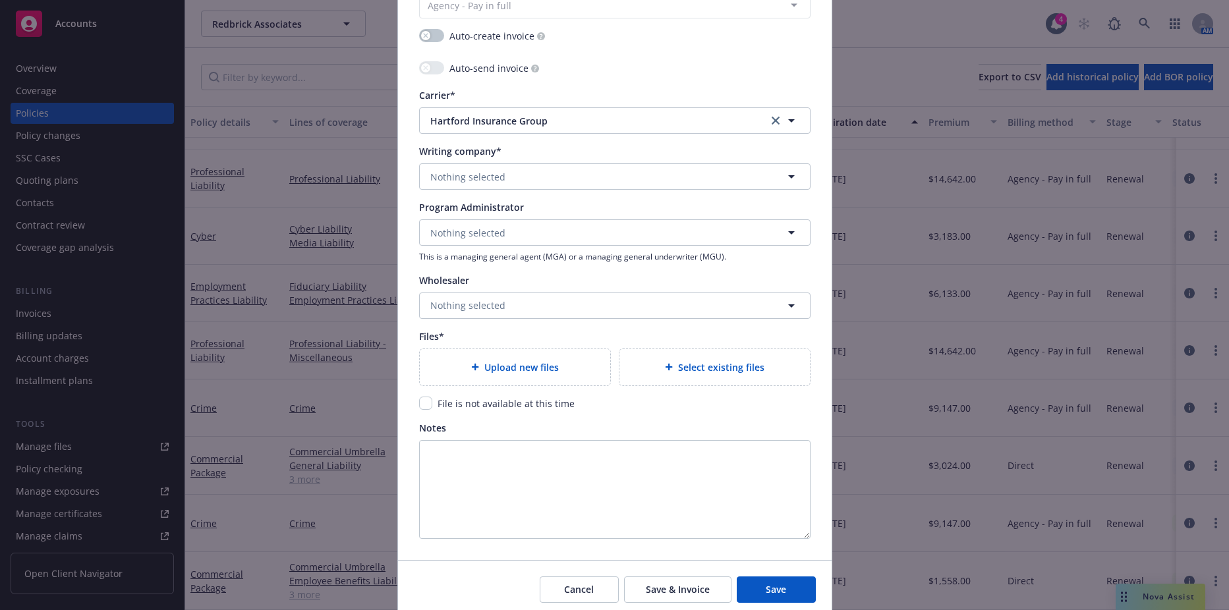
click at [432, 402] on div "File is not available at this time" at bounding box center [504, 404] width 145 height 14
click at [419, 401] on input "checkbox" at bounding box center [425, 403] width 13 height 13
checkbox input "true"
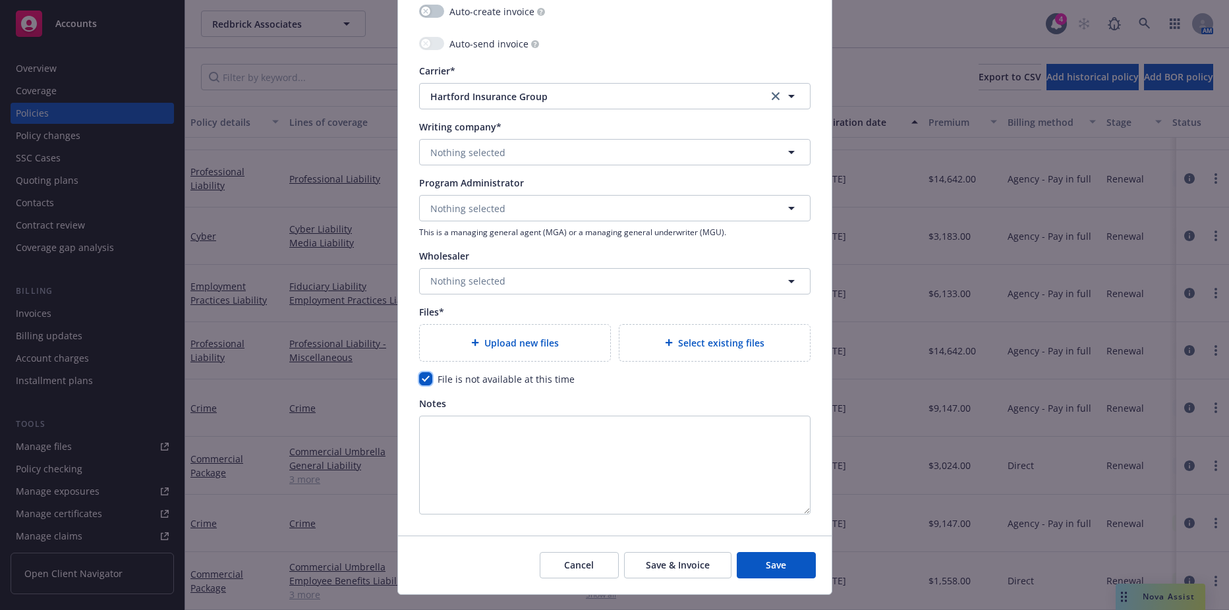
scroll to position [1370, 0]
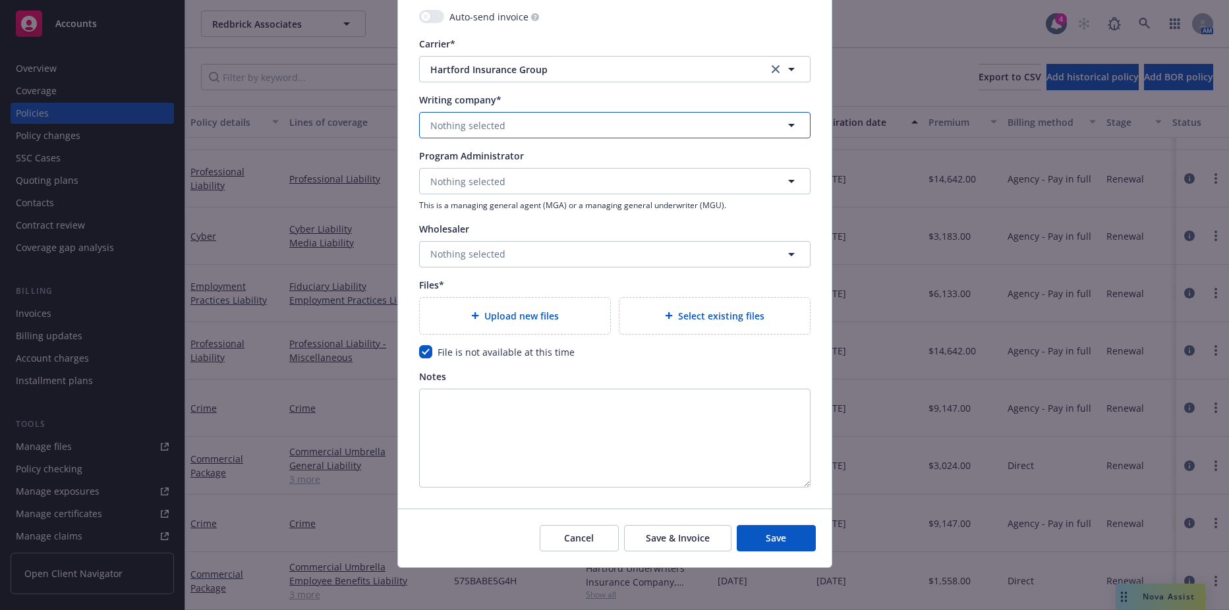
click at [484, 126] on span "Nothing selected" at bounding box center [467, 126] width 75 height 14
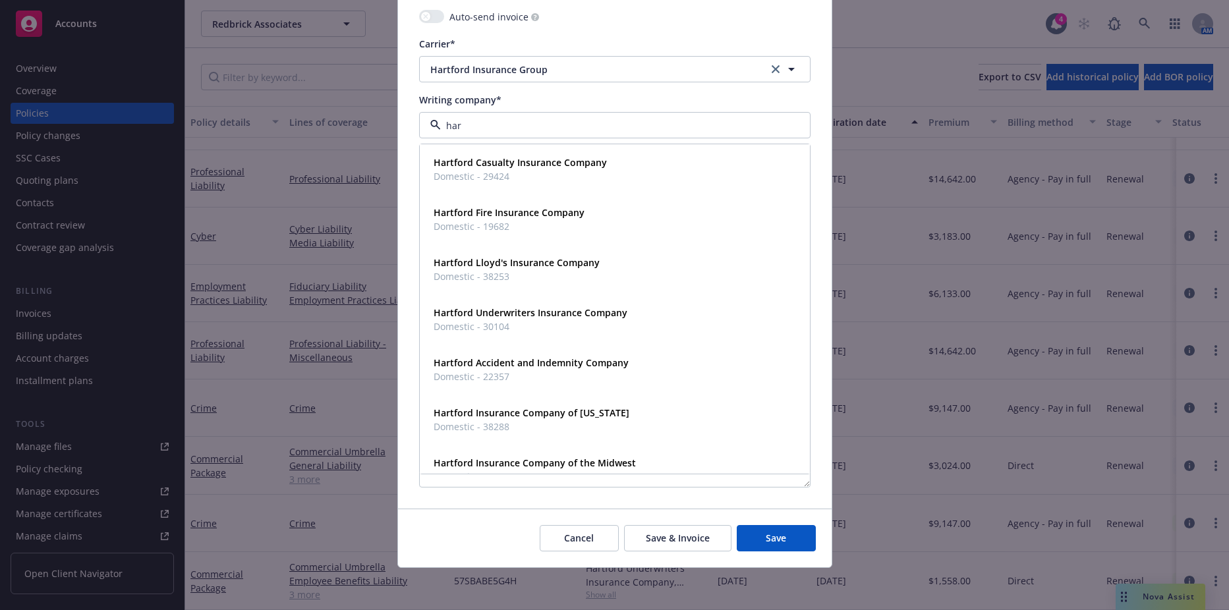
type input "[PERSON_NAME]"
click at [482, 175] on span "Domestic - 29424" at bounding box center [520, 176] width 173 height 14
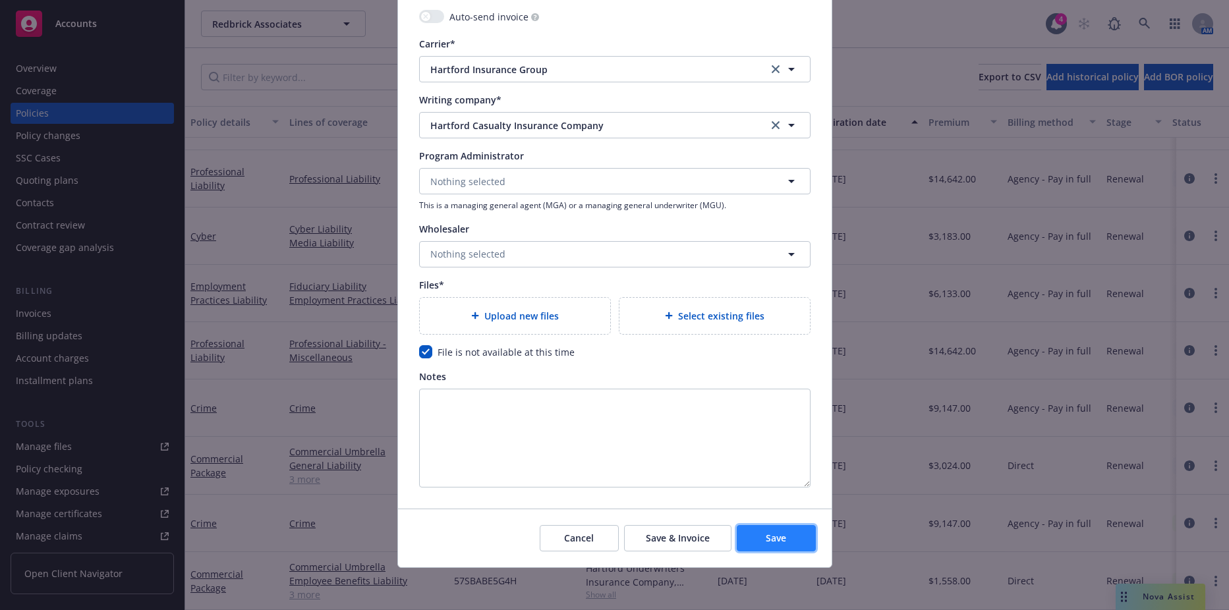
click at [768, 540] on span "Save" at bounding box center [776, 538] width 20 height 13
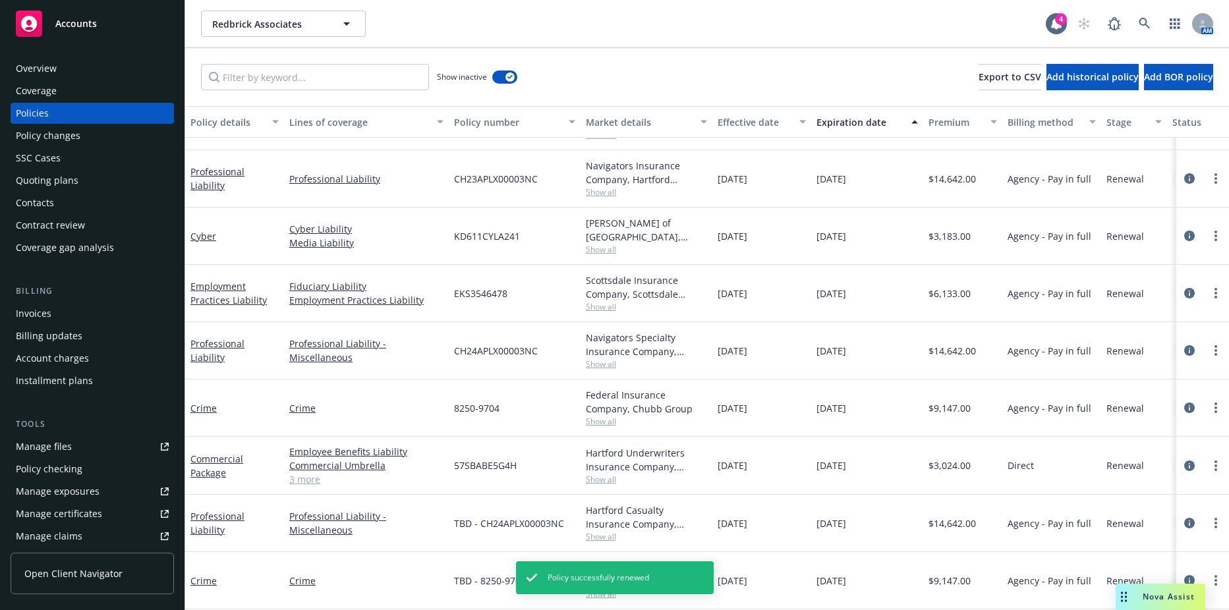
scroll to position [683, 0]
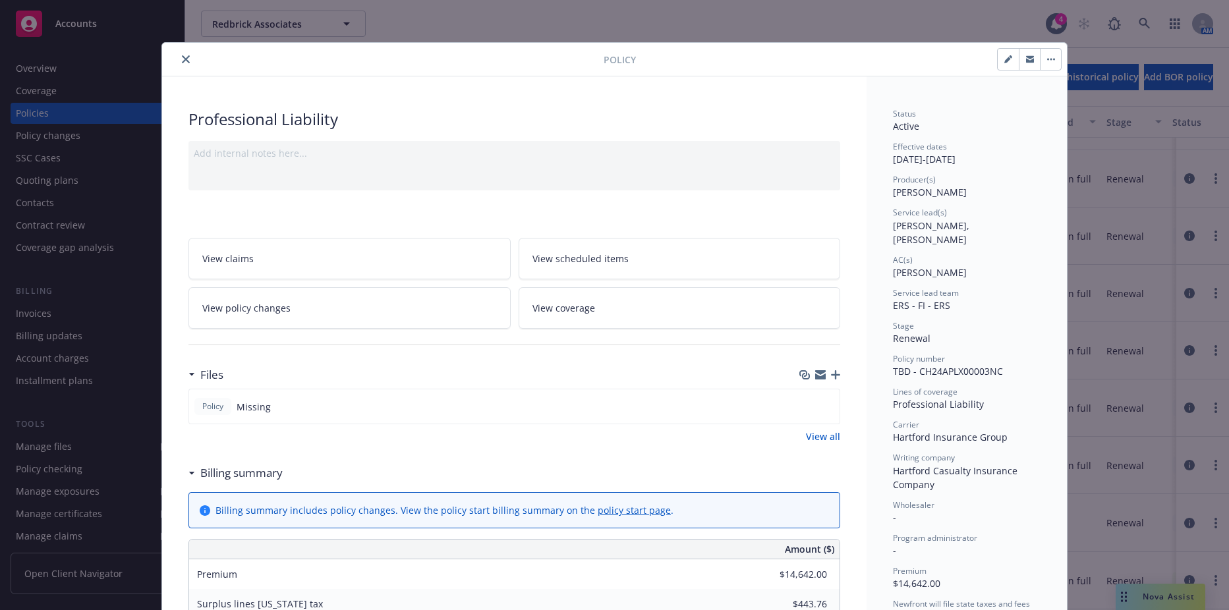
click at [178, 59] on button "close" at bounding box center [186, 59] width 16 height 16
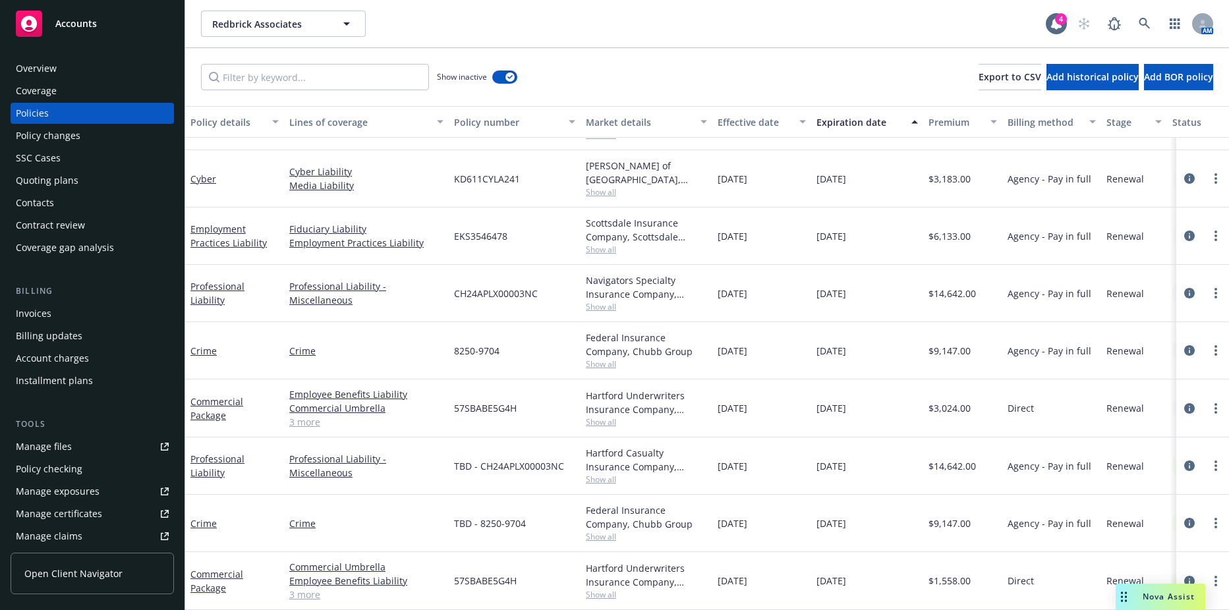
scroll to position [727, 0]
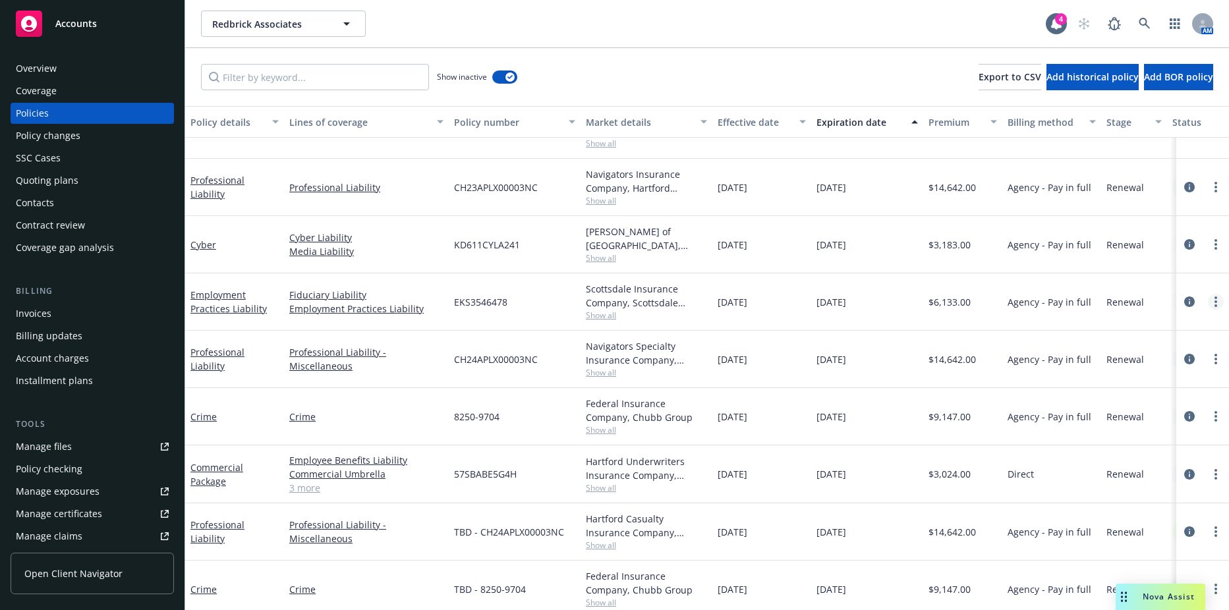
click at [1208, 306] on link "more" at bounding box center [1216, 302] width 16 height 16
click at [1123, 353] on link "Renew with incumbent" at bounding box center [1135, 355] width 155 height 26
select select "12"
select select "CA"
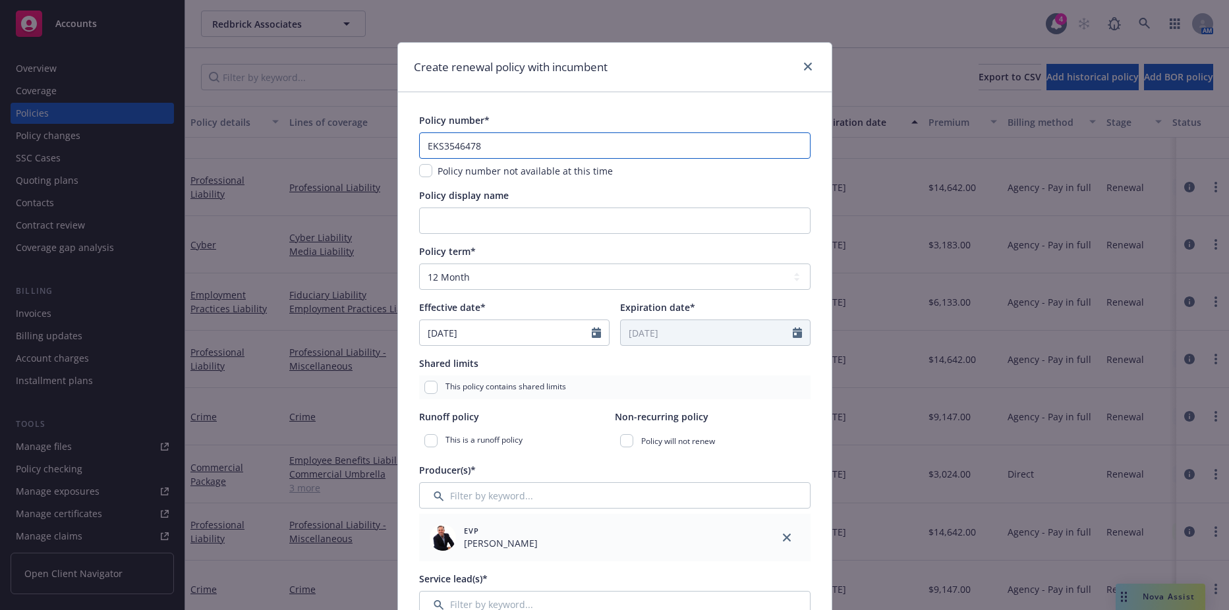
click at [533, 146] on input "EKS3546478" at bounding box center [614, 145] width 391 height 26
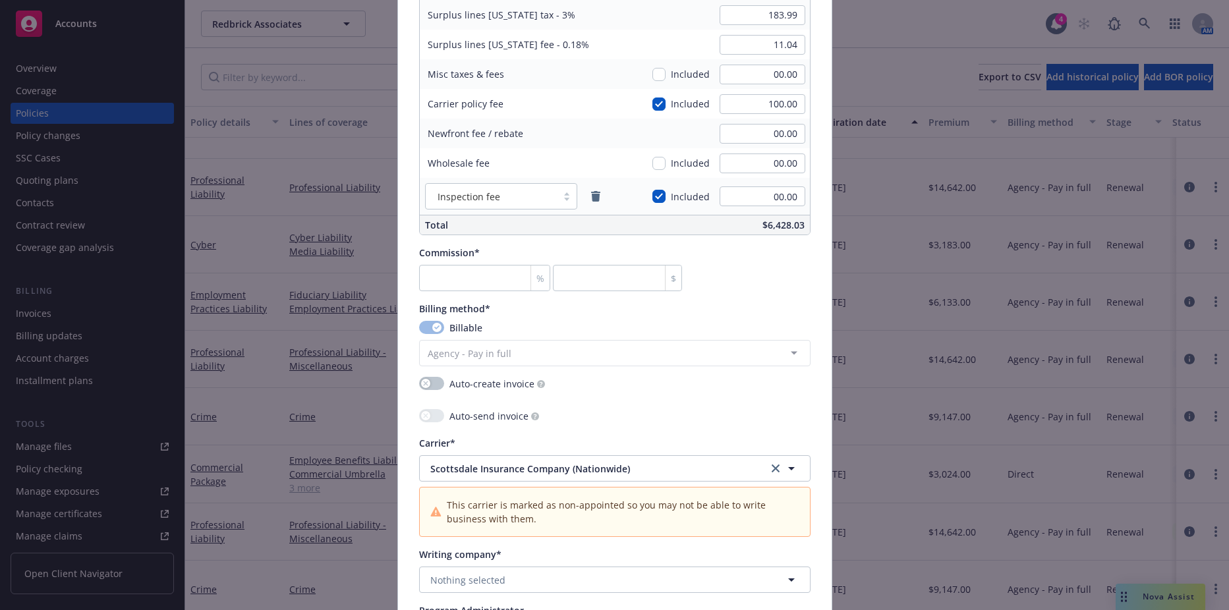
scroll to position [989, 0]
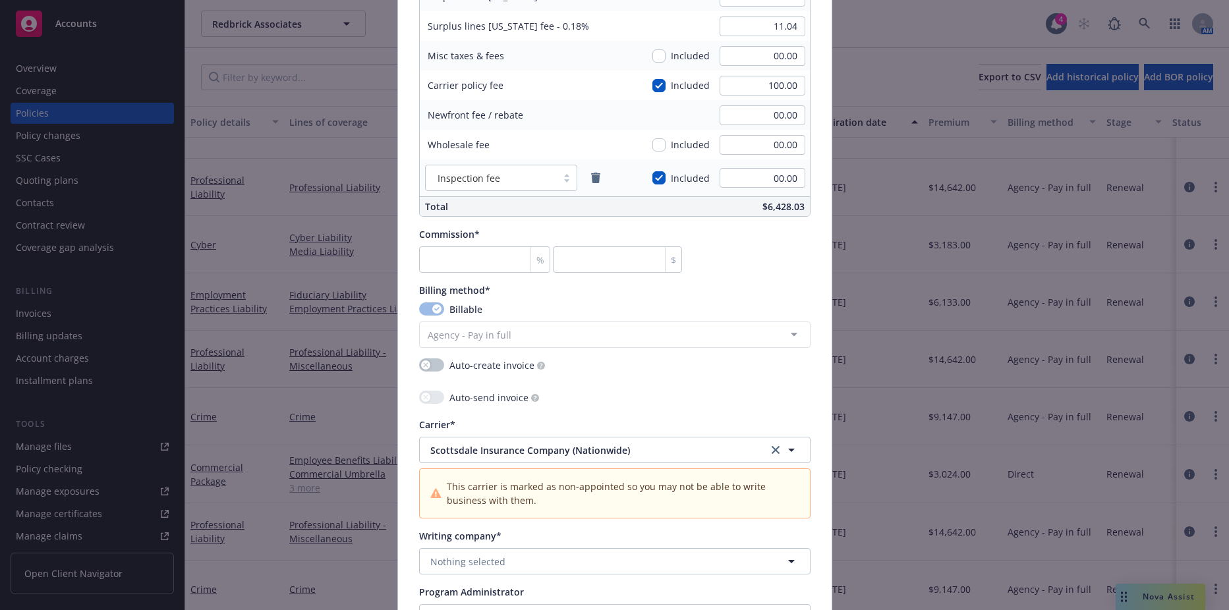
type input "TBD - EKS3546478"
click at [475, 264] on input "number" at bounding box center [485, 259] width 132 height 26
type input "1"
type input "61.33"
type input "15"
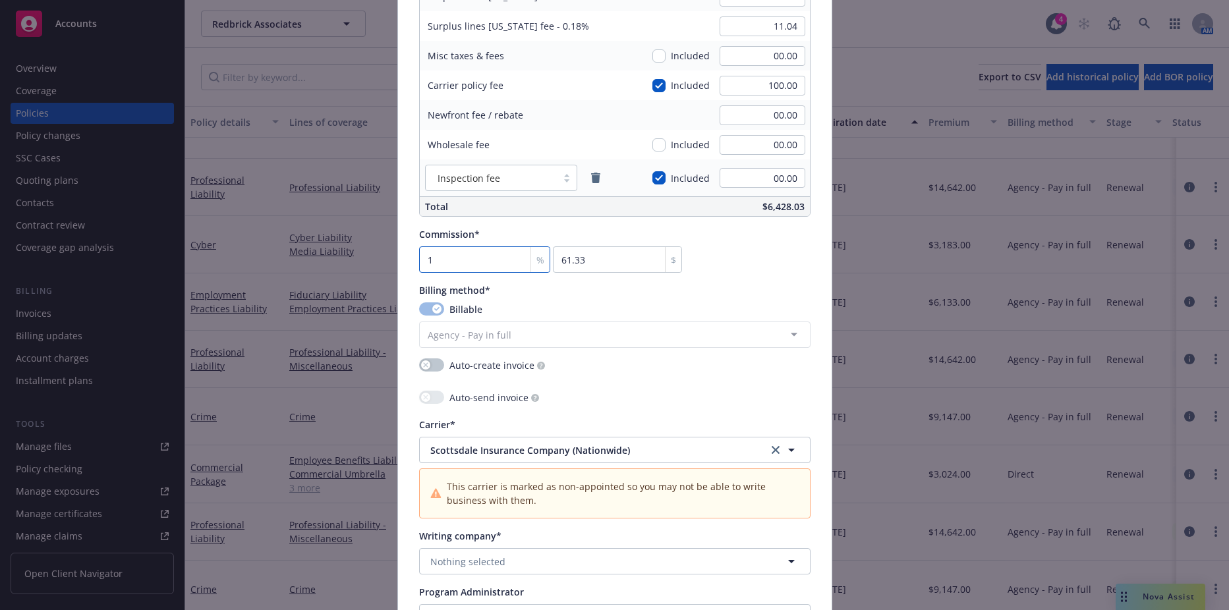
type input "919.95"
type input "15"
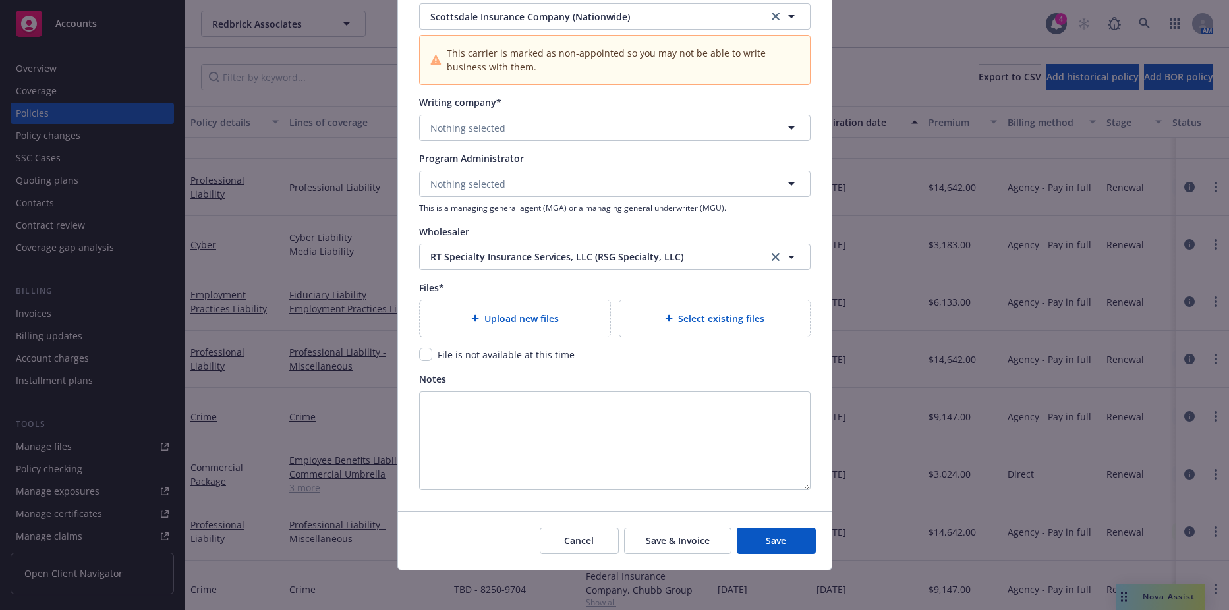
scroll to position [1425, 0]
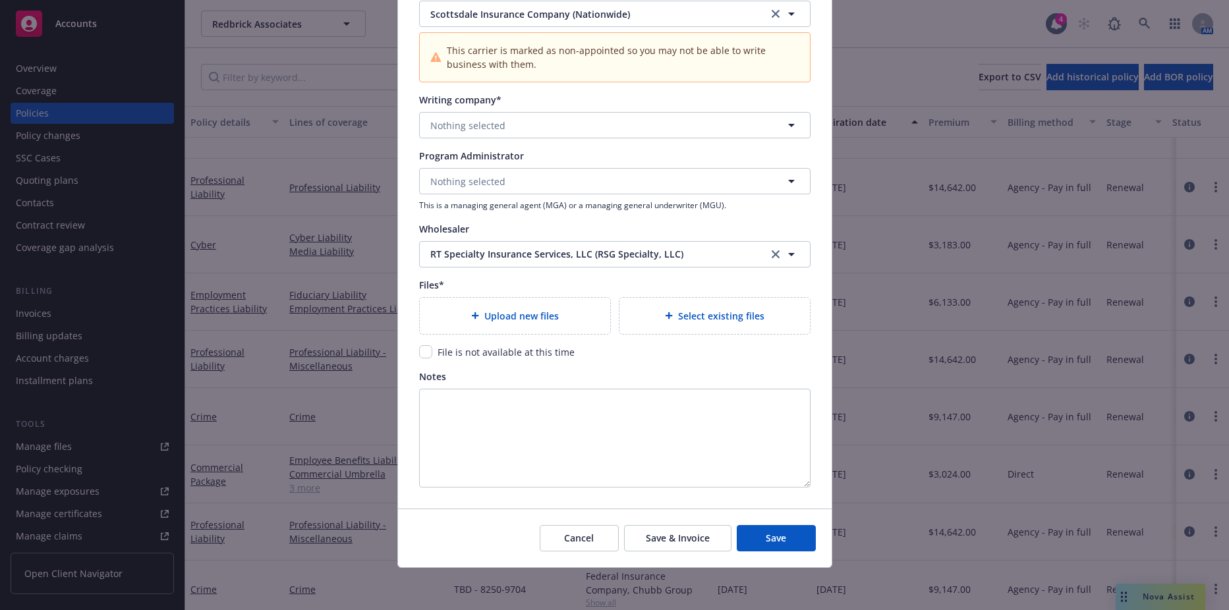
click at [432, 355] on div "File is not available at this time" at bounding box center [504, 352] width 145 height 14
click at [419, 353] on input "checkbox" at bounding box center [425, 351] width 13 height 13
checkbox input "true"
click at [457, 189] on button "Nothing selected" at bounding box center [614, 181] width 391 height 26
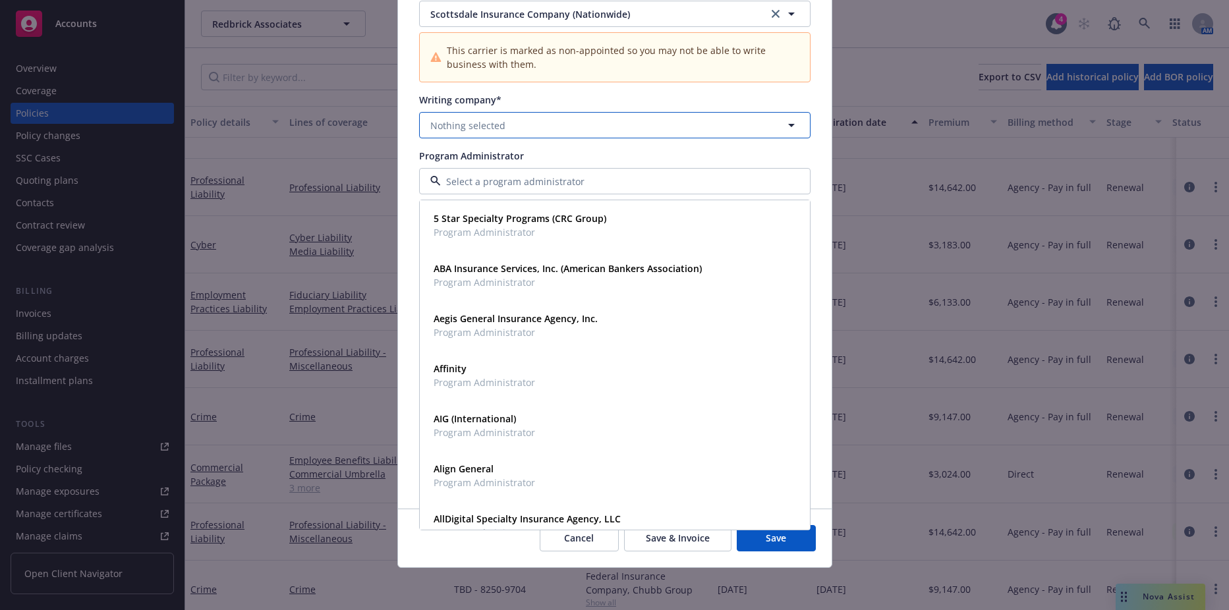
click at [476, 129] on span "Nothing selected" at bounding box center [467, 126] width 75 height 14
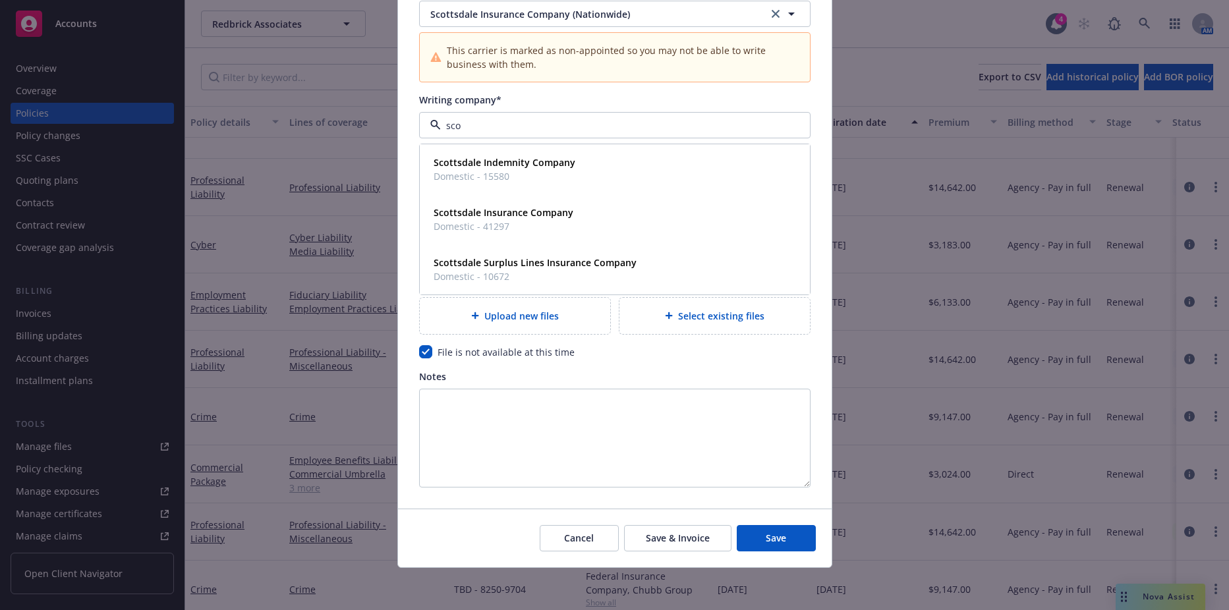
type input "[PERSON_NAME]"
click at [484, 213] on strong "Scottsdale Insurance Company" at bounding box center [504, 212] width 140 height 13
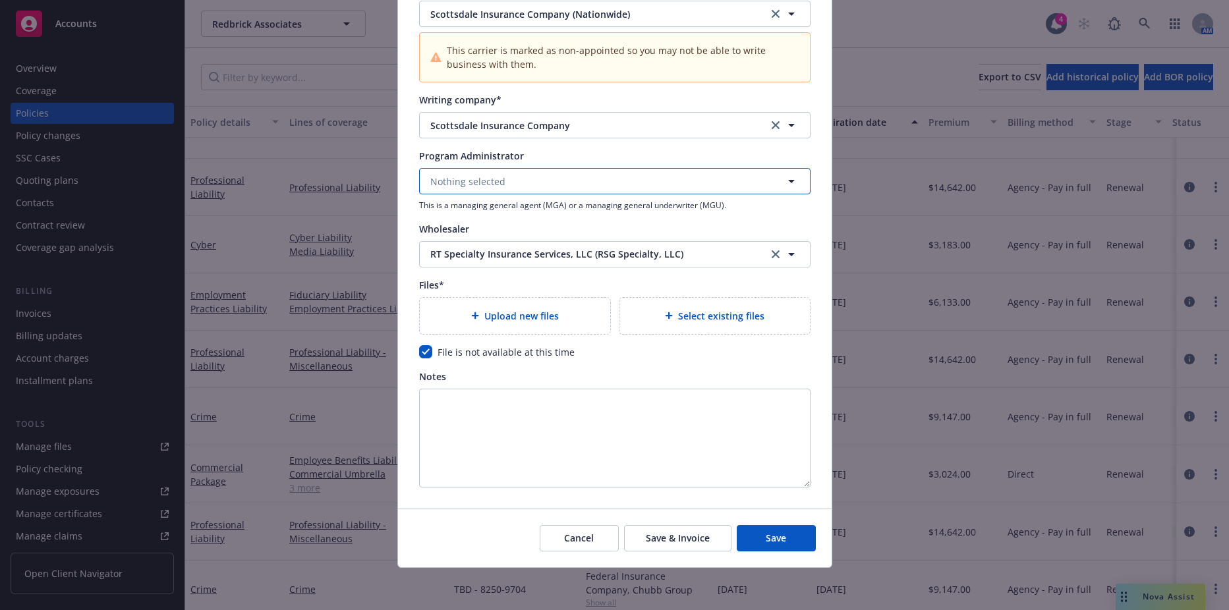
click at [481, 173] on button "Nothing selected" at bounding box center [614, 181] width 391 height 26
click at [487, 155] on span "Program Administrator" at bounding box center [471, 156] width 105 height 13
click at [766, 537] on span "Save" at bounding box center [776, 538] width 20 height 13
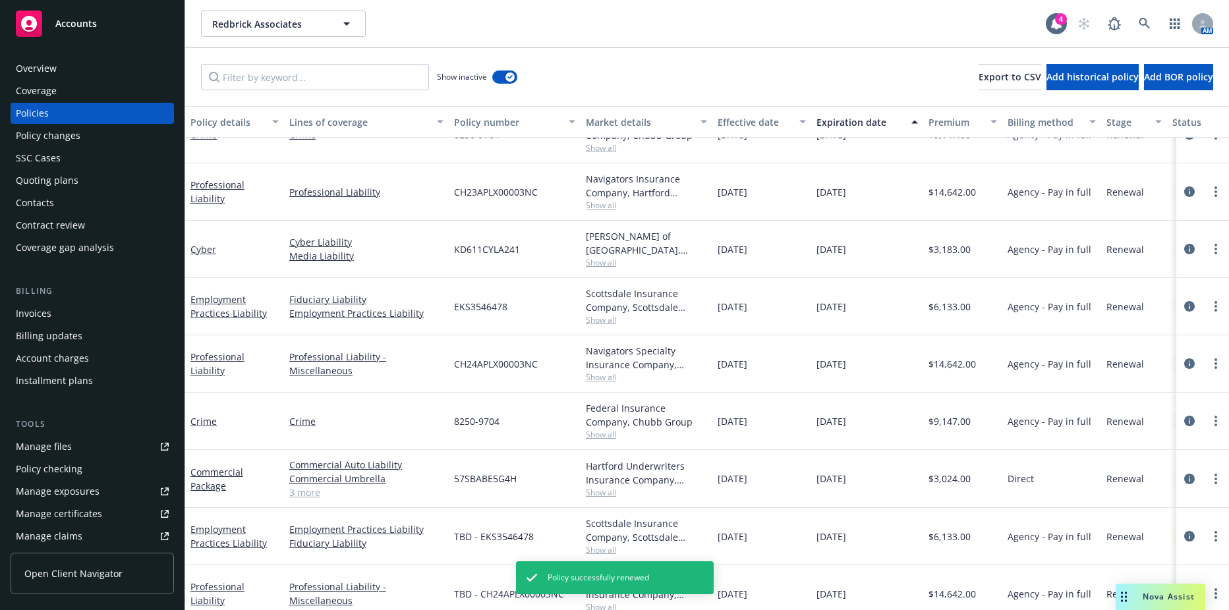
scroll to position [669, 0]
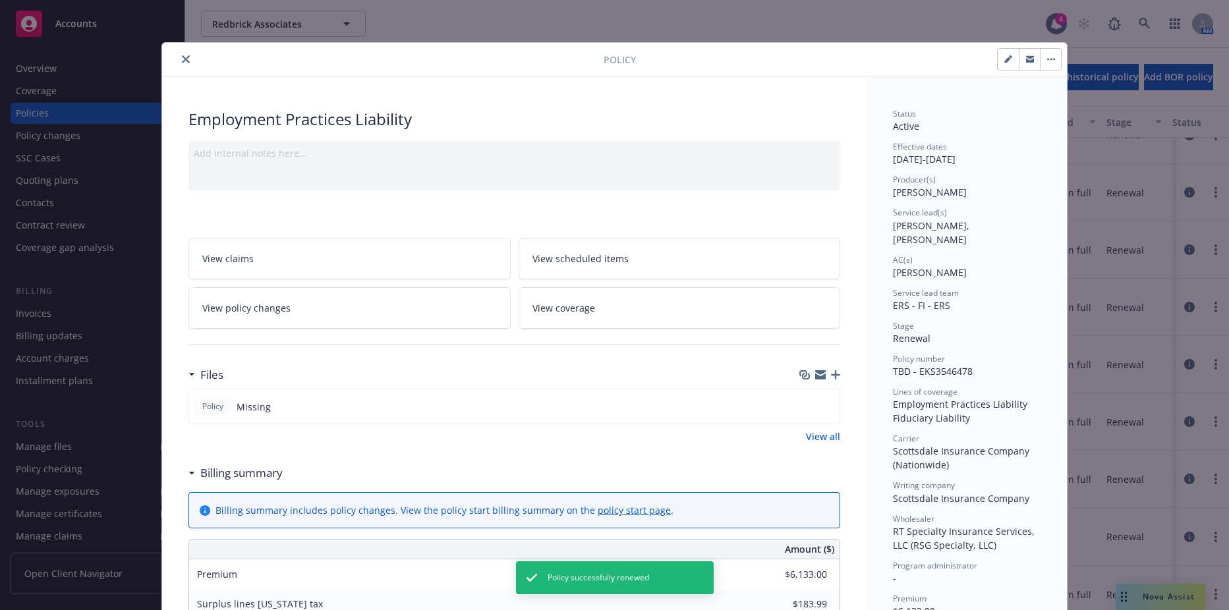
click at [182, 58] on icon "close" at bounding box center [186, 59] width 8 height 8
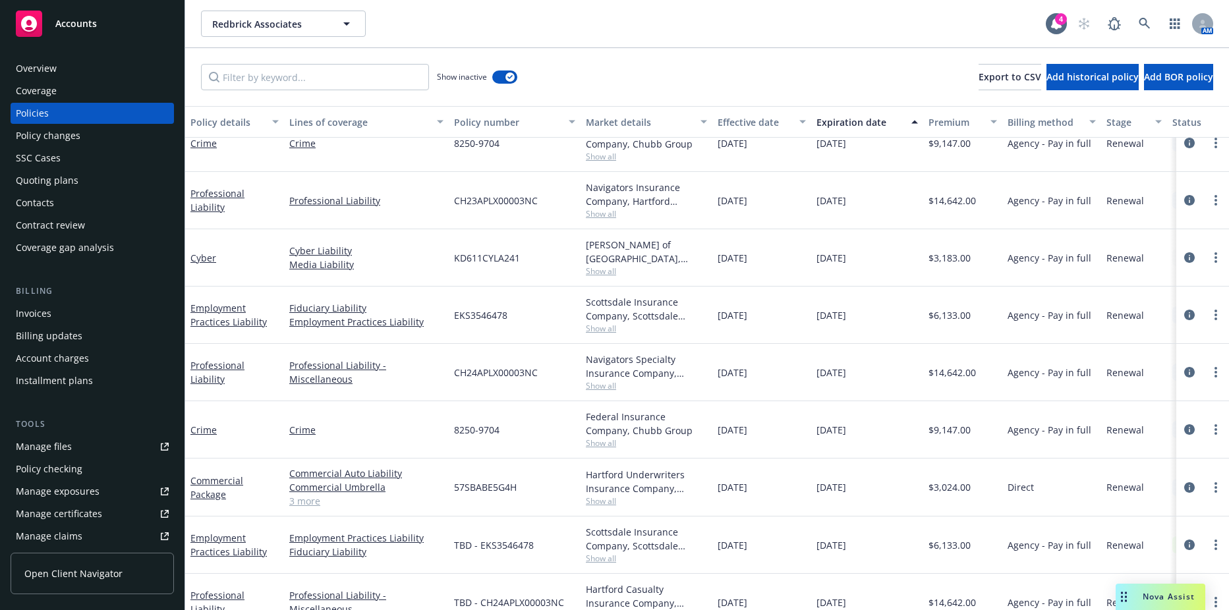
scroll to position [648, 0]
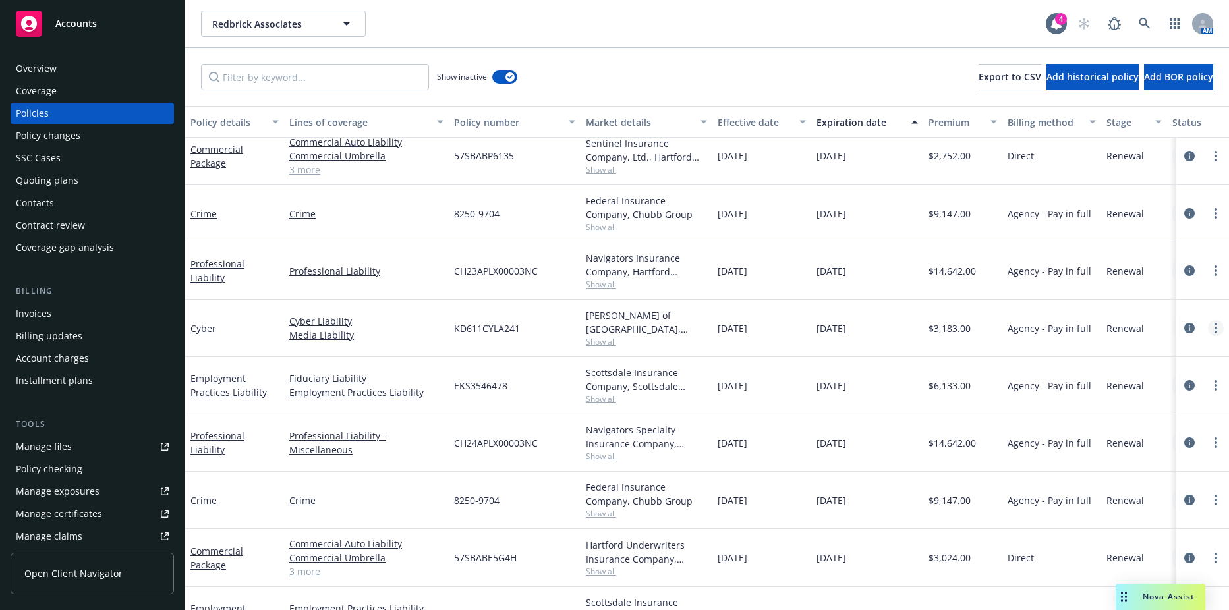
click at [1215, 323] on icon "more" at bounding box center [1216, 328] width 3 height 11
click at [1145, 376] on link "Renew with incumbent" at bounding box center [1135, 381] width 155 height 26
select select "12"
select select "CA"
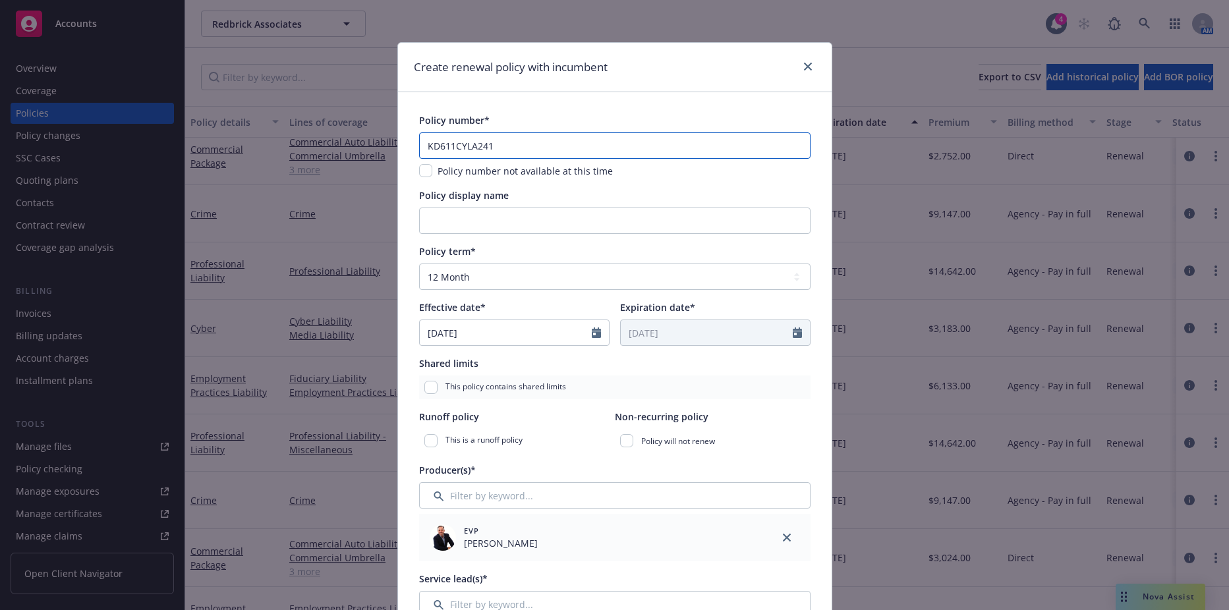
click at [499, 148] on input "KD611CYLA241" at bounding box center [614, 145] width 391 height 26
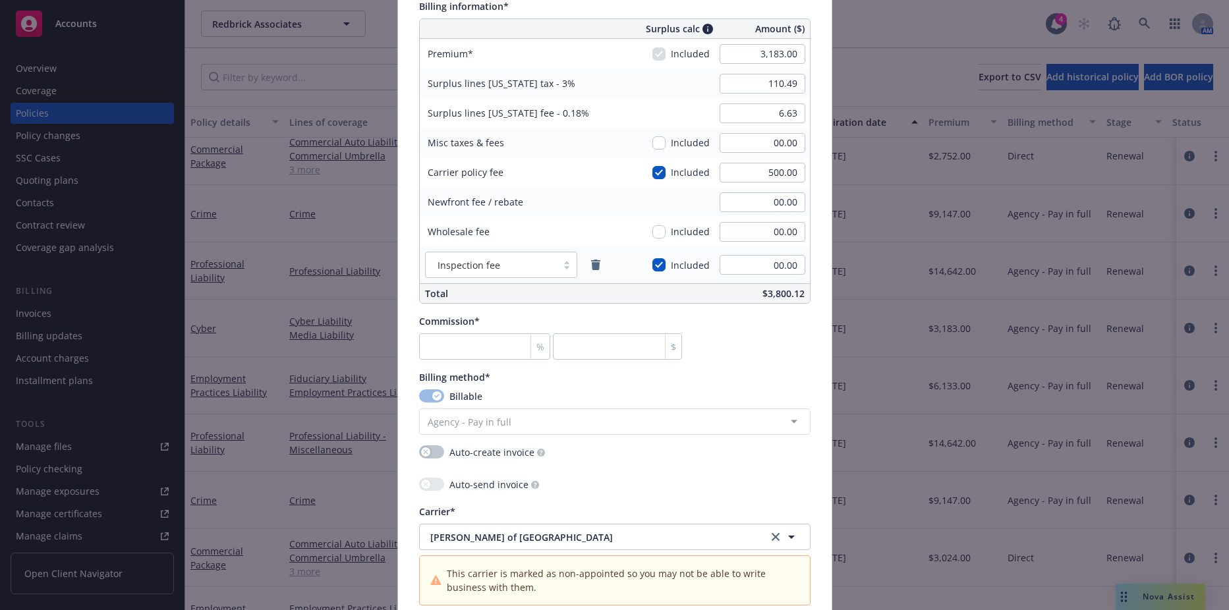
scroll to position [989, 0]
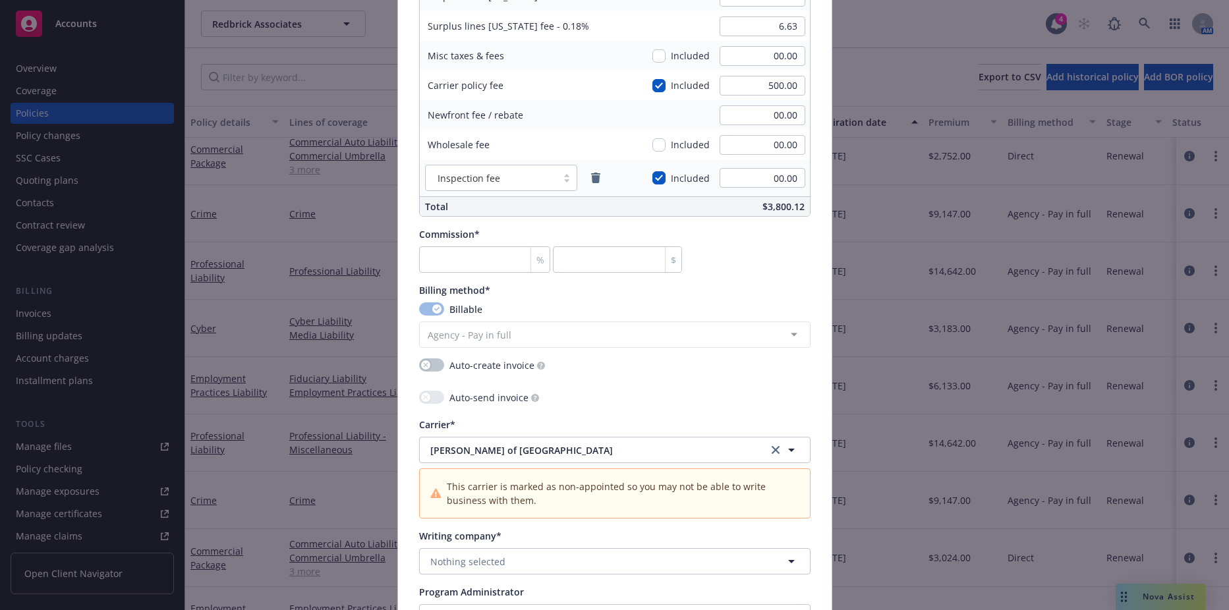
type input "TBD - KD611CYLA241"
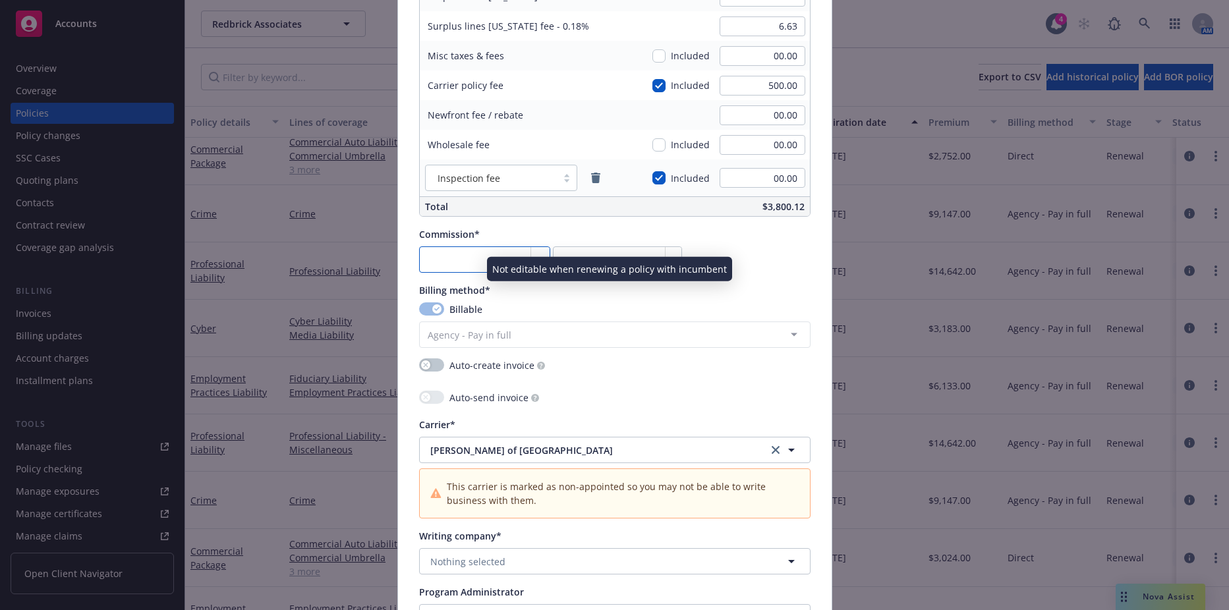
click at [450, 266] on input "number" at bounding box center [485, 259] width 132 height 26
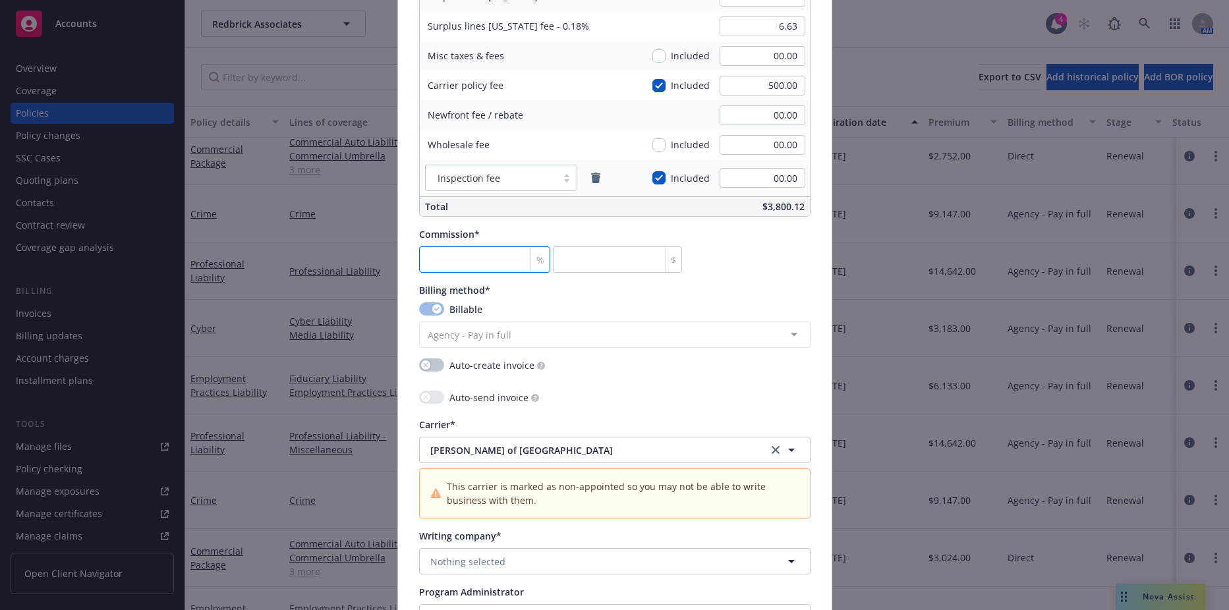
type input "1"
type input "31.83"
type input "15"
type input "477.45"
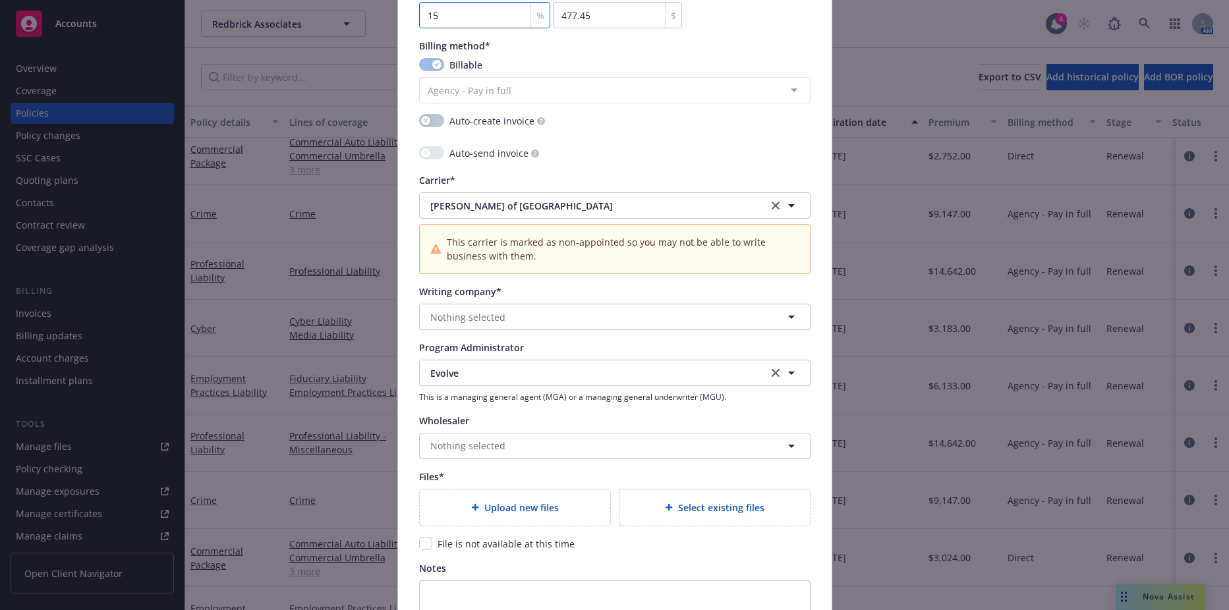
scroll to position [1252, 0]
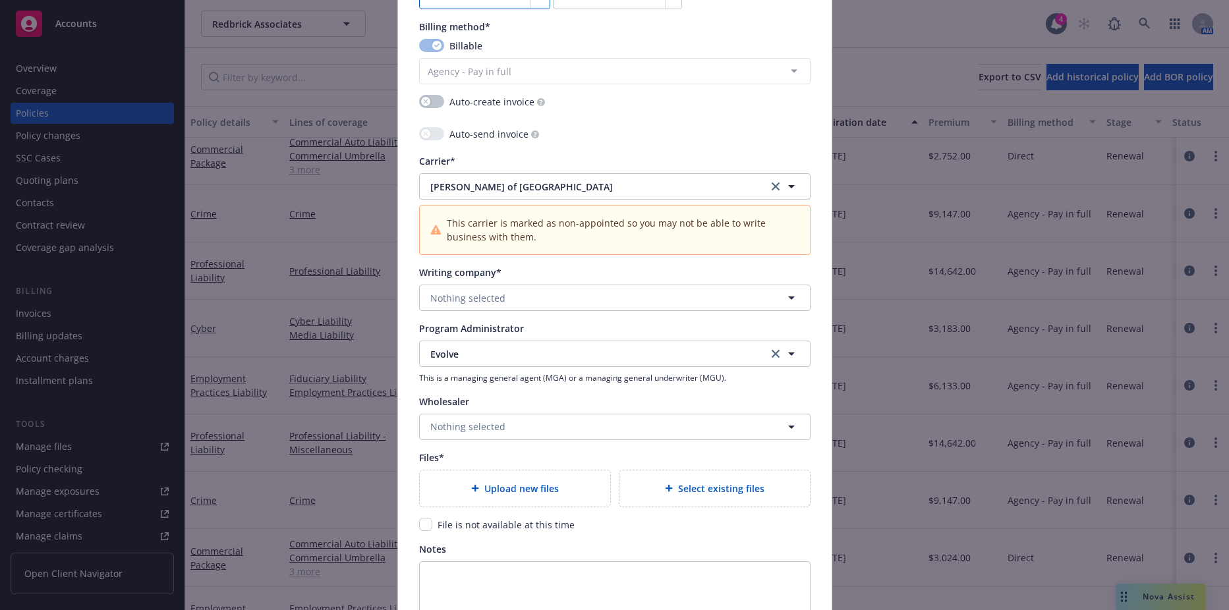
type input "15"
click at [463, 307] on button "Nothing selected" at bounding box center [614, 298] width 391 height 26
click at [463, 307] on div at bounding box center [614, 298] width 391 height 26
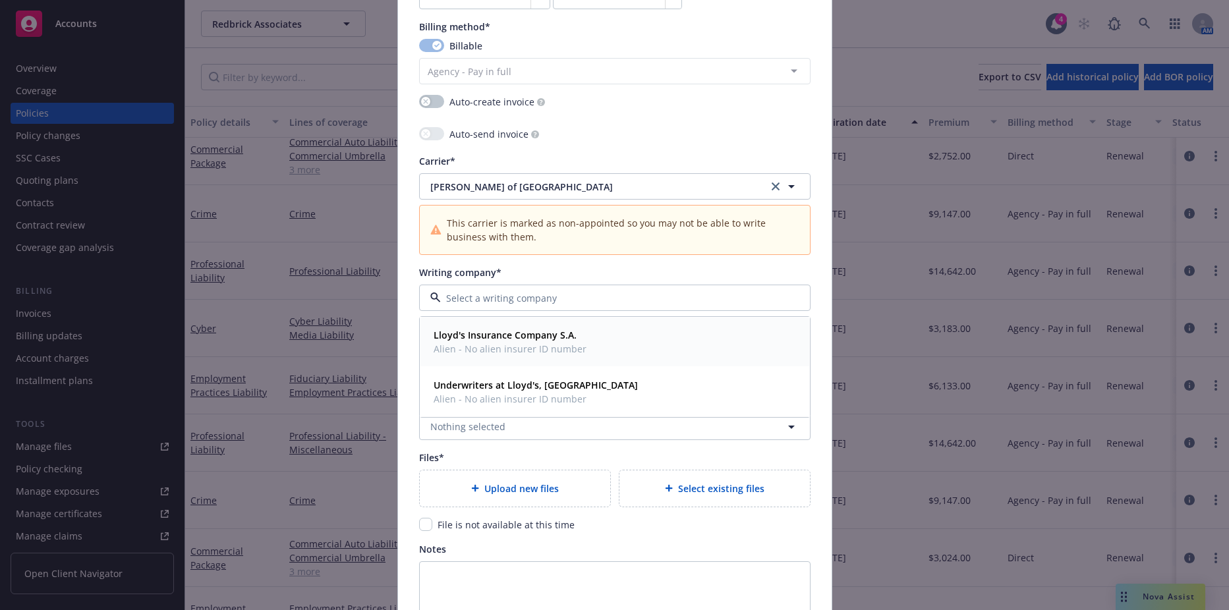
click at [478, 351] on span "Alien - No alien insurer ID number" at bounding box center [510, 349] width 153 height 14
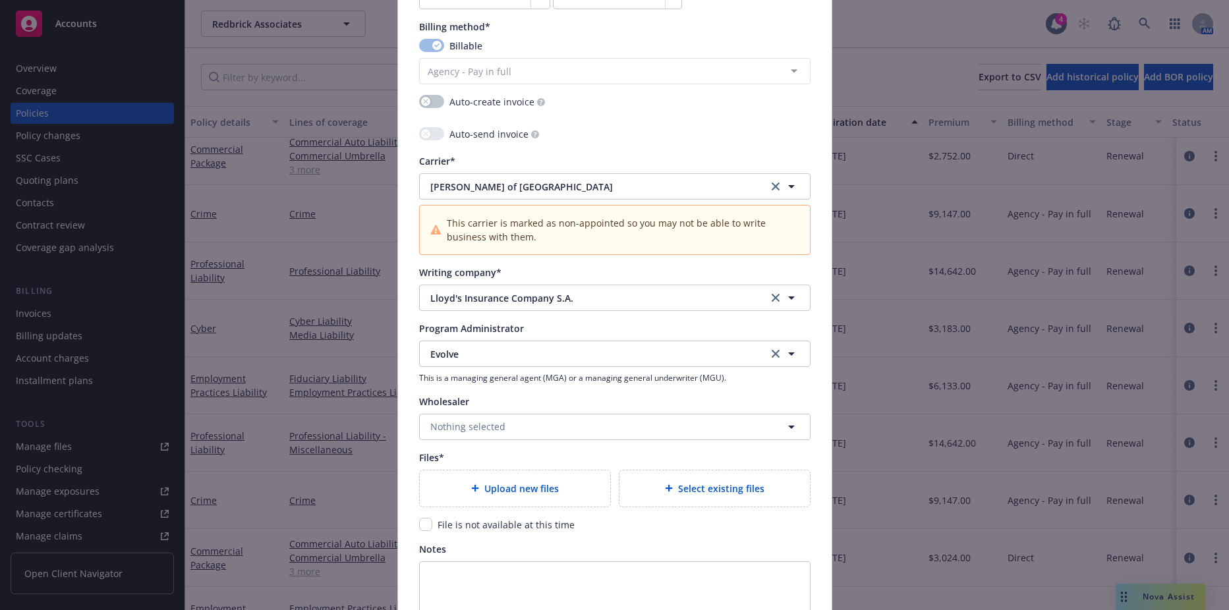
scroll to position [1425, 0]
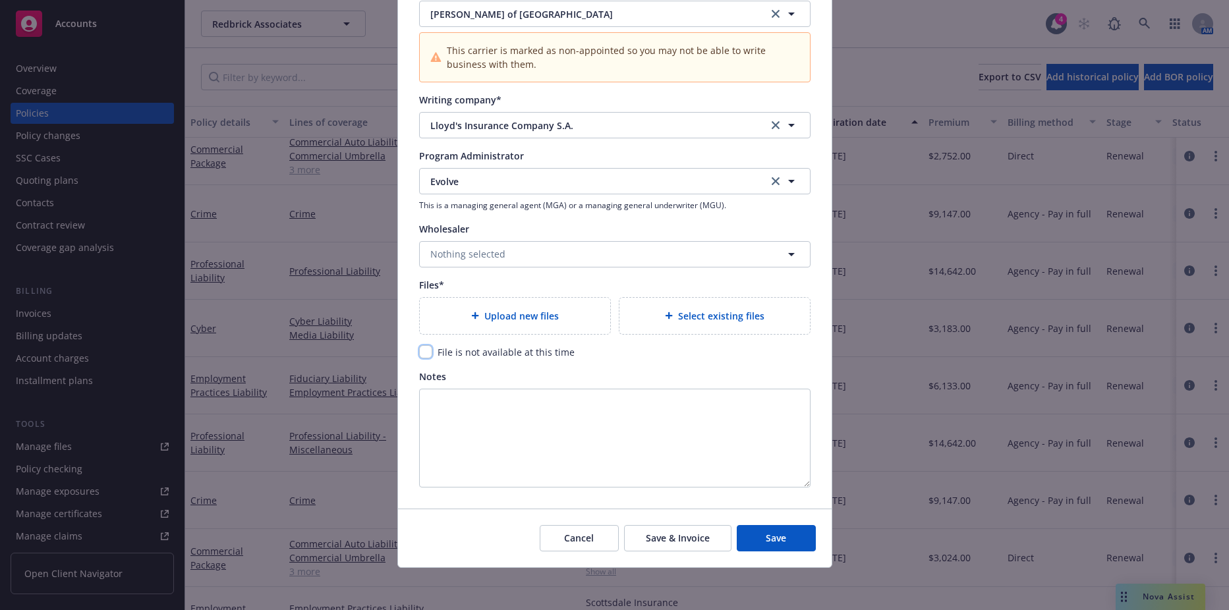
click at [421, 357] on input "checkbox" at bounding box center [425, 351] width 13 height 13
checkbox input "true"
click at [758, 540] on button "Save" at bounding box center [776, 538] width 79 height 26
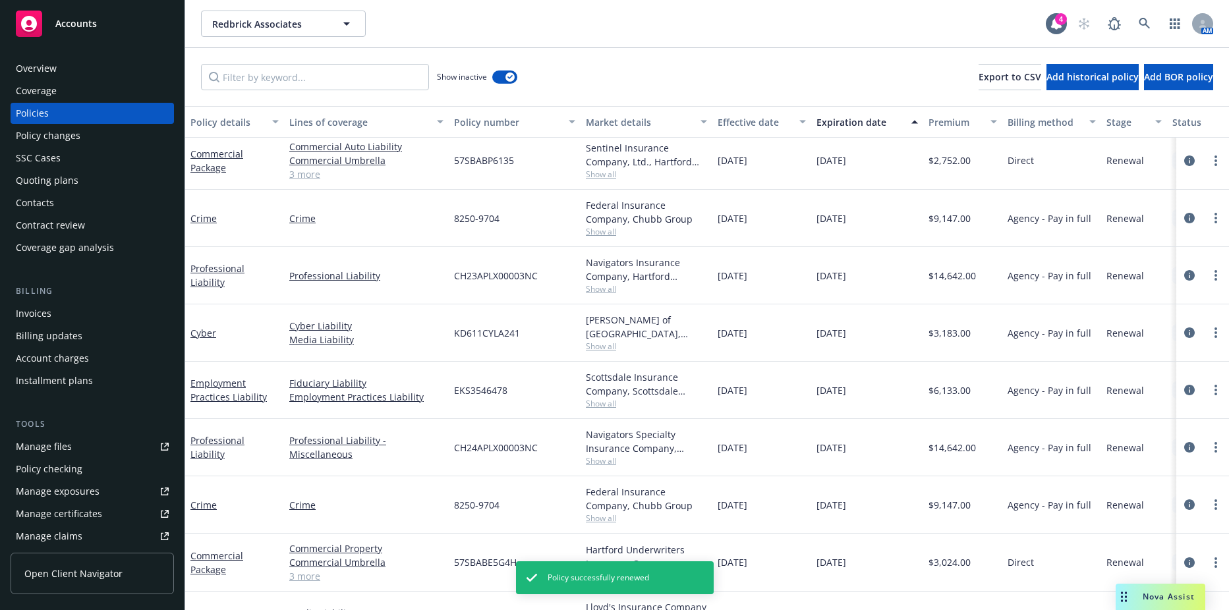
scroll to position [590, 0]
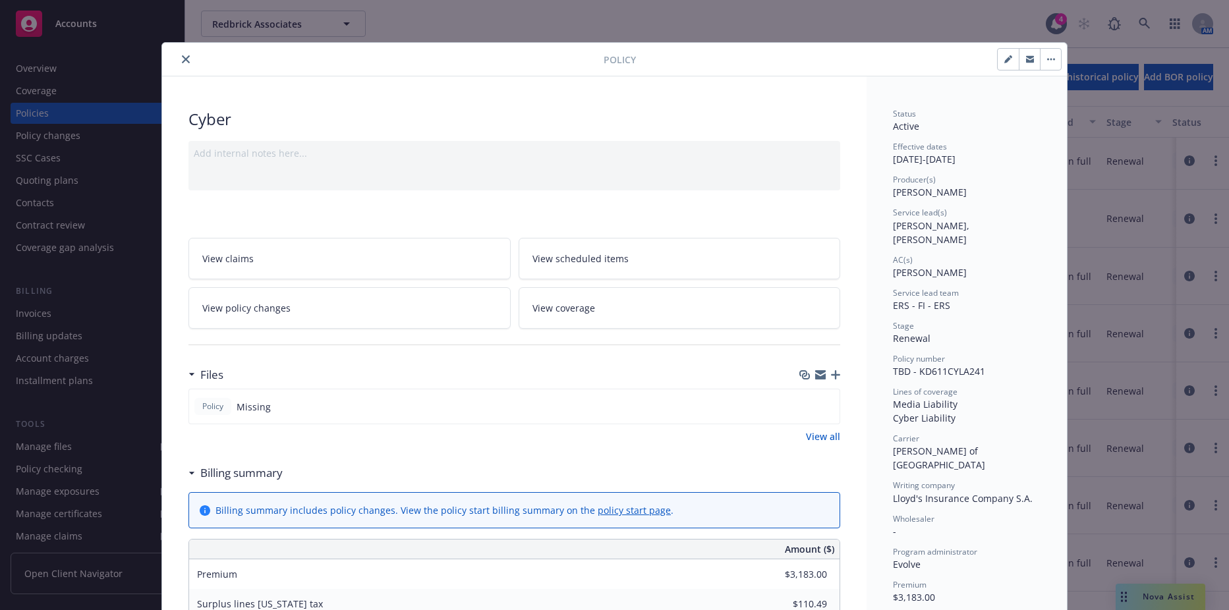
click at [183, 61] on icon "close" at bounding box center [186, 59] width 8 height 8
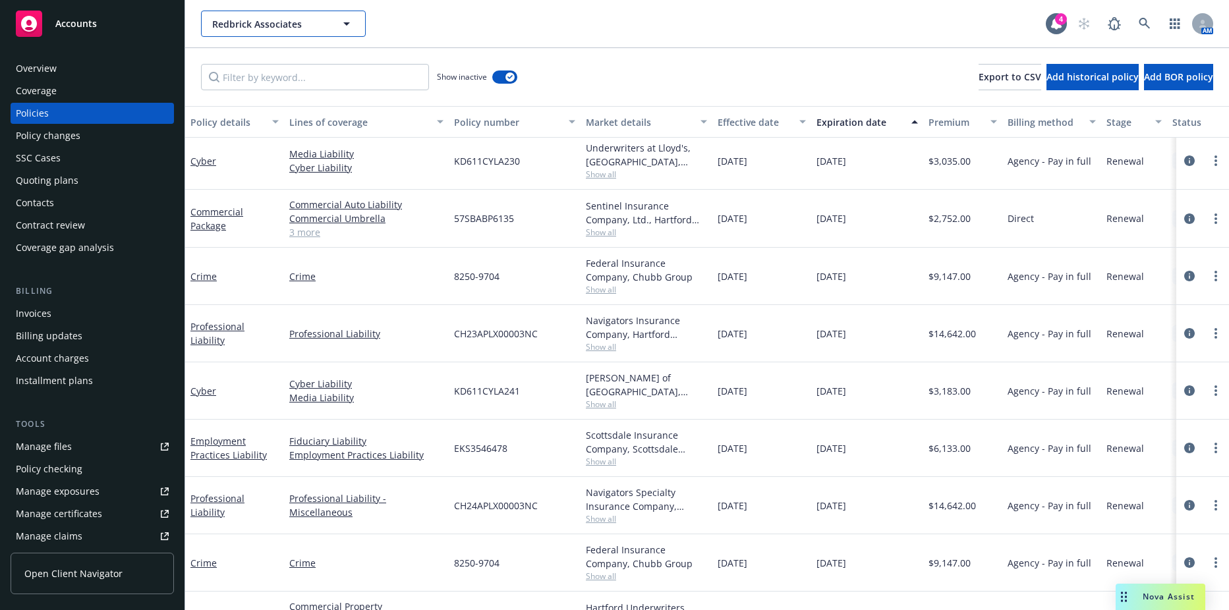
click at [232, 30] on span "Redbrick Associates" at bounding box center [269, 24] width 114 height 14
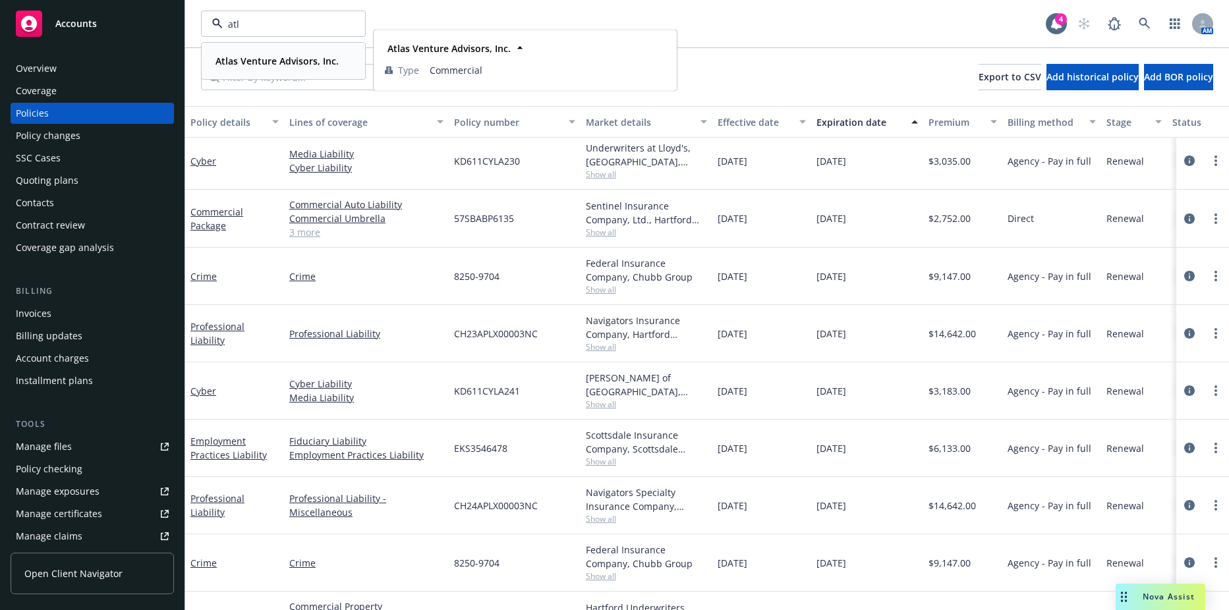
click at [239, 51] on div "Atlas Venture Advisors, Inc." at bounding box center [275, 60] width 131 height 19
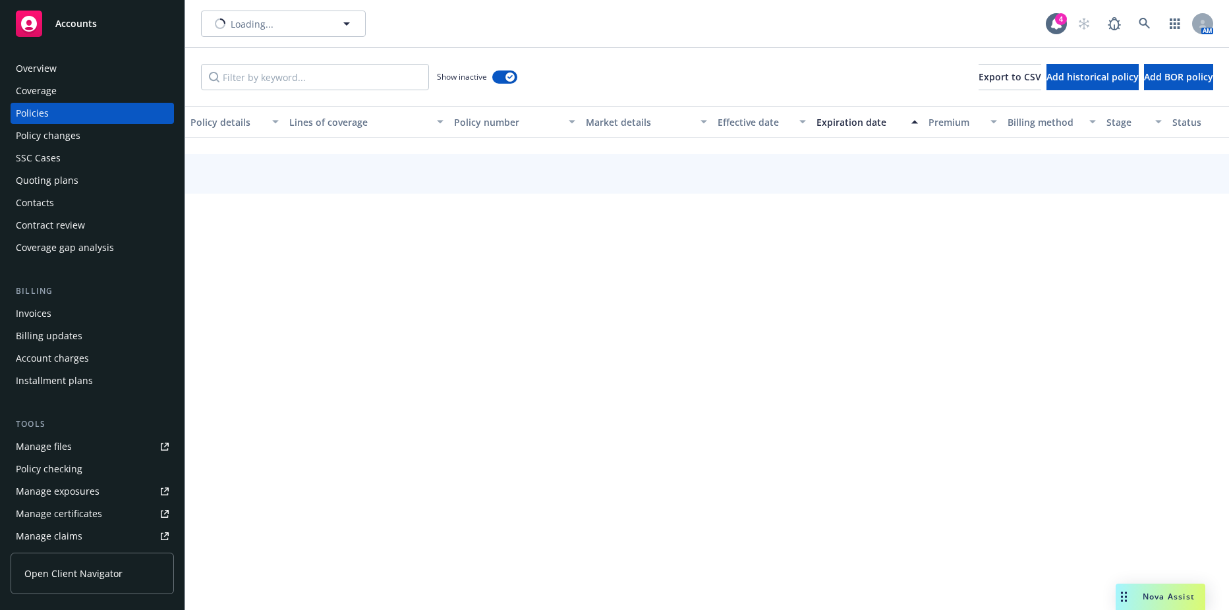
type input "Atlas Venture Advisors, Inc."
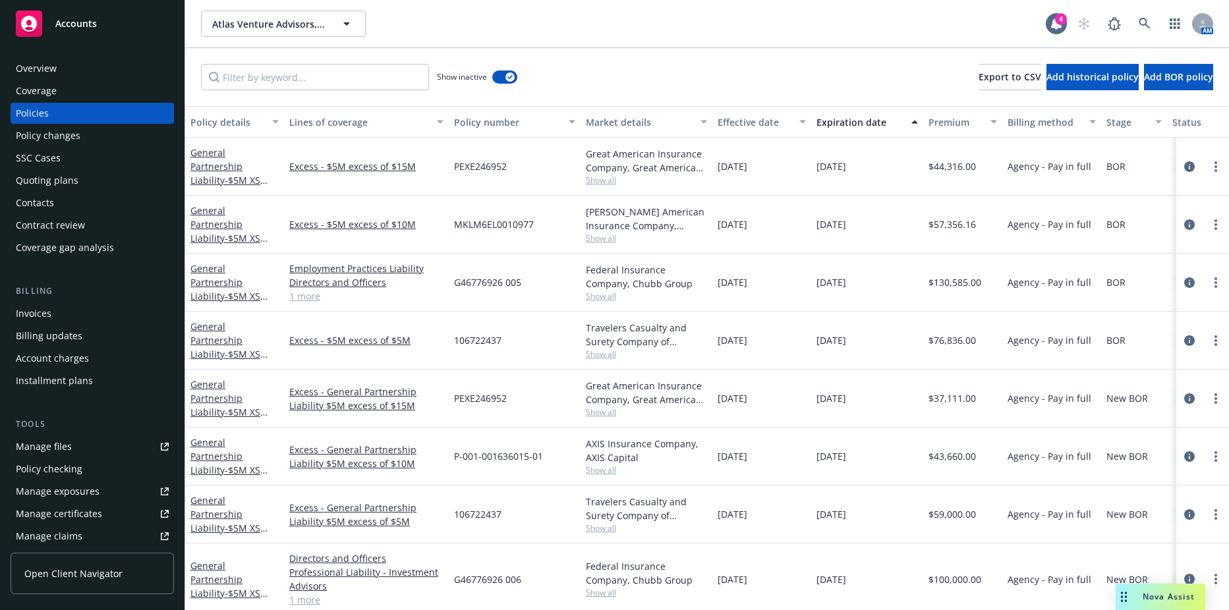
click at [260, 5] on div "Atlas Venture Advisors, Inc. Atlas Venture Advisors, Inc. 4 AM" at bounding box center [707, 23] width 1044 height 47
click at [260, 21] on span "Atlas Venture Advisors, Inc." at bounding box center [269, 24] width 114 height 14
type input "alte"
click at [123, 36] on div "Accounts" at bounding box center [92, 24] width 153 height 26
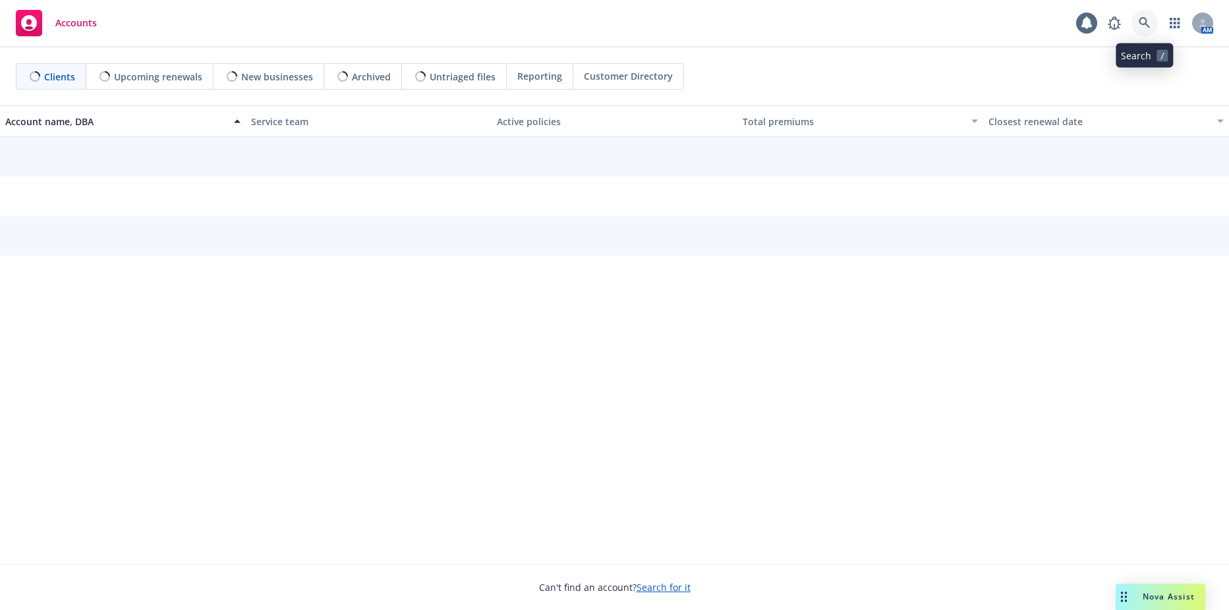
click at [1148, 25] on icon at bounding box center [1145, 23] width 12 height 12
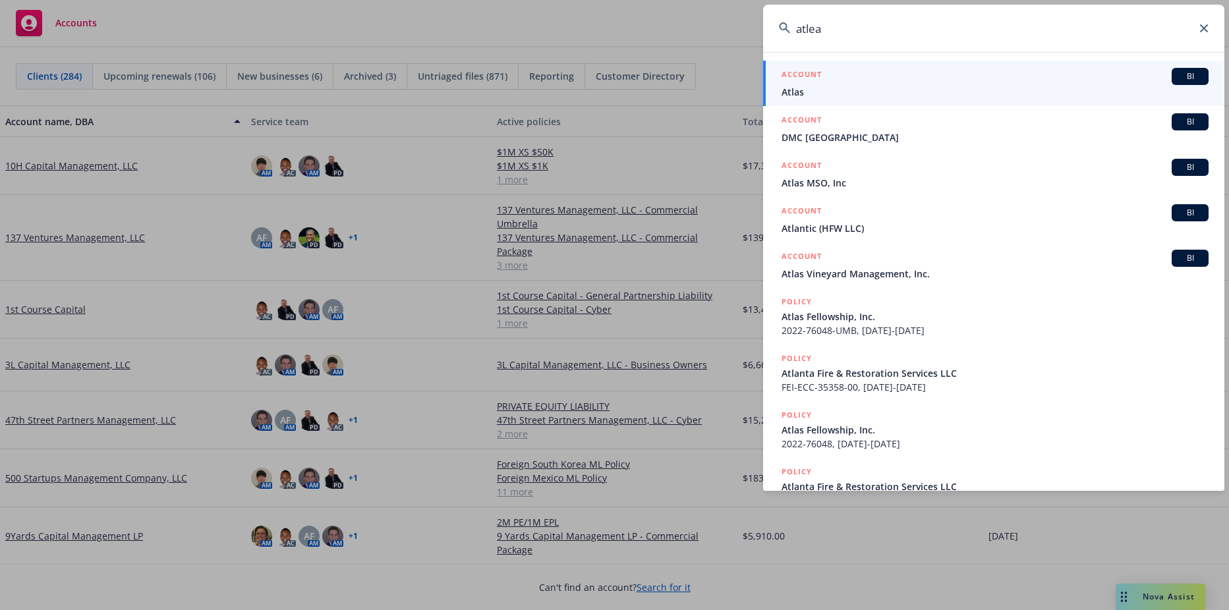
click at [808, 32] on input "atlea" at bounding box center [993, 28] width 461 height 47
paste input "Altelan"
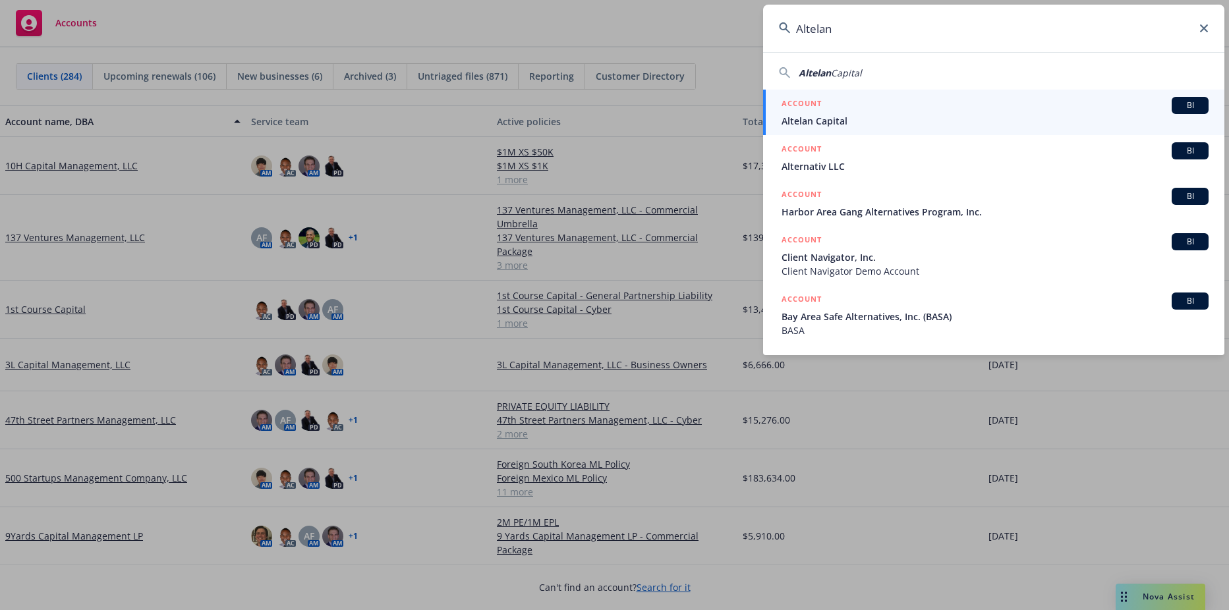
type input "Altelan"
click at [866, 117] on span "Altelan Capital" at bounding box center [995, 121] width 427 height 14
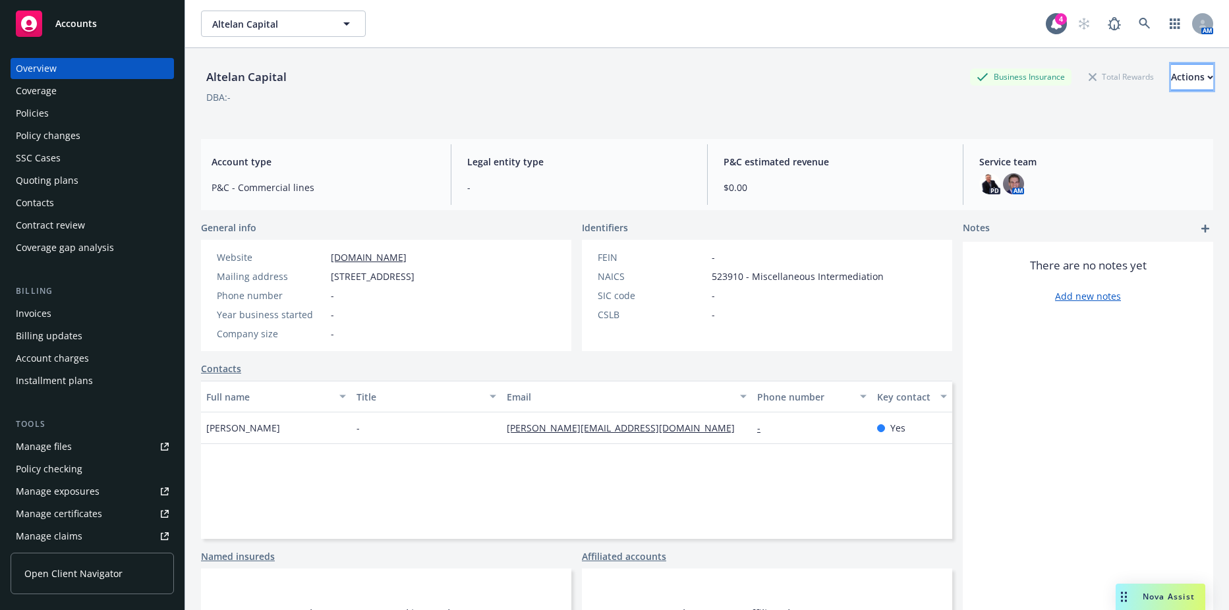
click at [1187, 81] on button "Actions" at bounding box center [1192, 77] width 42 height 26
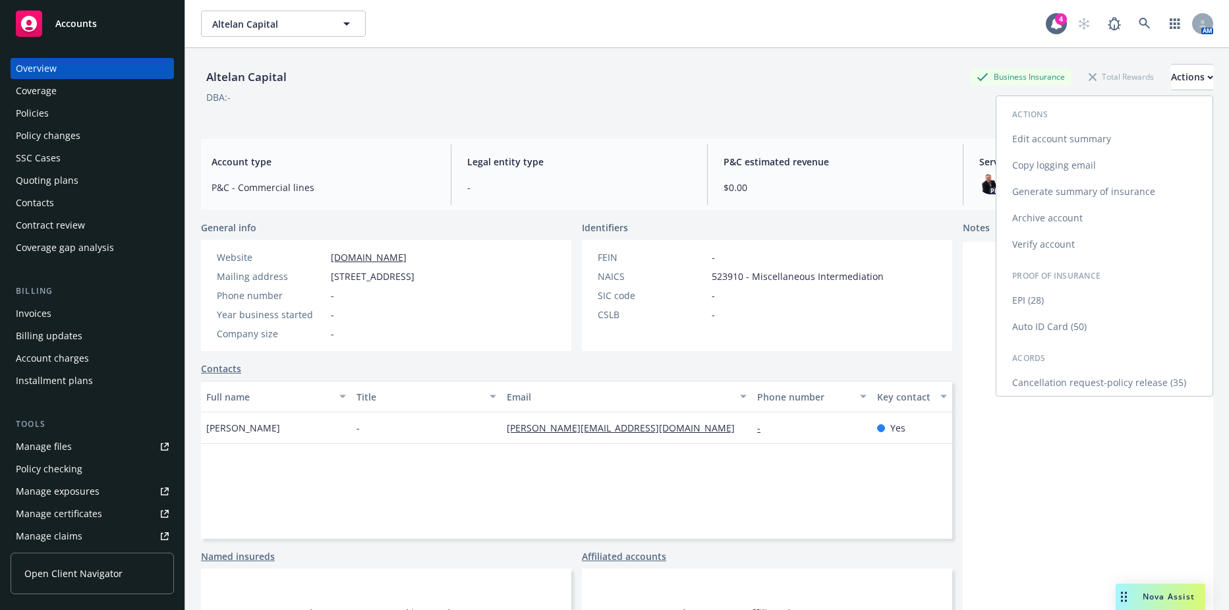
click at [1039, 131] on link "Edit account summary" at bounding box center [1104, 139] width 216 height 26
select select "US"
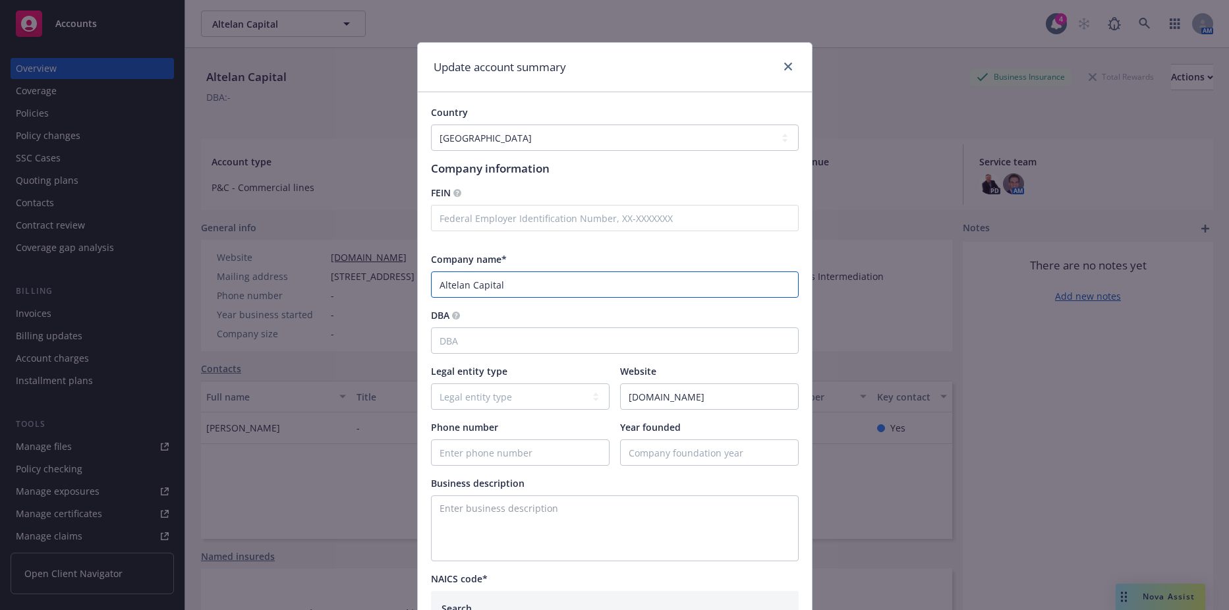
click at [447, 297] on input "Altelan Capital" at bounding box center [615, 285] width 368 height 26
paste input "LLC"
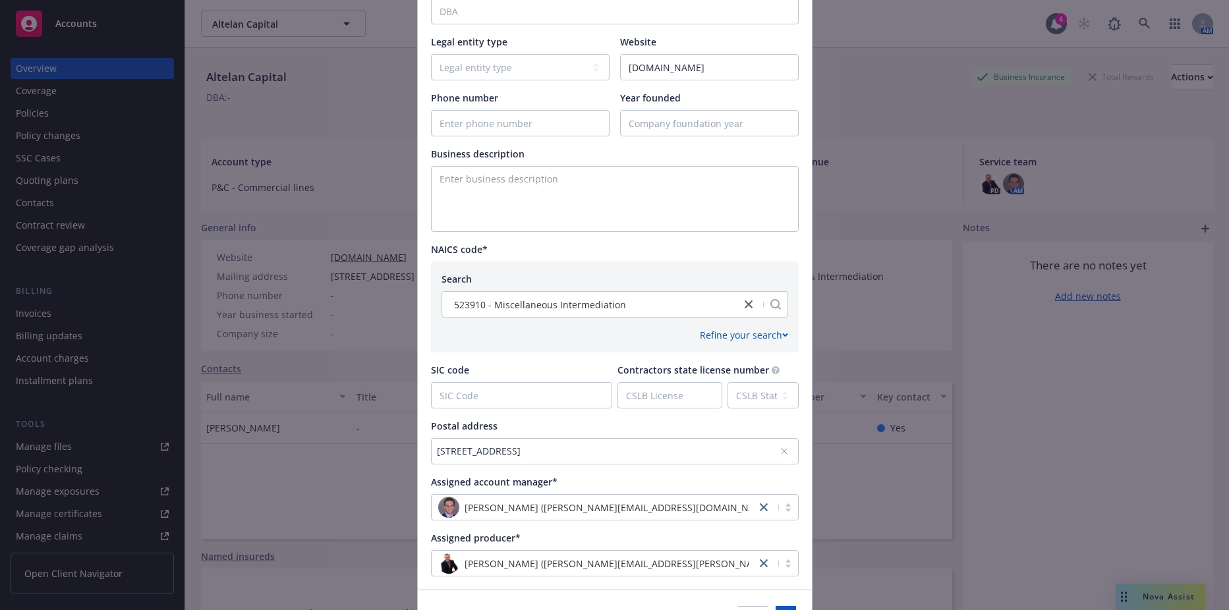
scroll to position [411, 0]
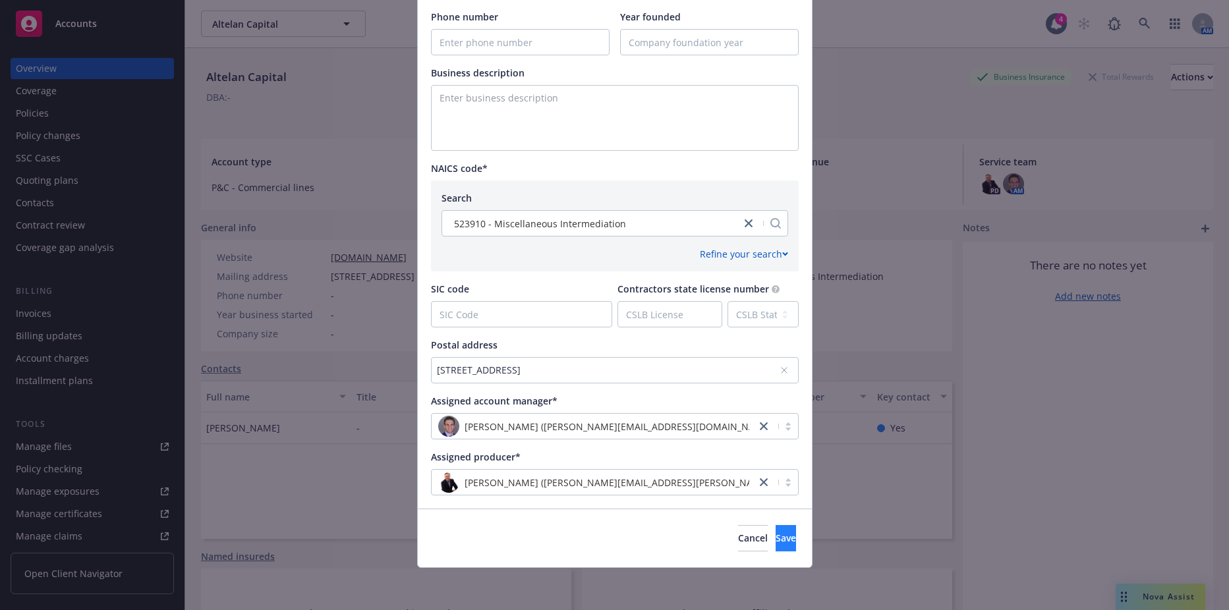
type input "Altelan Capital LLC"
click at [776, 537] on button "Save" at bounding box center [786, 538] width 20 height 26
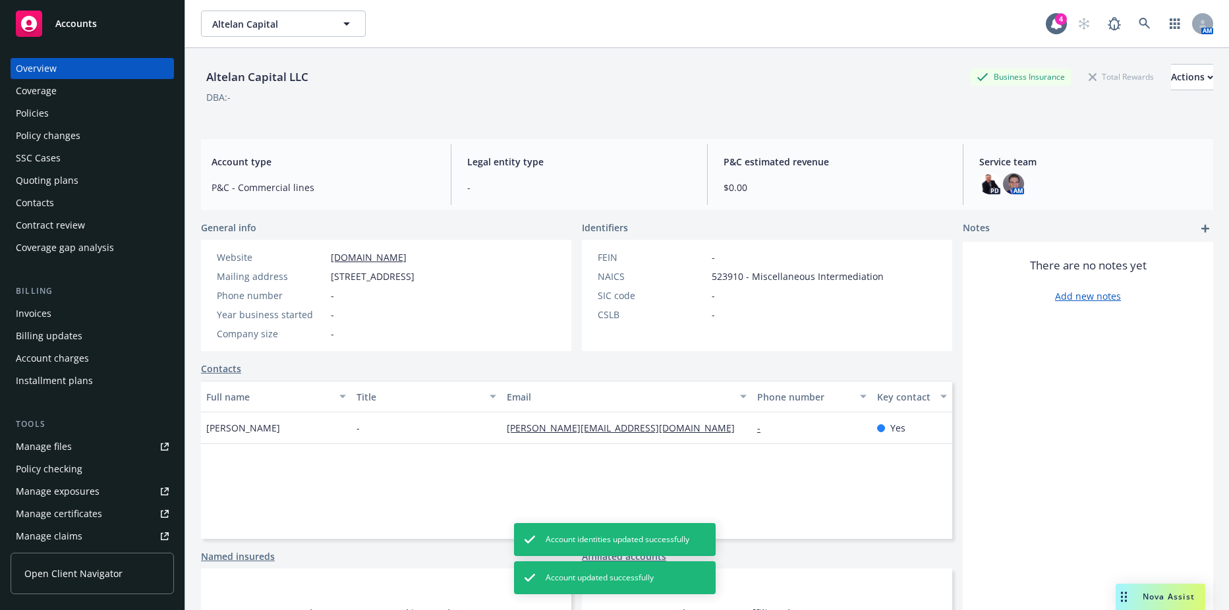
click at [72, 105] on div "Policies" at bounding box center [92, 113] width 153 height 21
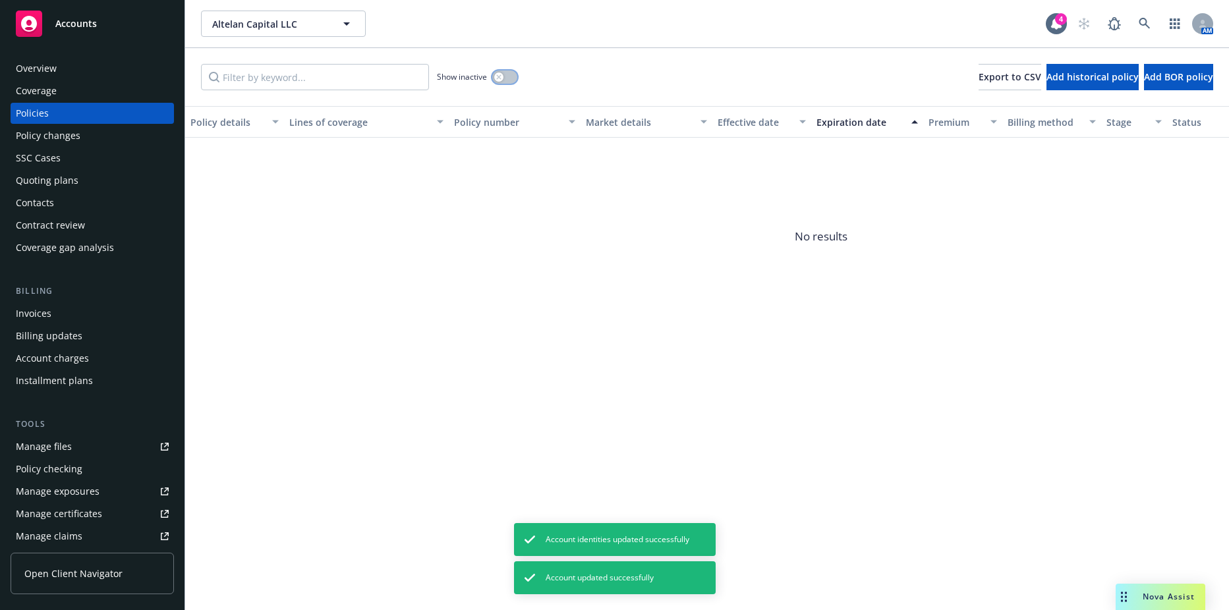
click at [512, 76] on button "button" at bounding box center [504, 77] width 25 height 13
click at [512, 76] on icon "button" at bounding box center [509, 77] width 5 height 4
click at [71, 453] on link "Manage files" at bounding box center [92, 446] width 163 height 21
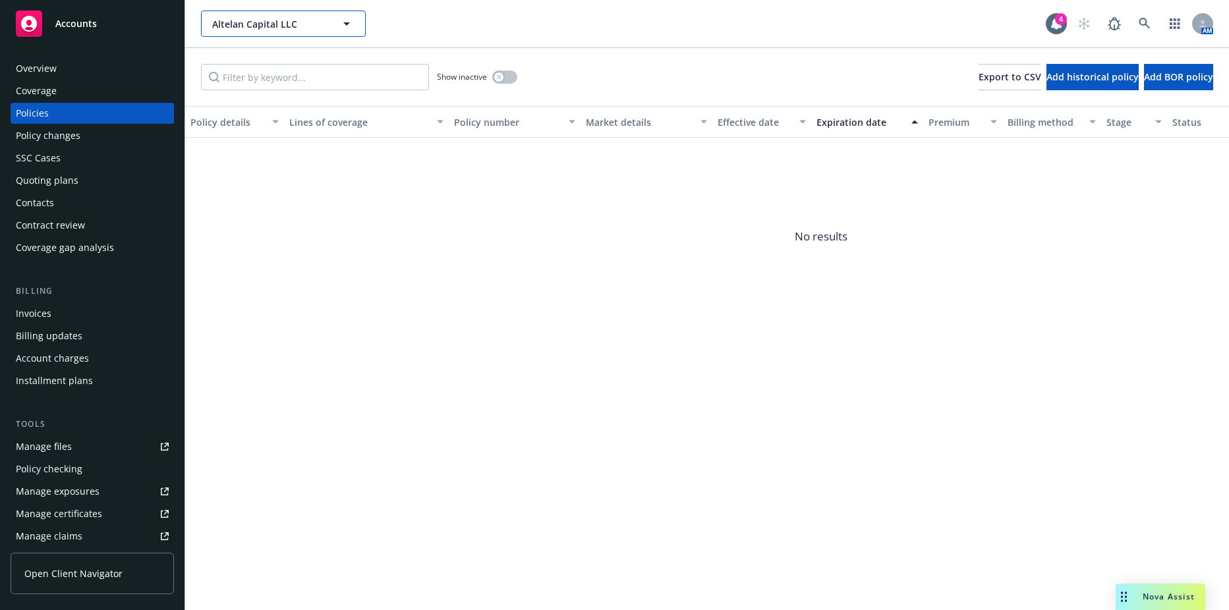
click at [337, 32] on button "Altelan Capital LLC" at bounding box center [283, 24] width 165 height 26
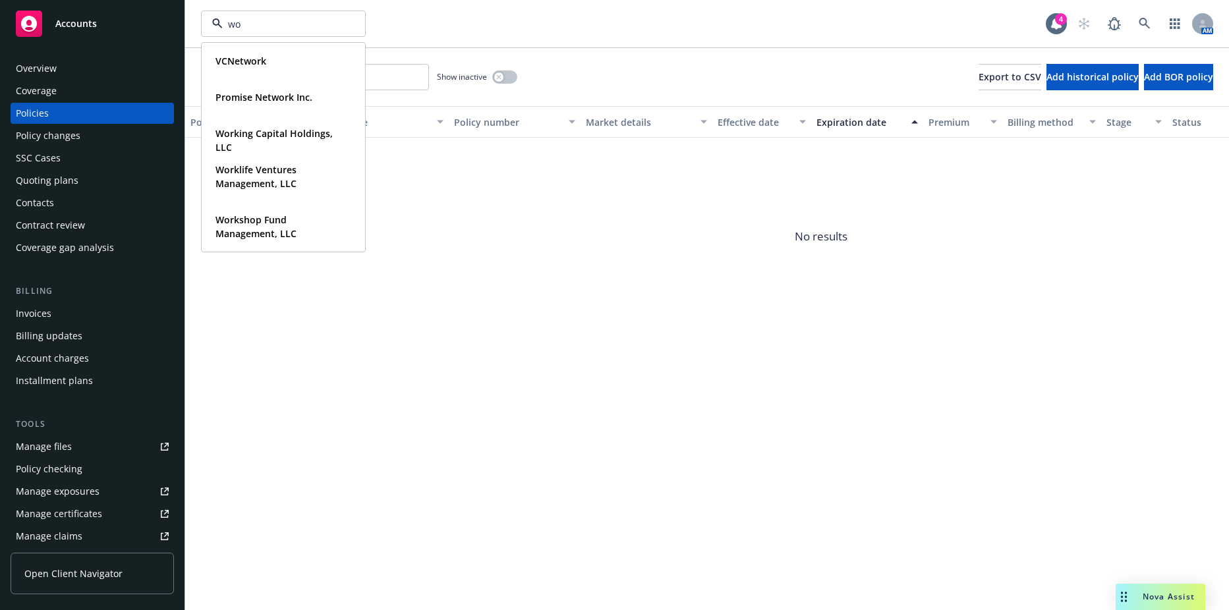
type input "w"
type input "thrive"
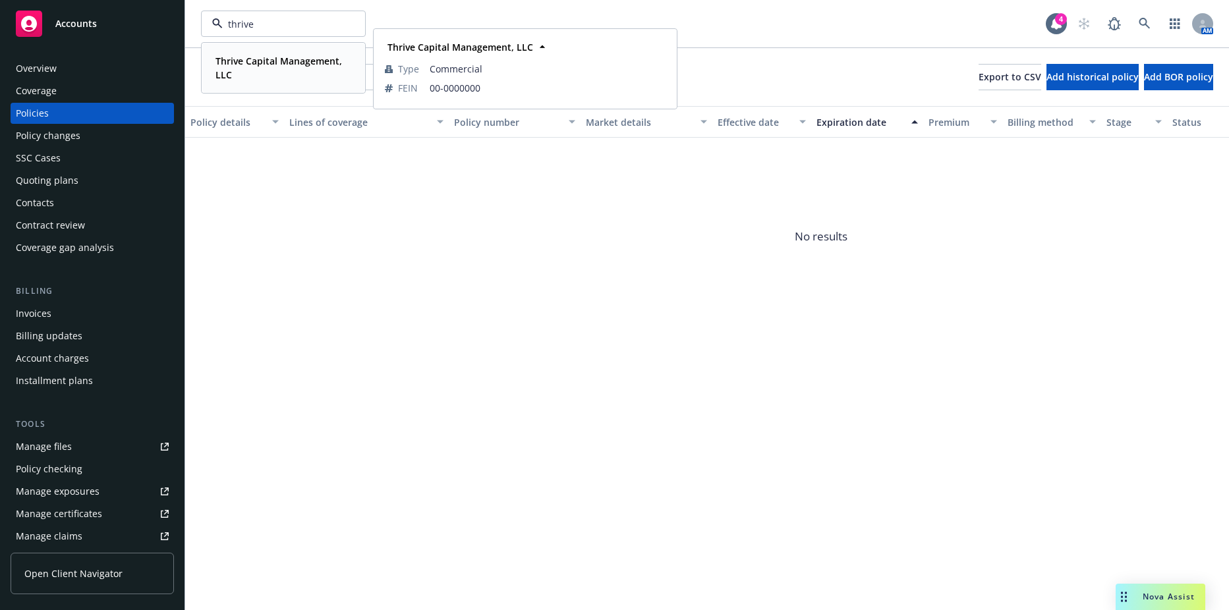
click at [311, 51] on div "Thrive Capital Management, LLC" at bounding box center [280, 67] width 141 height 33
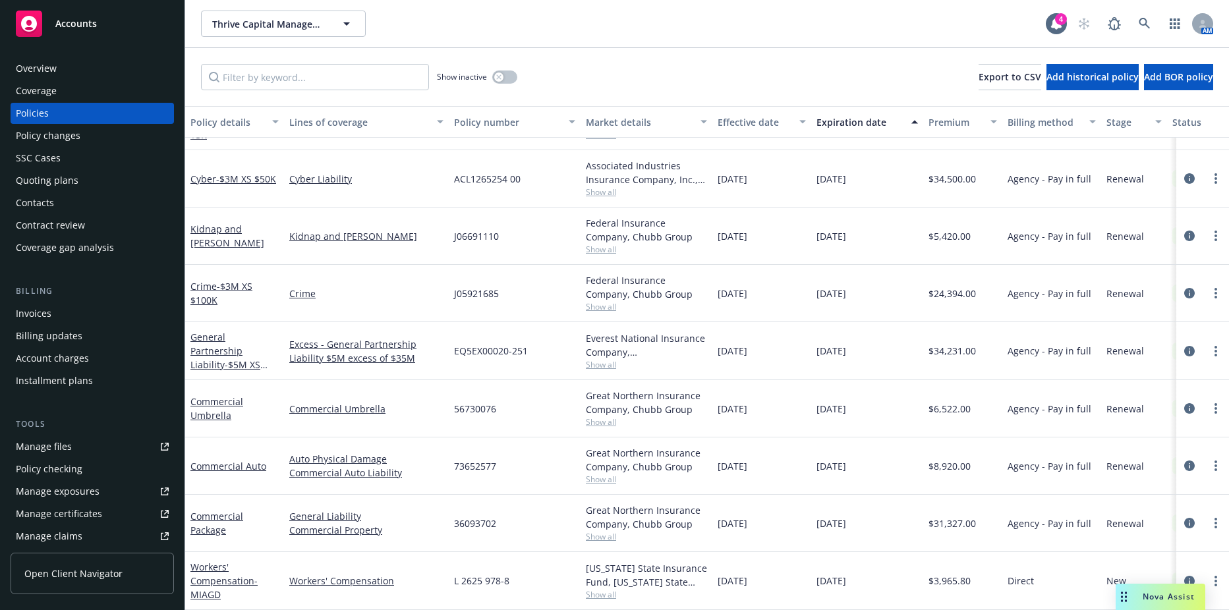
scroll to position [424, 0]
click at [212, 573] on link "Workers' Compensation - MIAGD" at bounding box center [223, 581] width 67 height 40
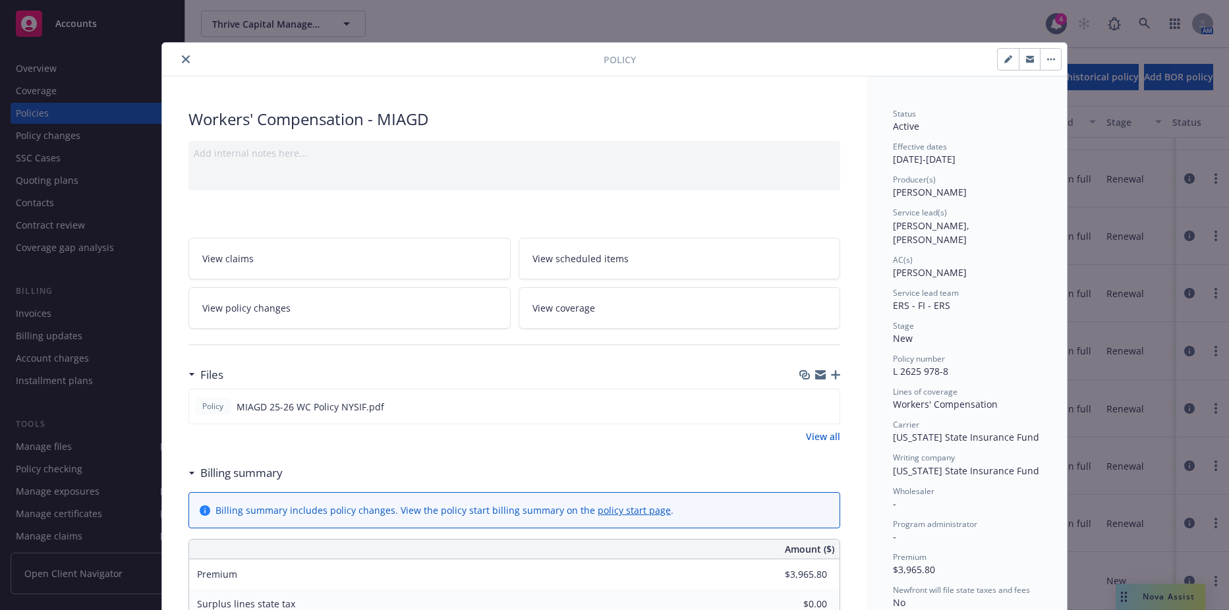
click at [178, 59] on button "close" at bounding box center [186, 59] width 16 height 16
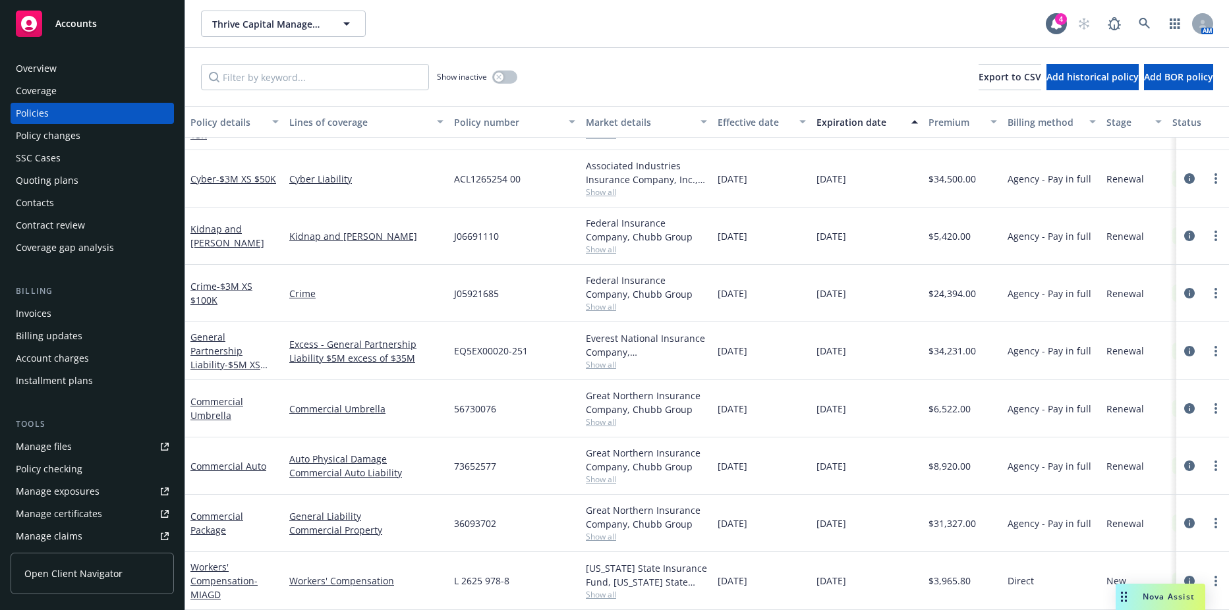
click at [40, 201] on div "Contacts" at bounding box center [35, 202] width 38 height 21
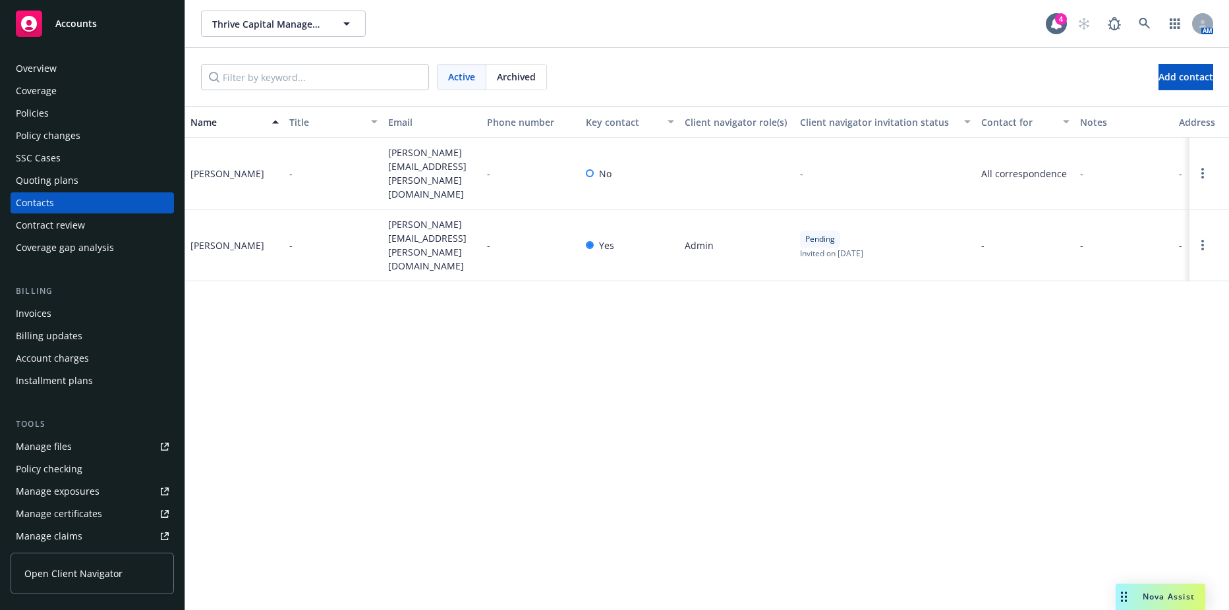
click at [83, 161] on div "SSC Cases" at bounding box center [92, 158] width 153 height 21
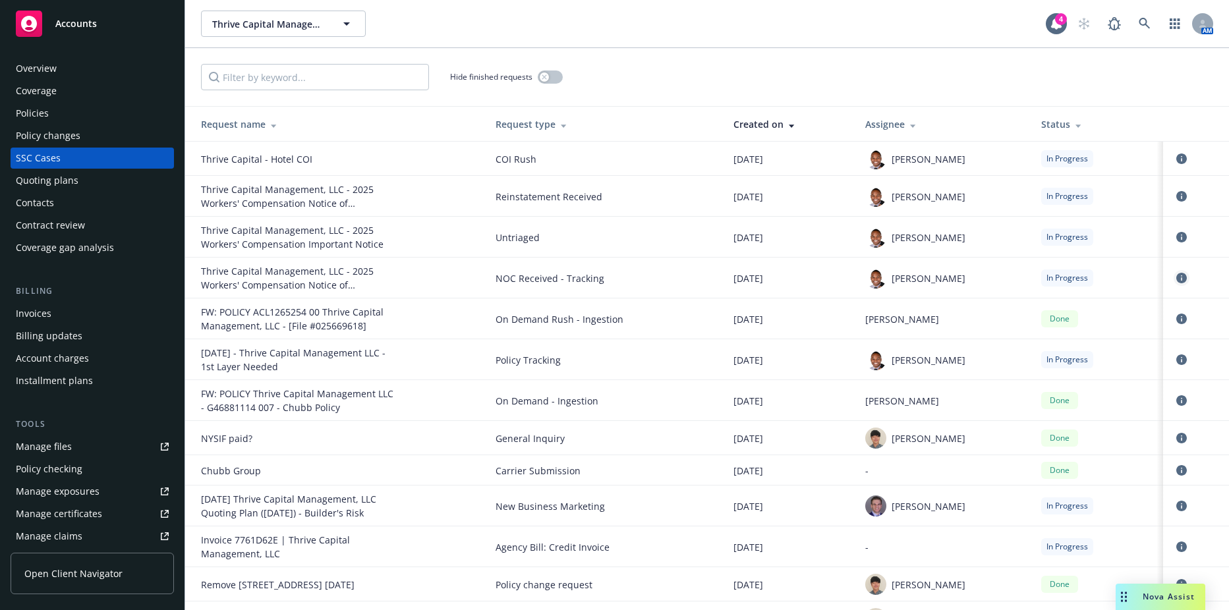
click at [1176, 279] on icon "circleInformation" at bounding box center [1181, 278] width 11 height 11
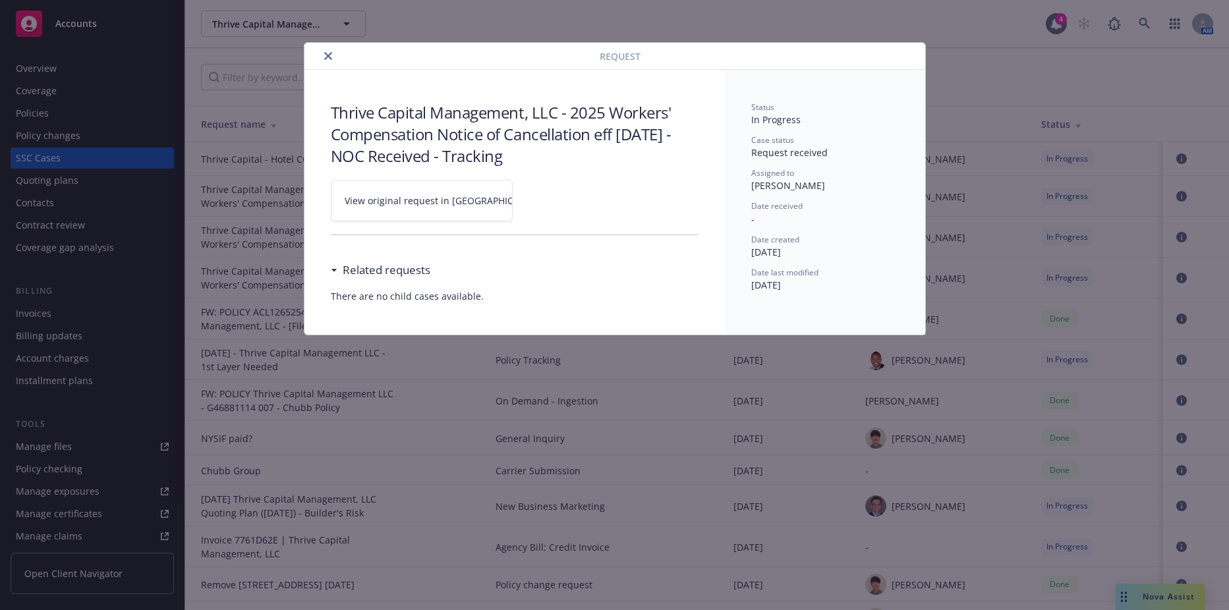
click at [502, 205] on link "View original request in [GEOGRAPHIC_DATA]" at bounding box center [422, 201] width 182 height 42
click at [326, 55] on icon "close" at bounding box center [328, 56] width 8 height 8
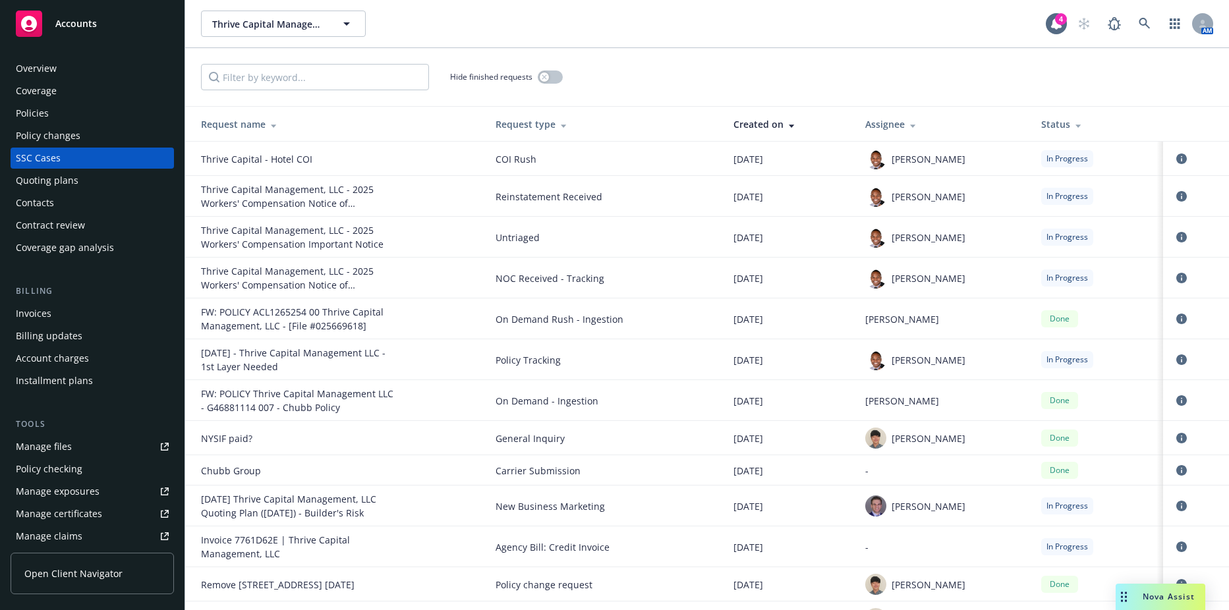
click at [35, 102] on div "Overview Coverage Policies Policy changes SSC Cases Quoting plans Contacts Cont…" at bounding box center [92, 158] width 163 height 200
click at [35, 106] on div "Policies" at bounding box center [32, 113] width 33 height 21
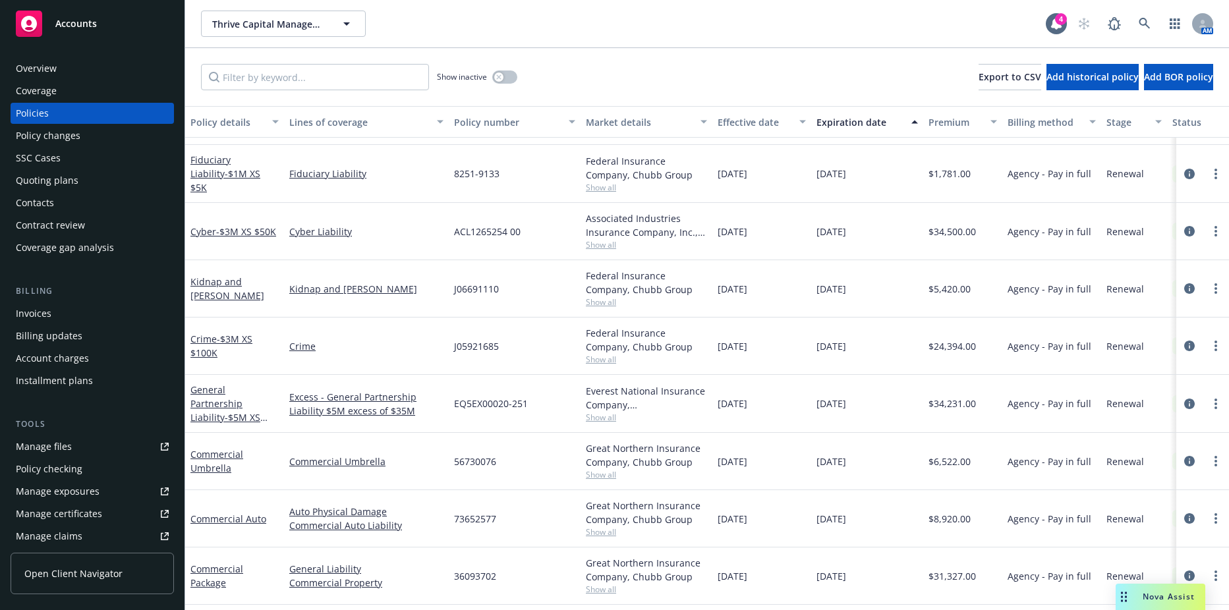
scroll to position [424, 0]
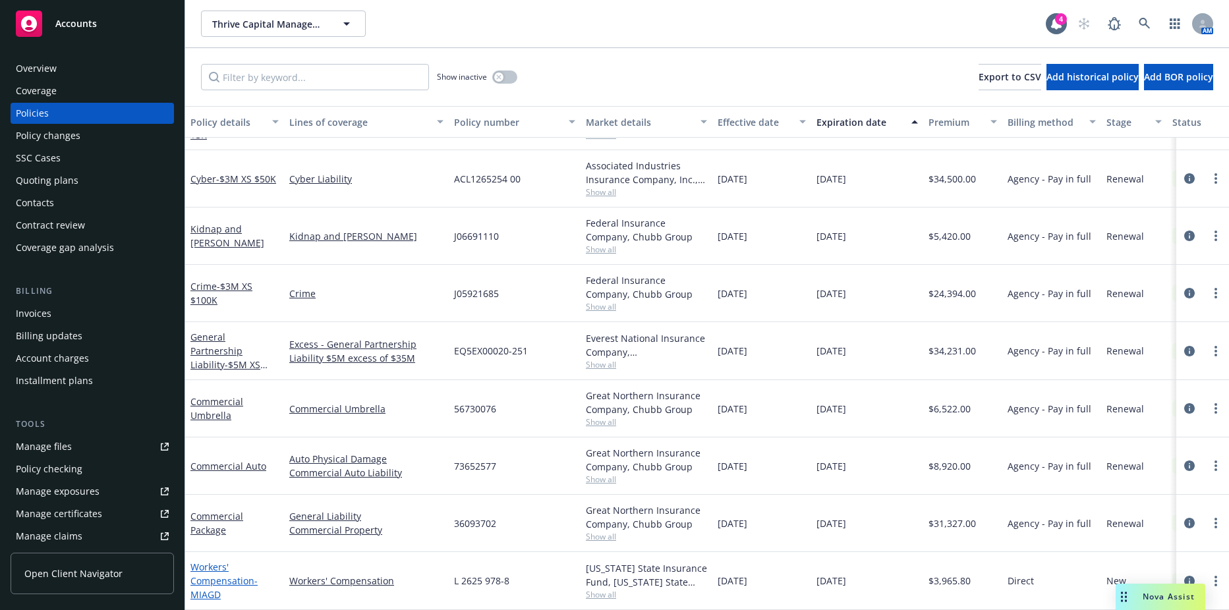
click at [233, 570] on link "Workers' Compensation - MIAGD" at bounding box center [223, 581] width 67 height 40
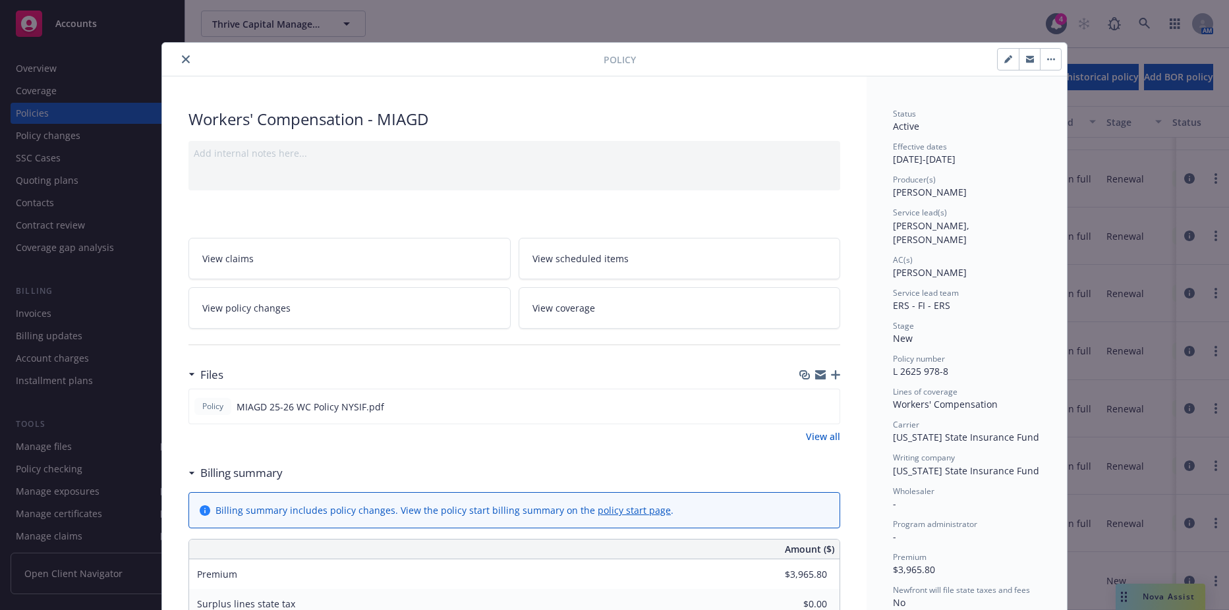
scroll to position [40, 0]
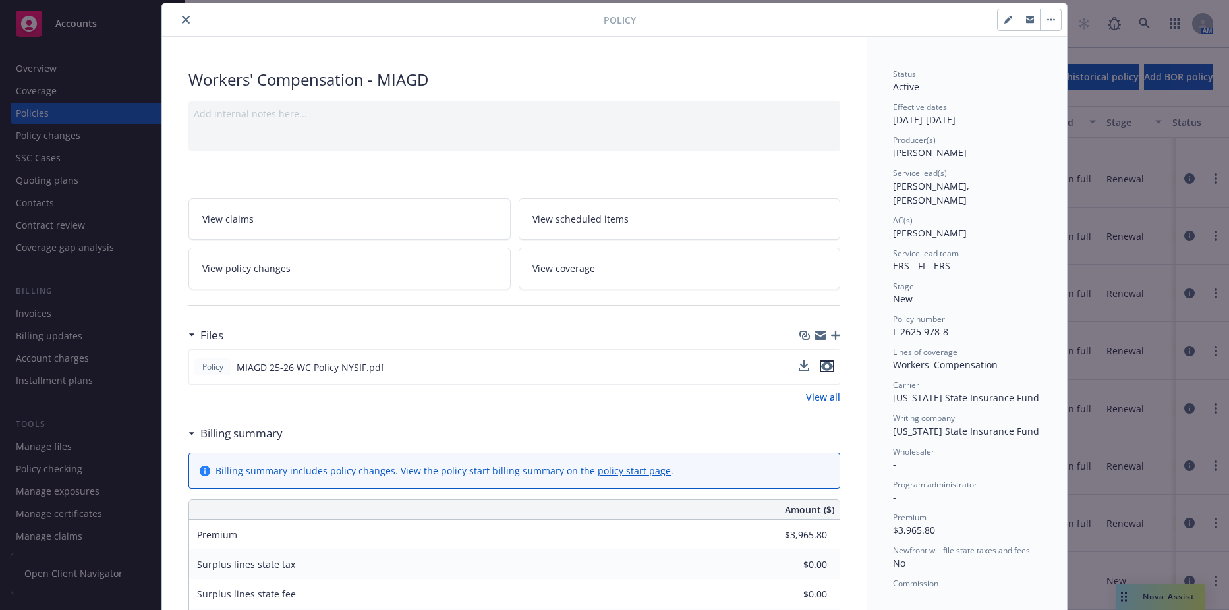
click at [825, 366] on icon "preview file" at bounding box center [827, 366] width 12 height 9
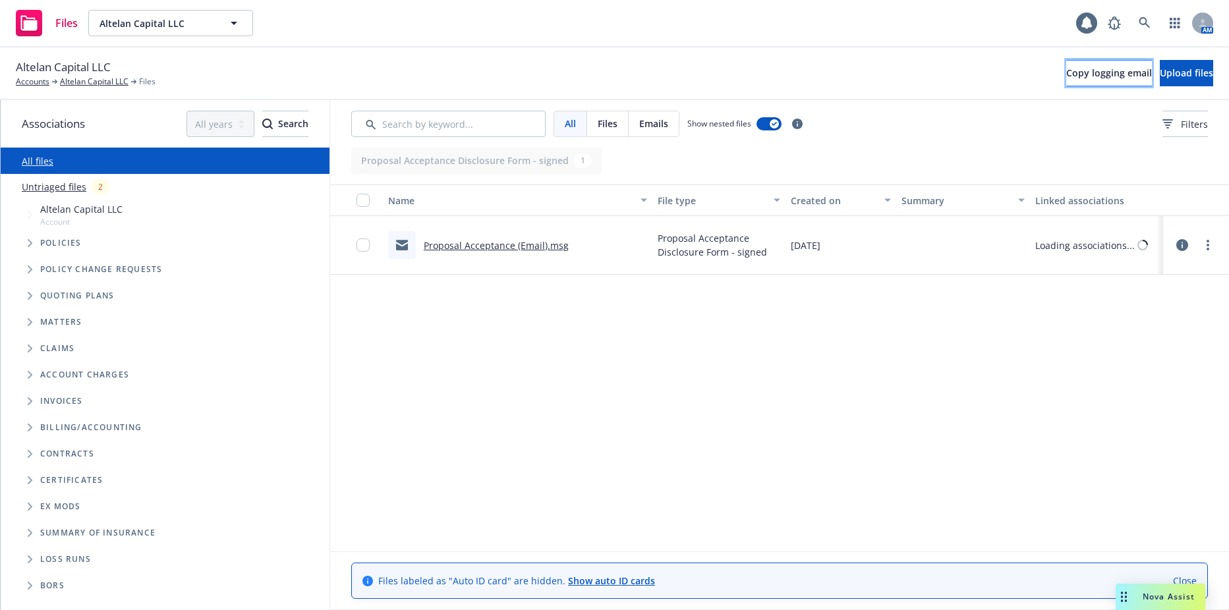
click at [1066, 77] on span "Copy logging email" at bounding box center [1109, 73] width 86 height 13
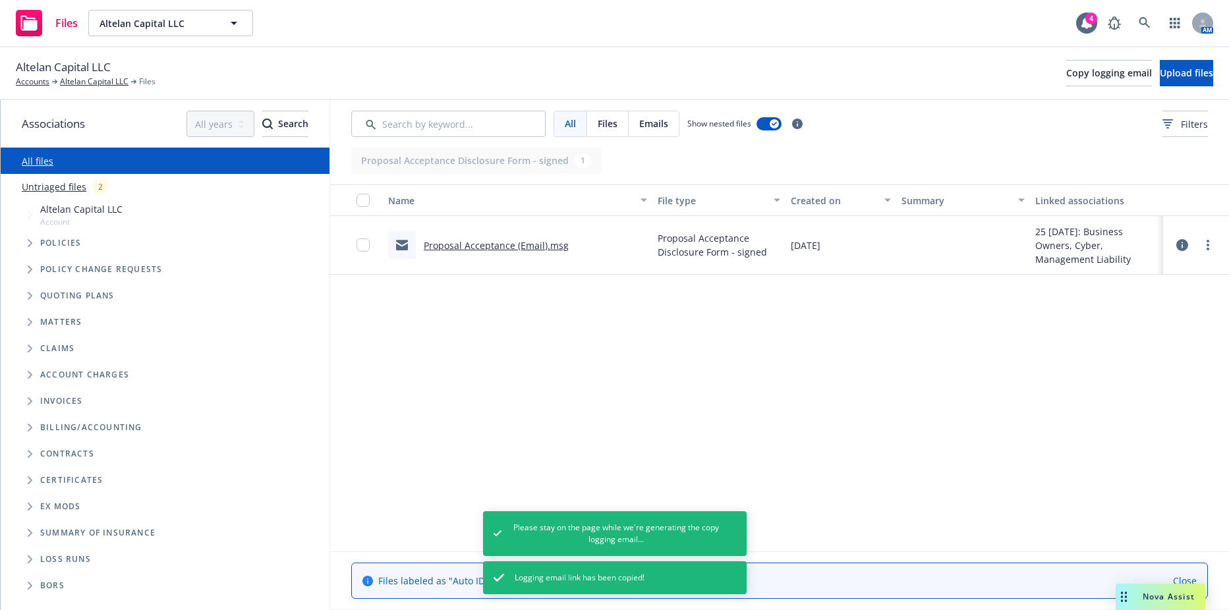
click at [609, 206] on div "Name" at bounding box center [510, 201] width 245 height 14
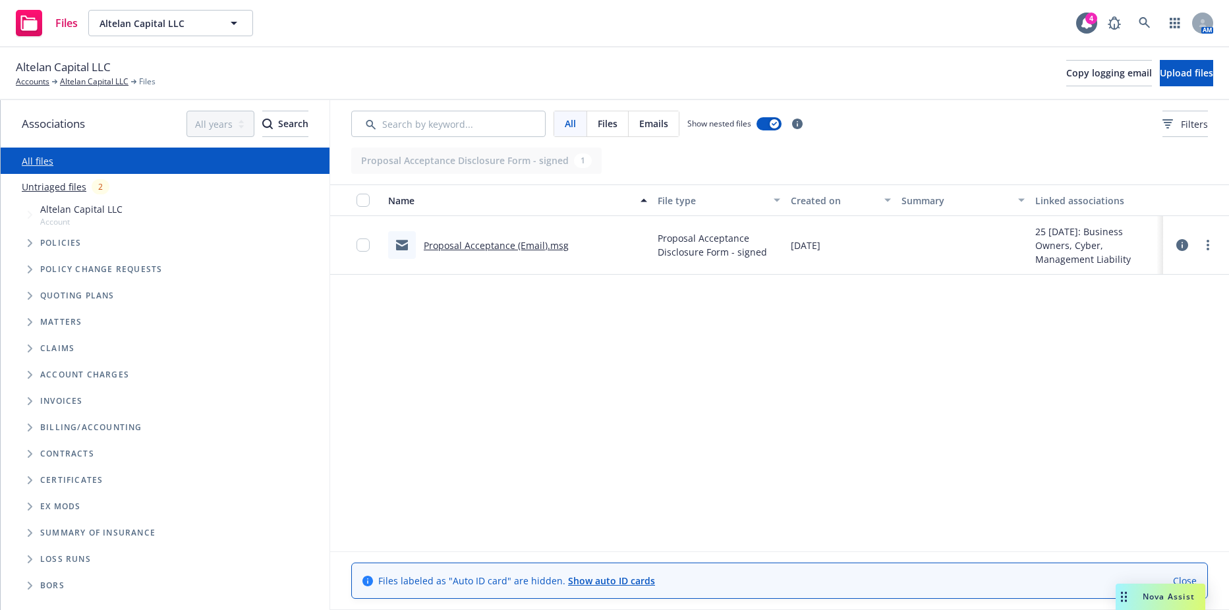
click at [609, 206] on div "Name" at bounding box center [510, 201] width 245 height 14
